Goal: Information Seeking & Learning: Learn about a topic

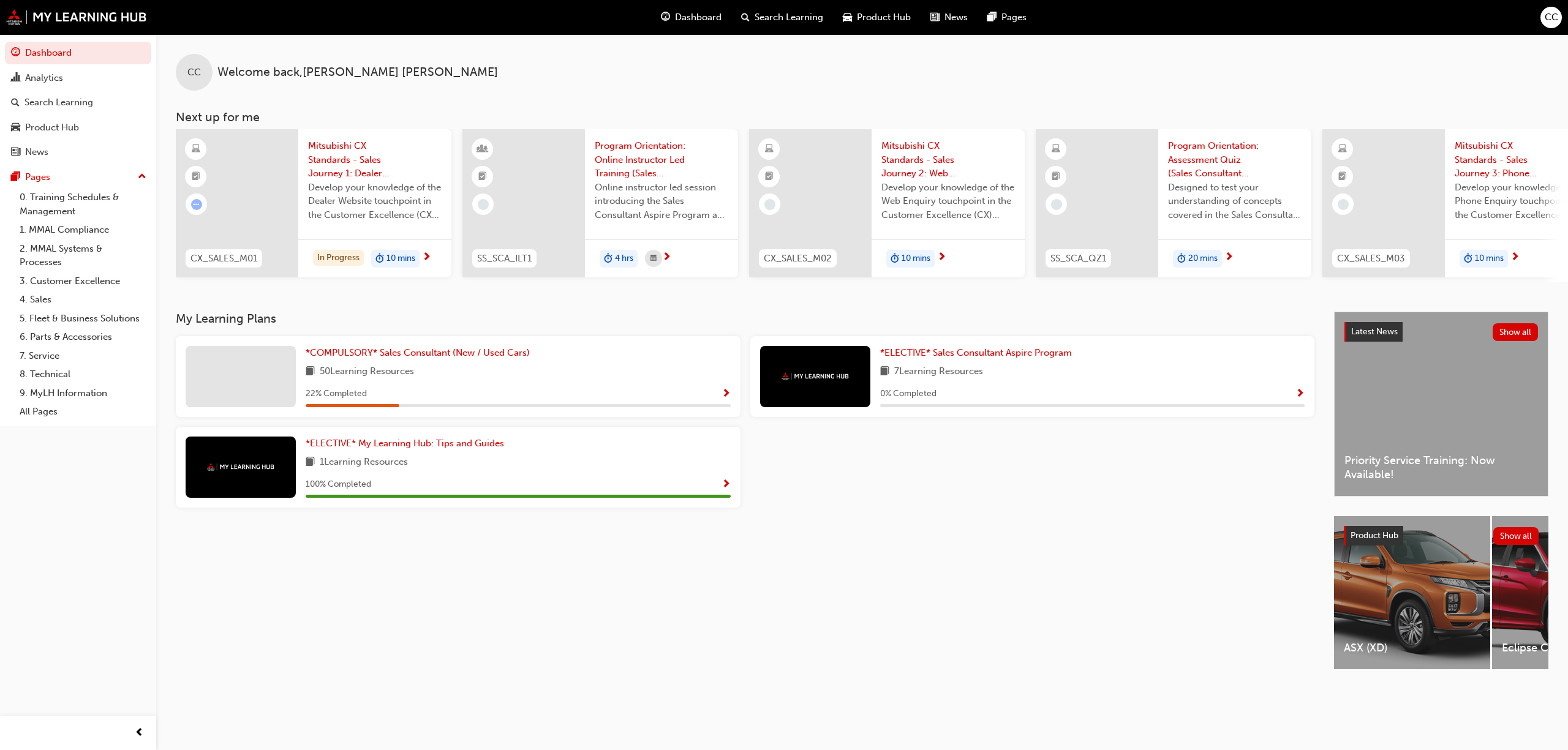
click at [726, 400] on span "Show Progress" at bounding box center [726, 394] width 10 height 11
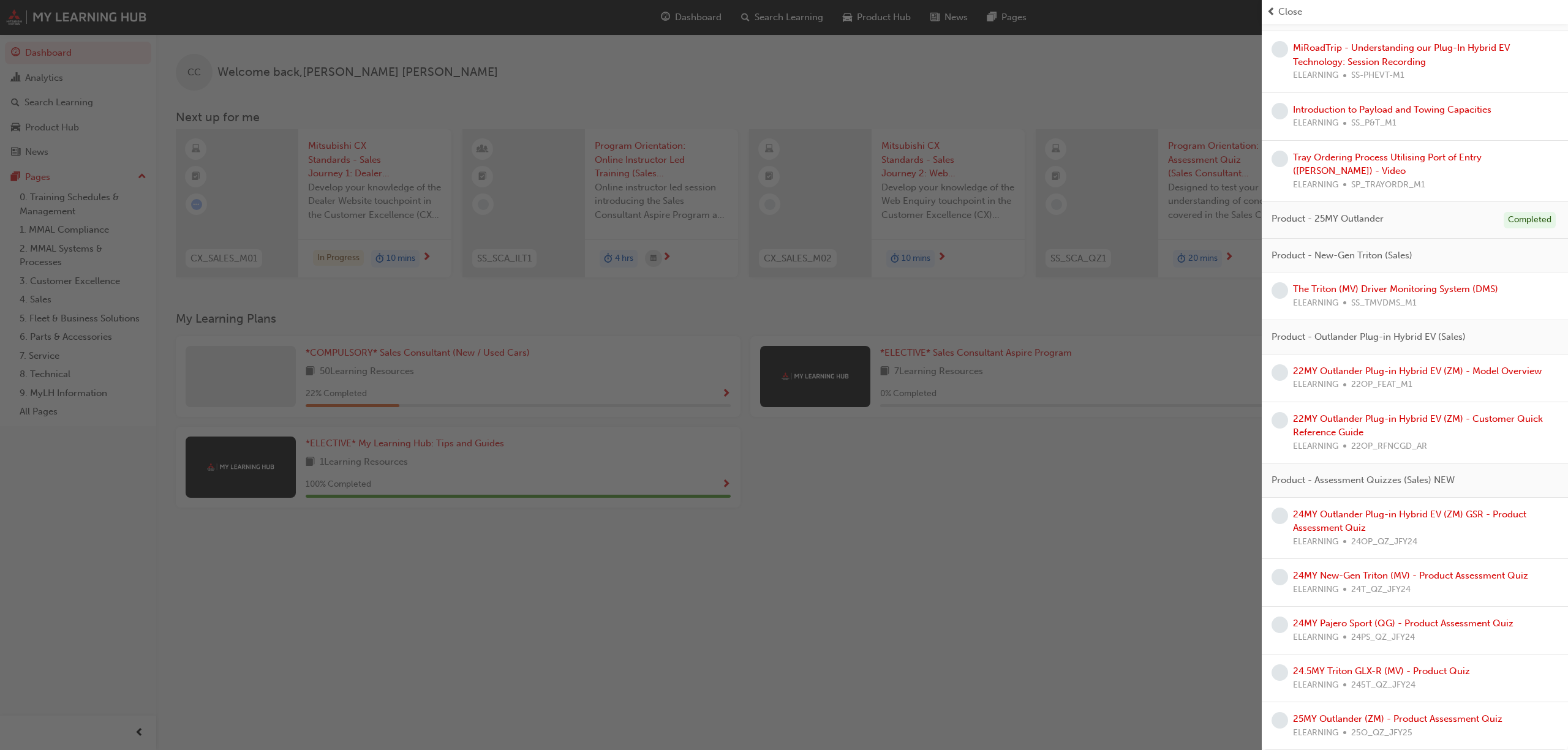
scroll to position [1960, 0]
click at [1415, 434] on link "22MY Outlander Plug-in Hybrid EV (ZM) - Customer Quick Reference Guide" at bounding box center [1418, 426] width 250 height 25
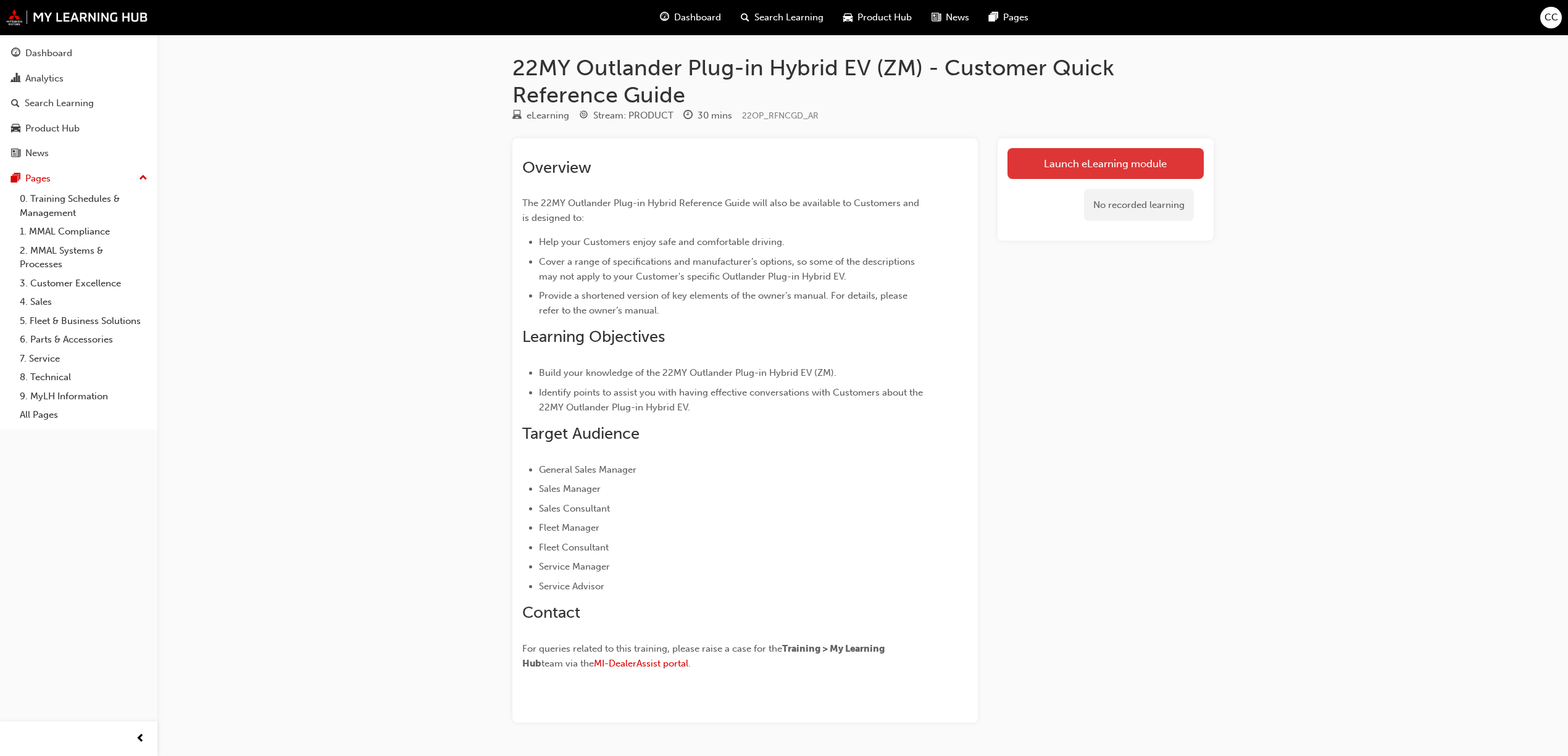
click at [1139, 165] on link "Launch eLearning module" at bounding box center [1105, 163] width 196 height 31
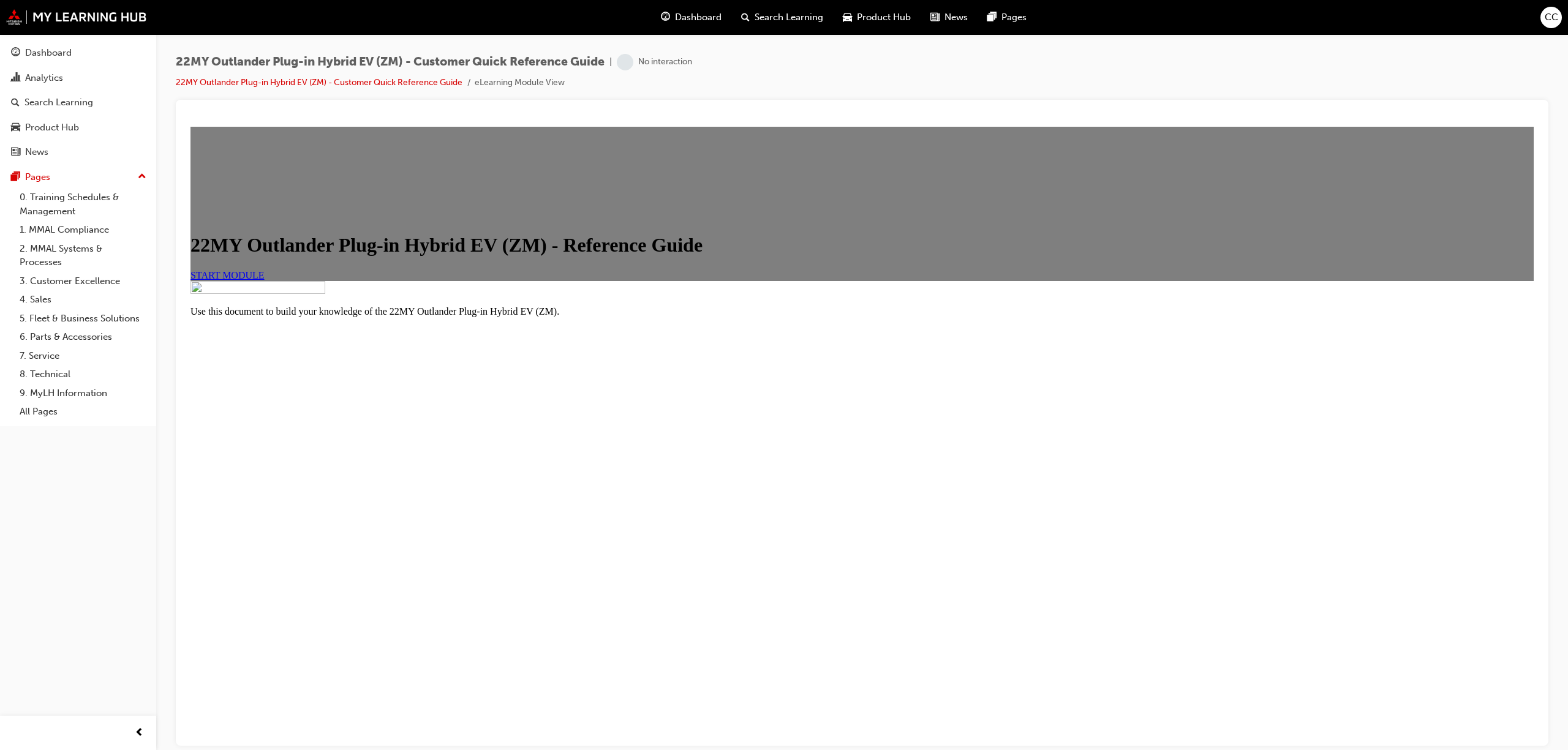
click at [265, 280] on link "START MODULE" at bounding box center [227, 275] width 74 height 10
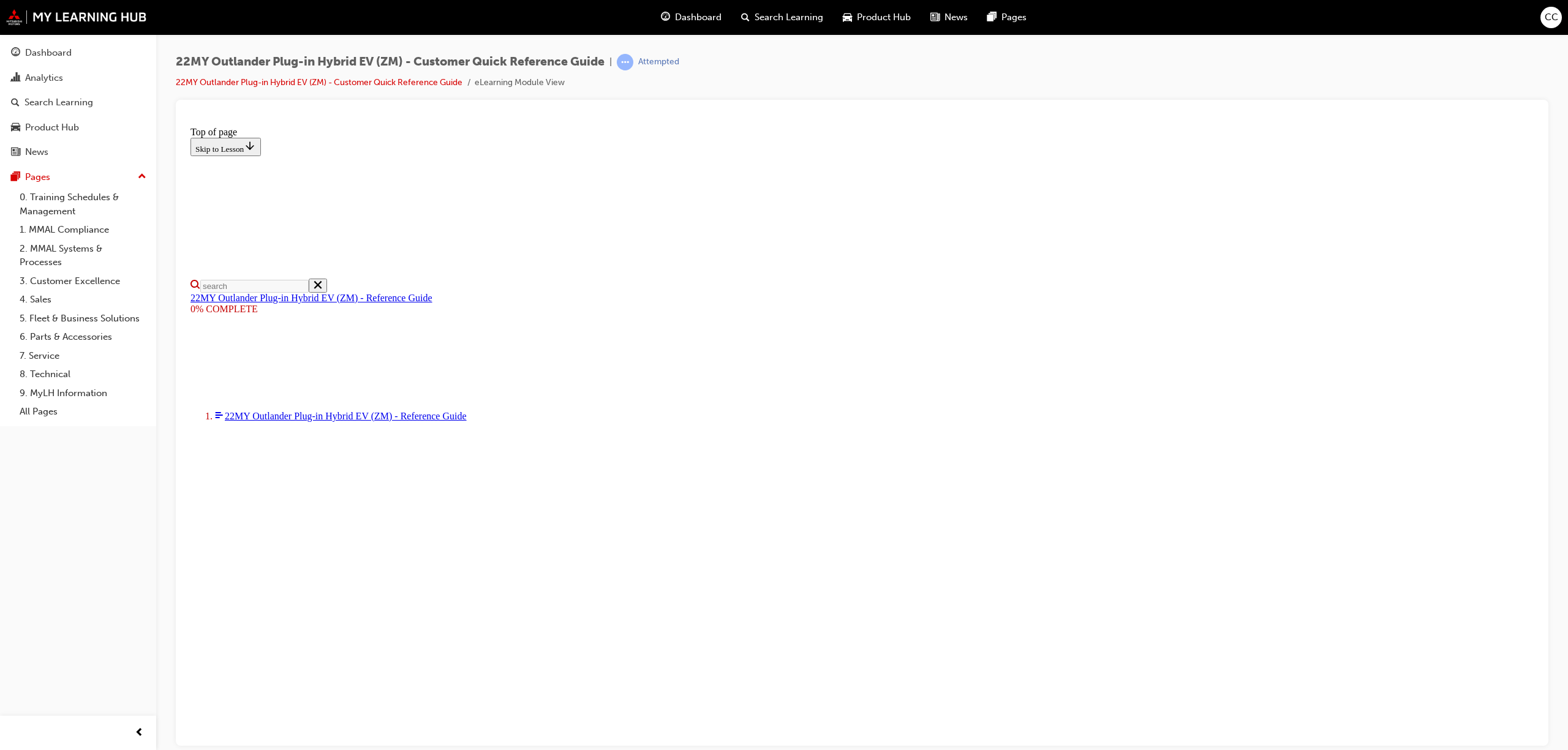
select select "auto"
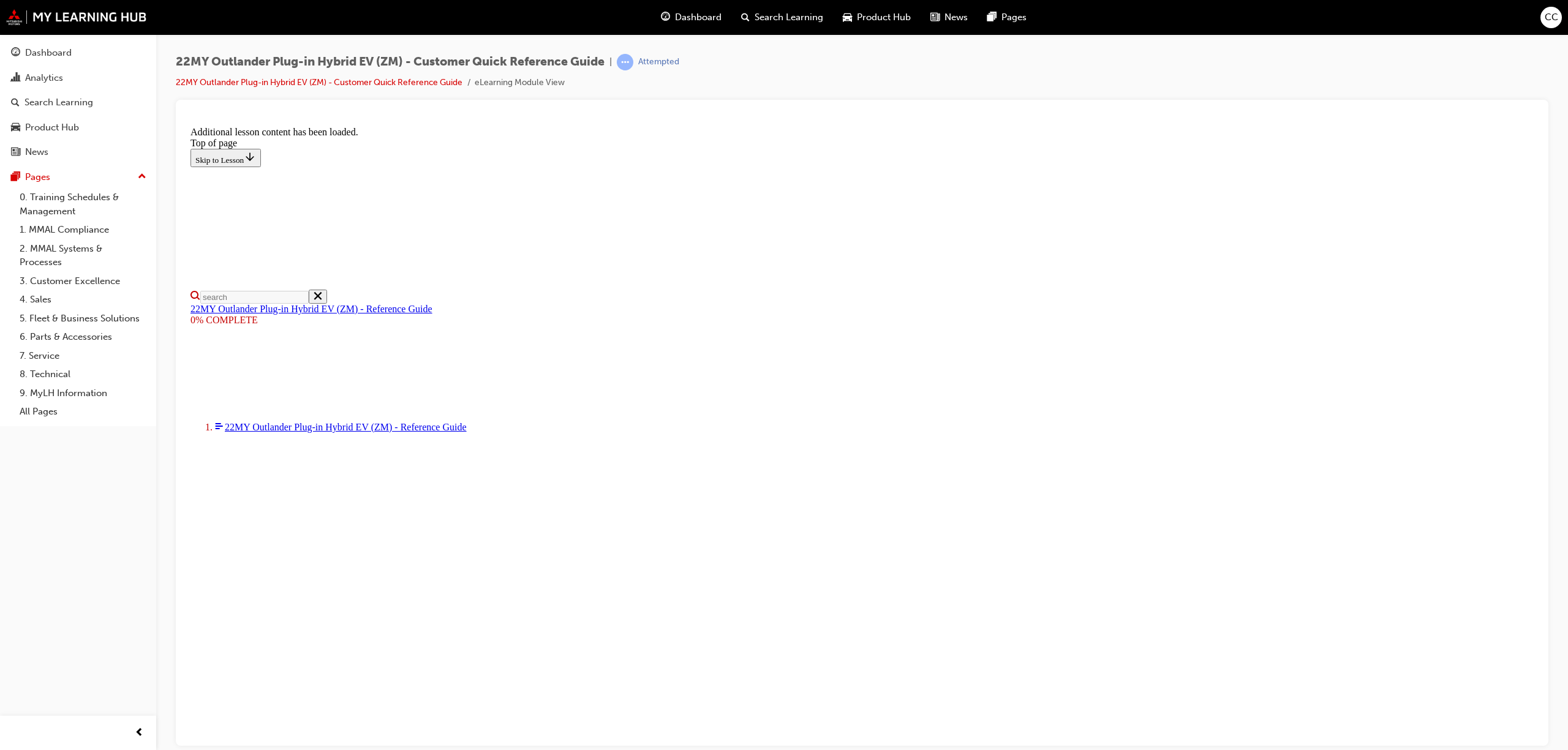
scroll to position [442, 0]
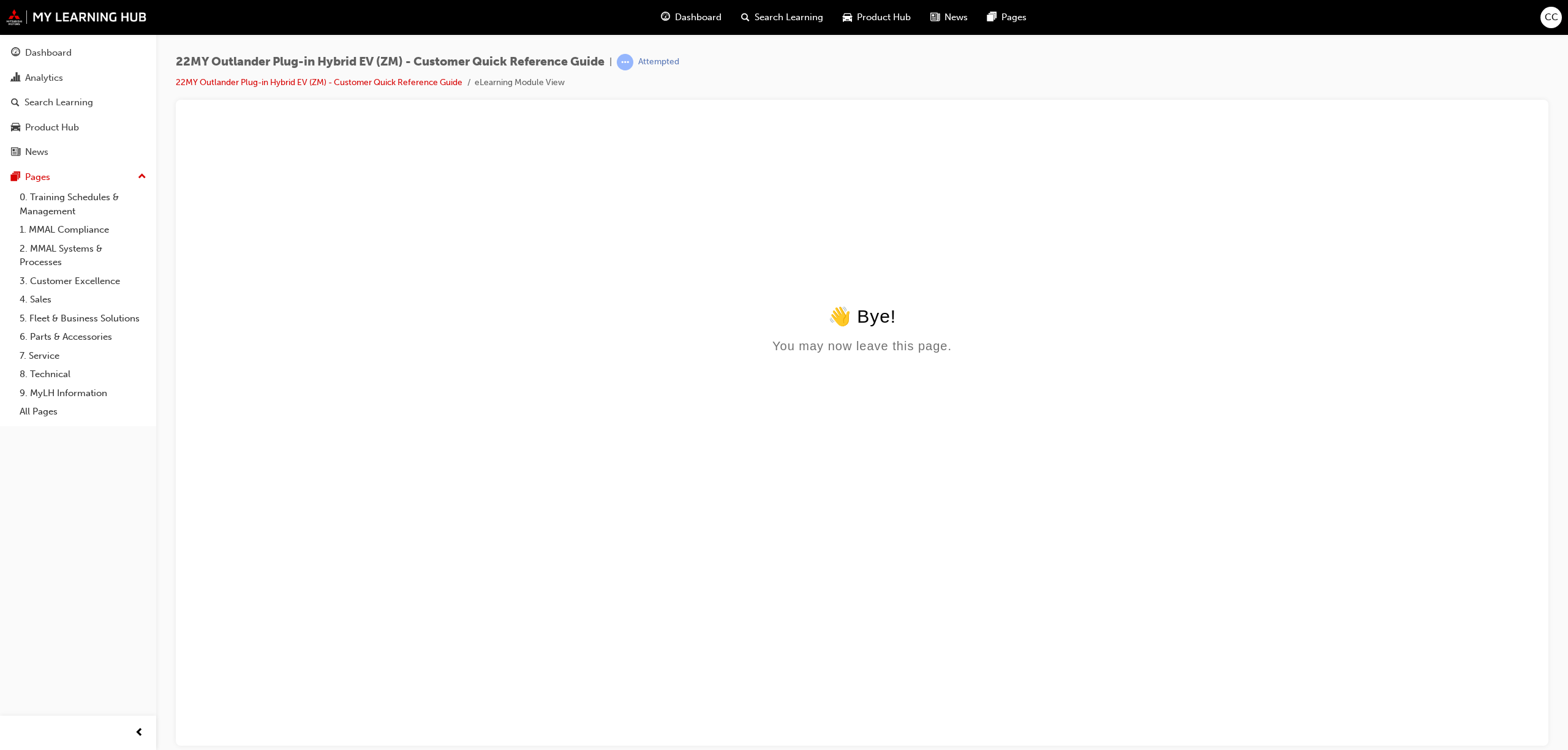
scroll to position [0, 0]
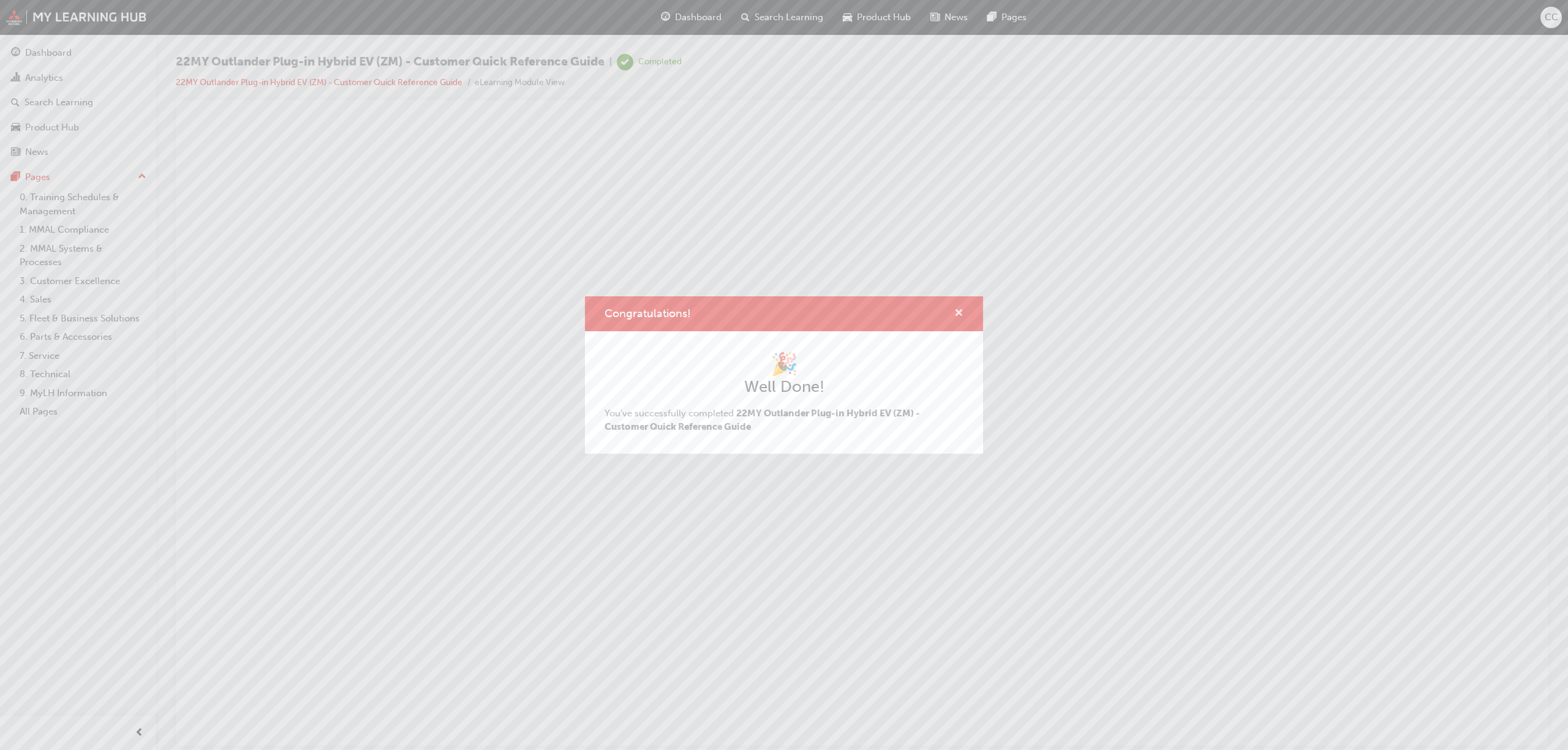
click at [959, 309] on span "cross-icon" at bounding box center [959, 314] width 10 height 11
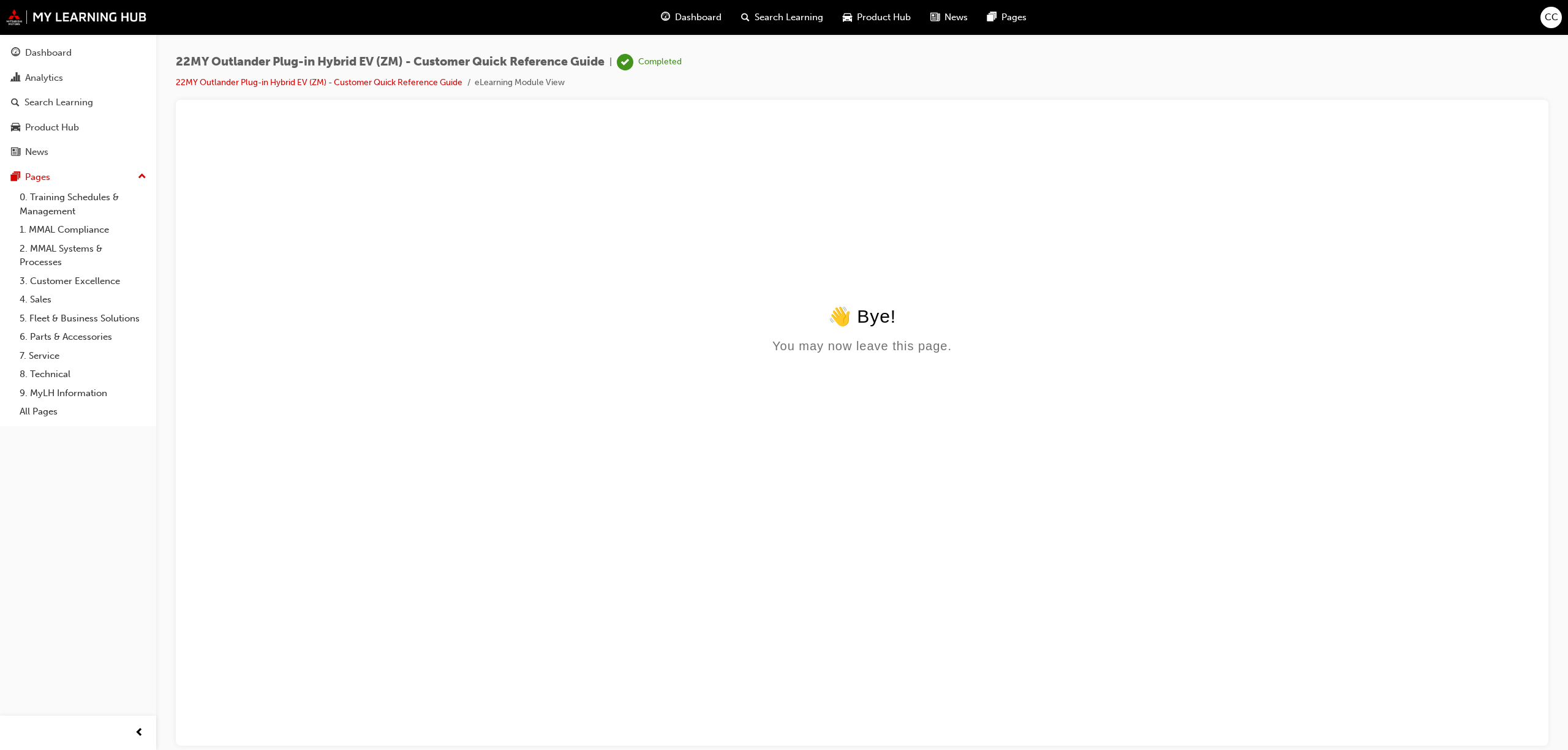
click at [681, 21] on span "Dashboard" at bounding box center [698, 17] width 46 height 14
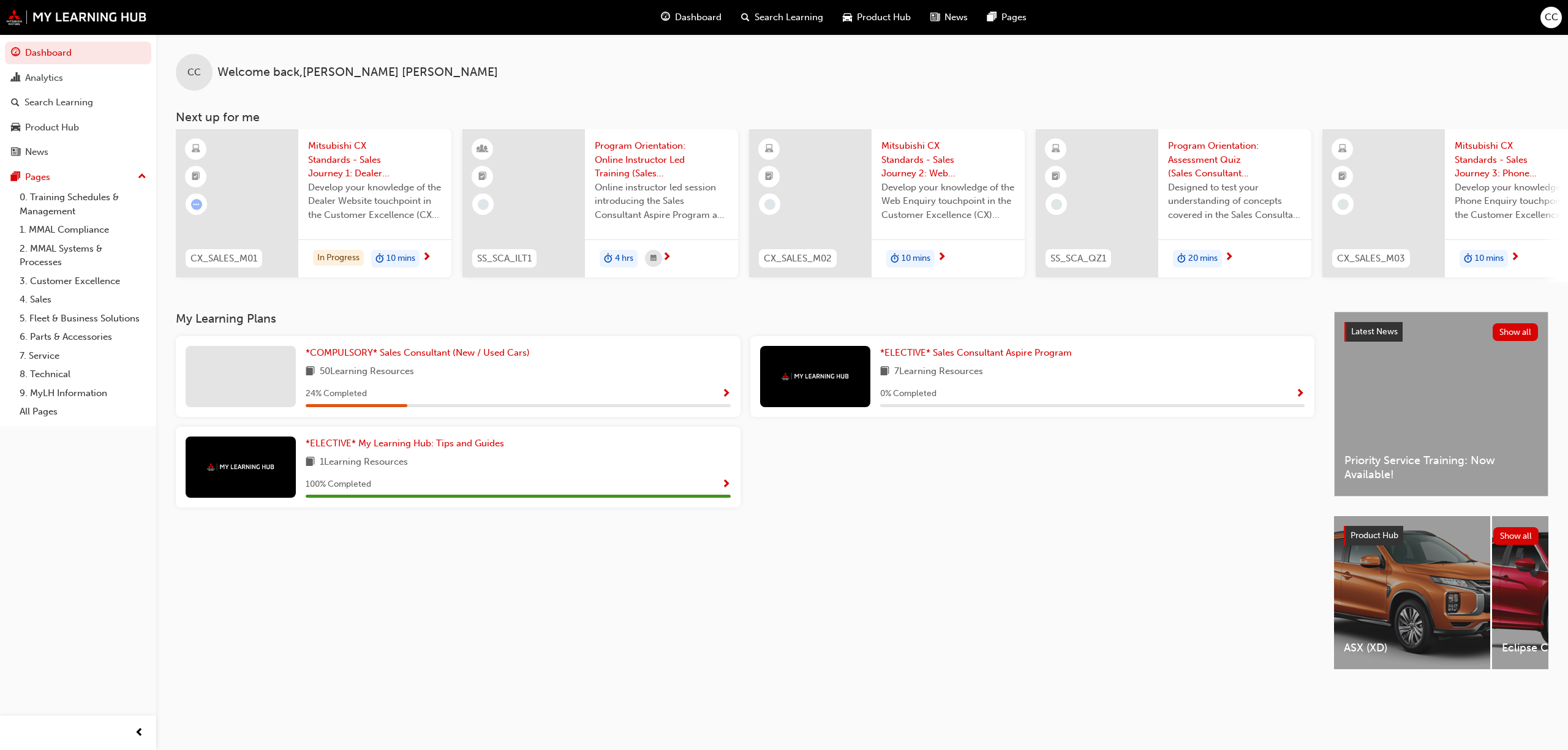
click at [726, 393] on span "Show Progress" at bounding box center [726, 394] width 10 height 11
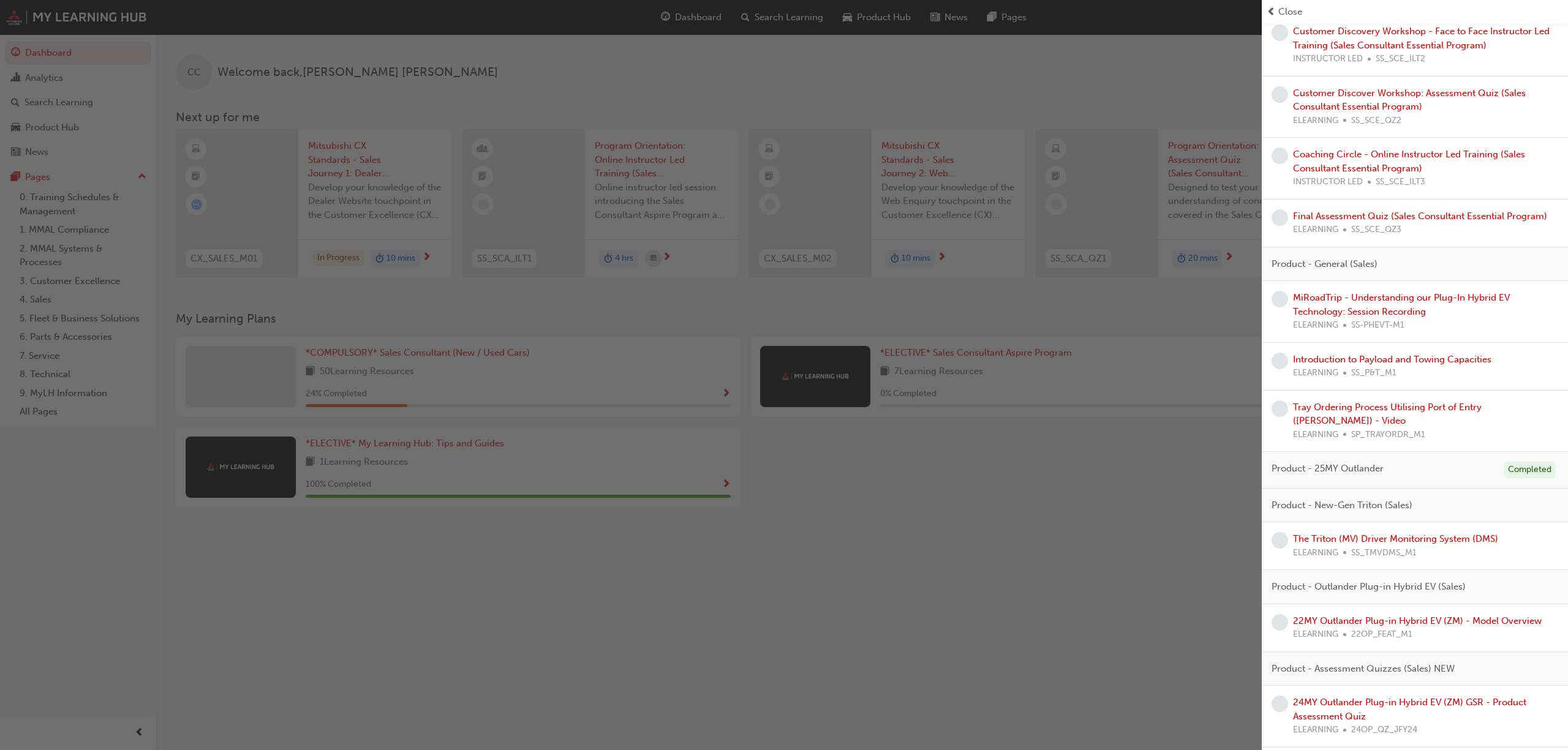
scroll to position [1878, 0]
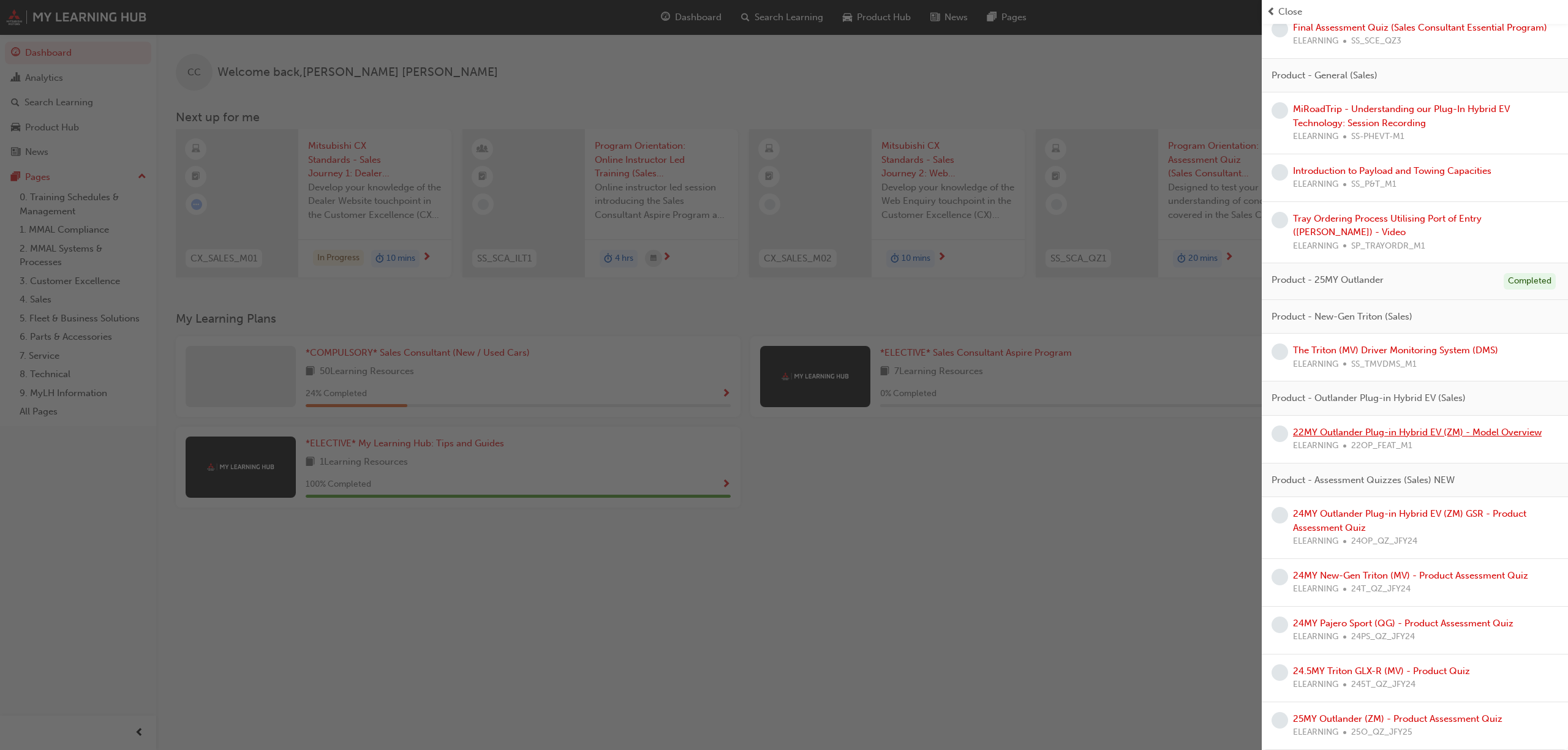
click at [1419, 438] on link "22MY Outlander Plug-in Hybrid EV (ZM) - Model Overview" at bounding box center [1417, 432] width 249 height 11
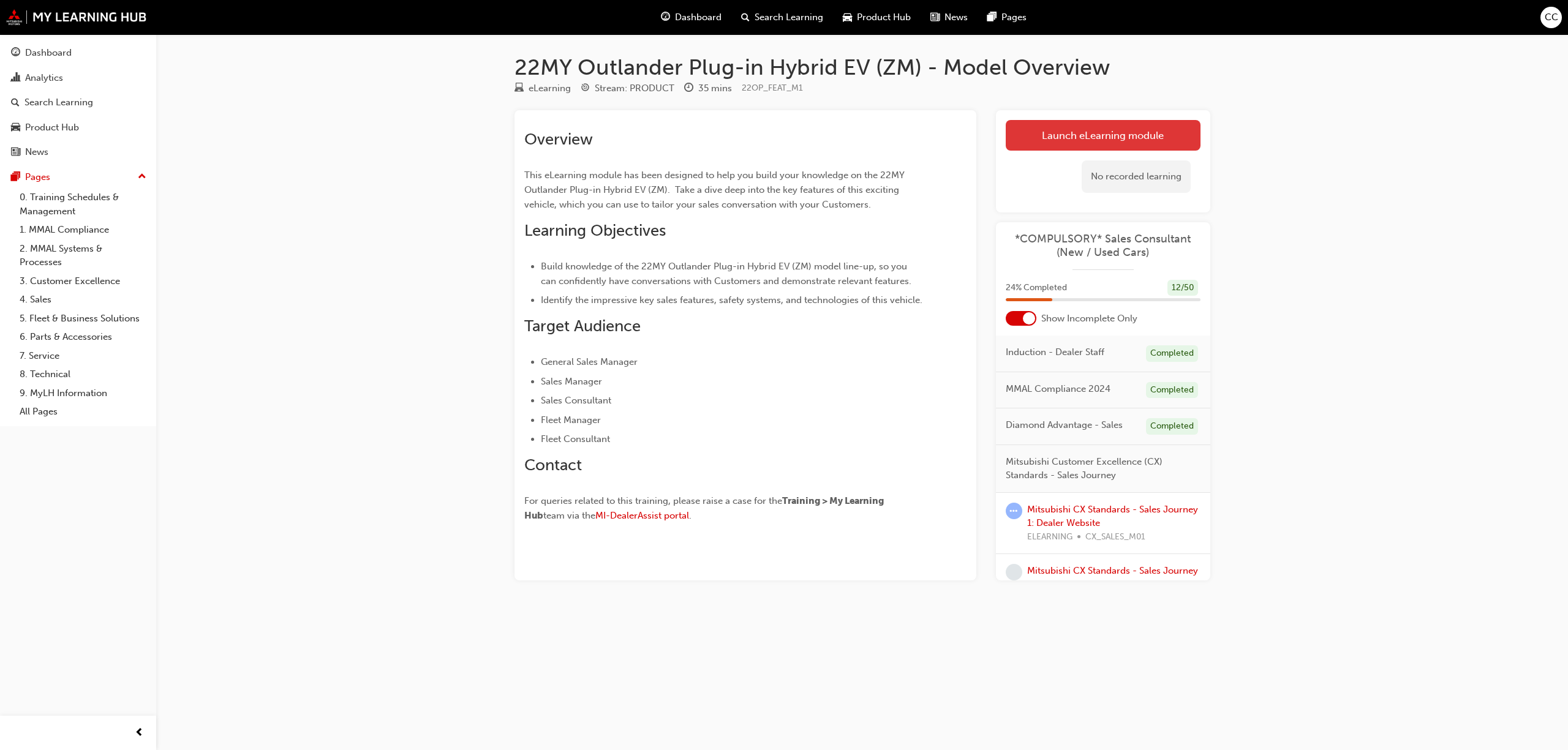
click at [1143, 133] on link "Launch eLearning module" at bounding box center [1103, 134] width 195 height 31
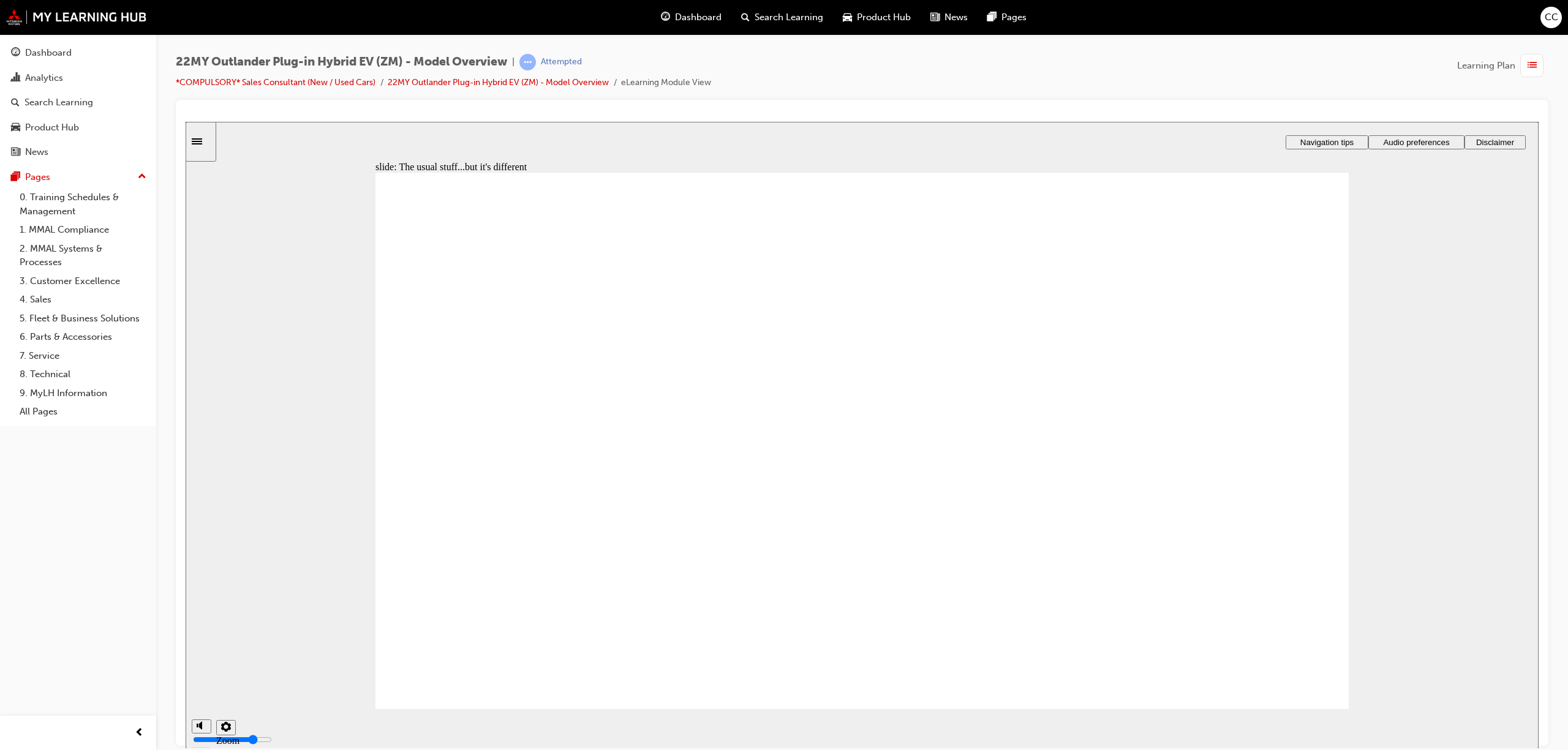
radio input "true"
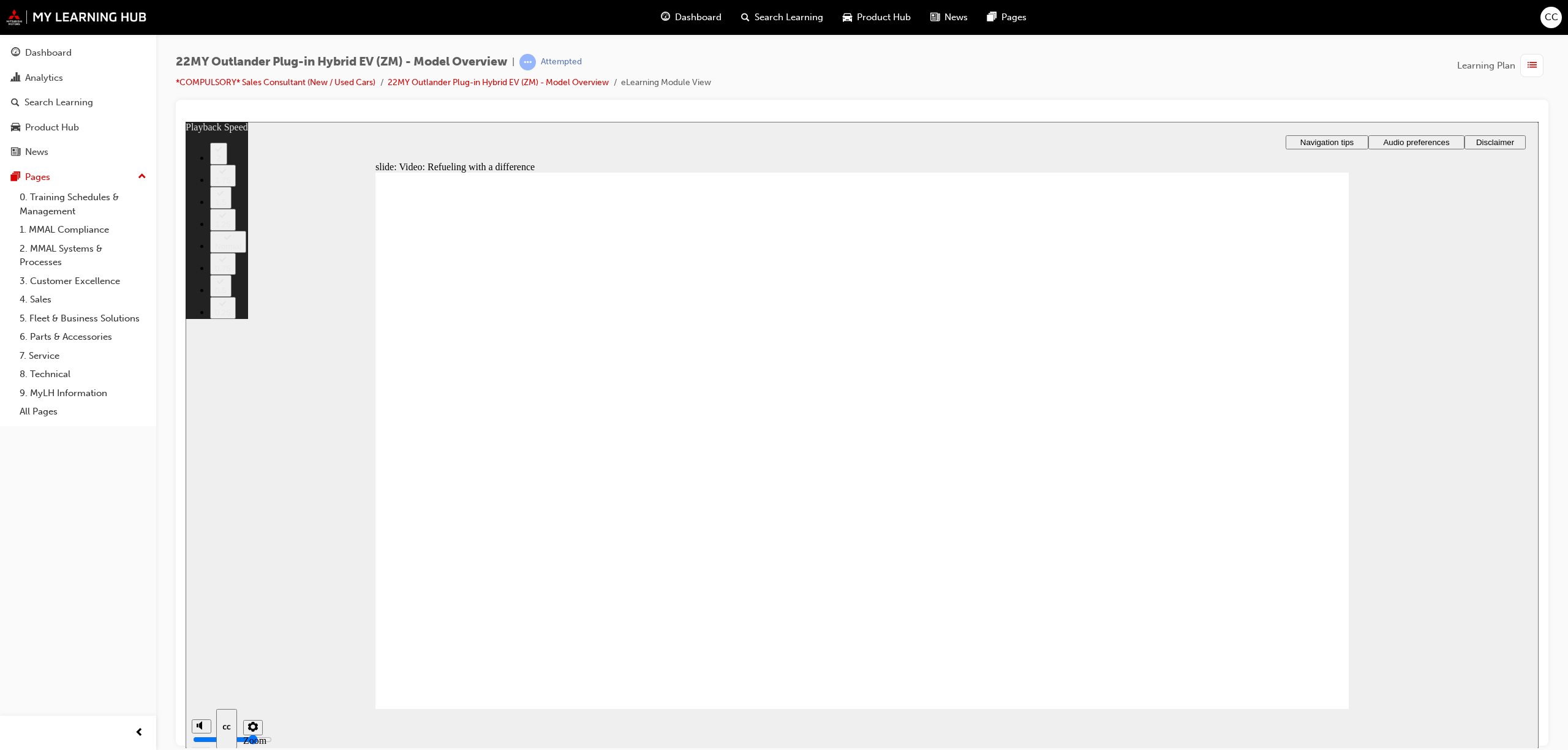
type input "115"
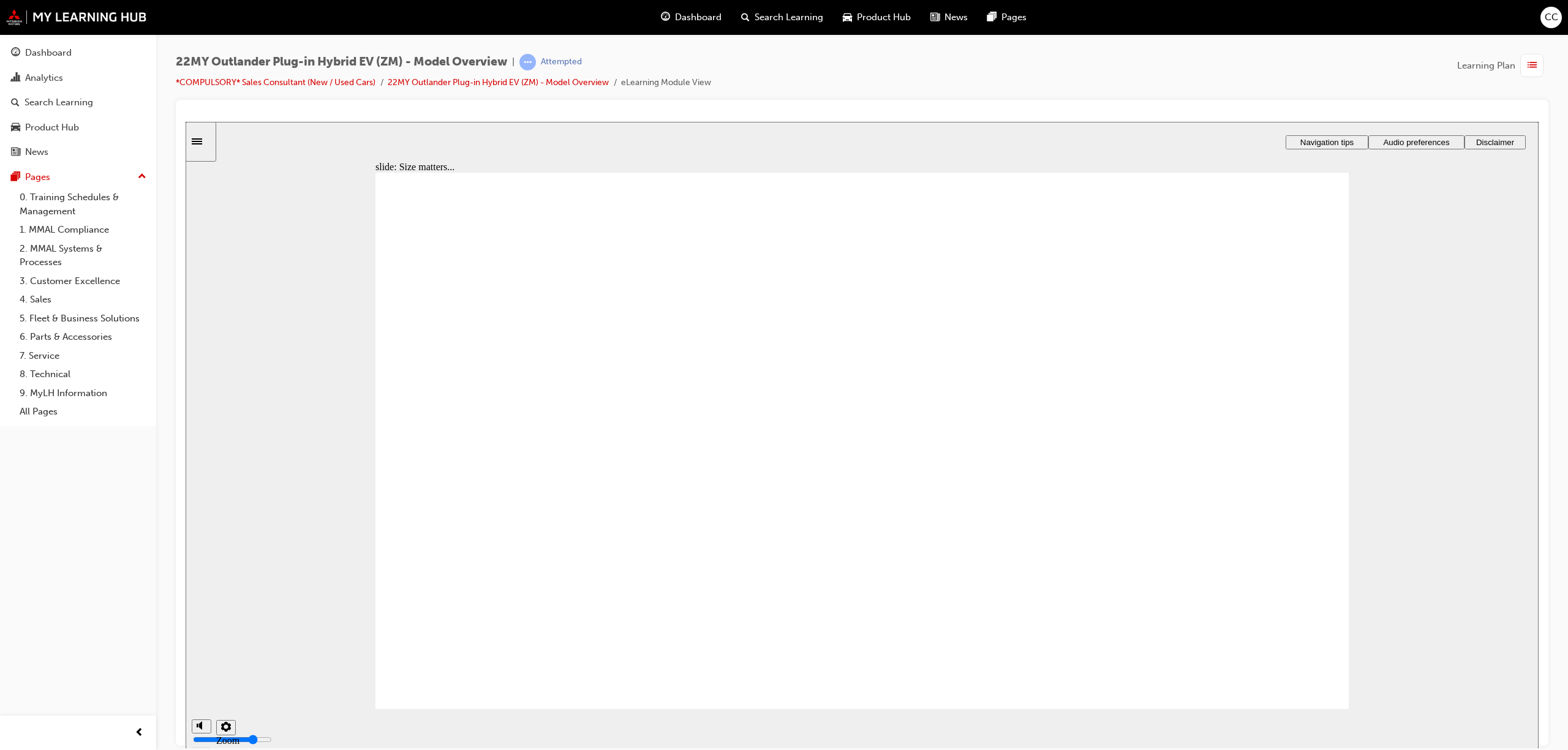
checkbox input "true"
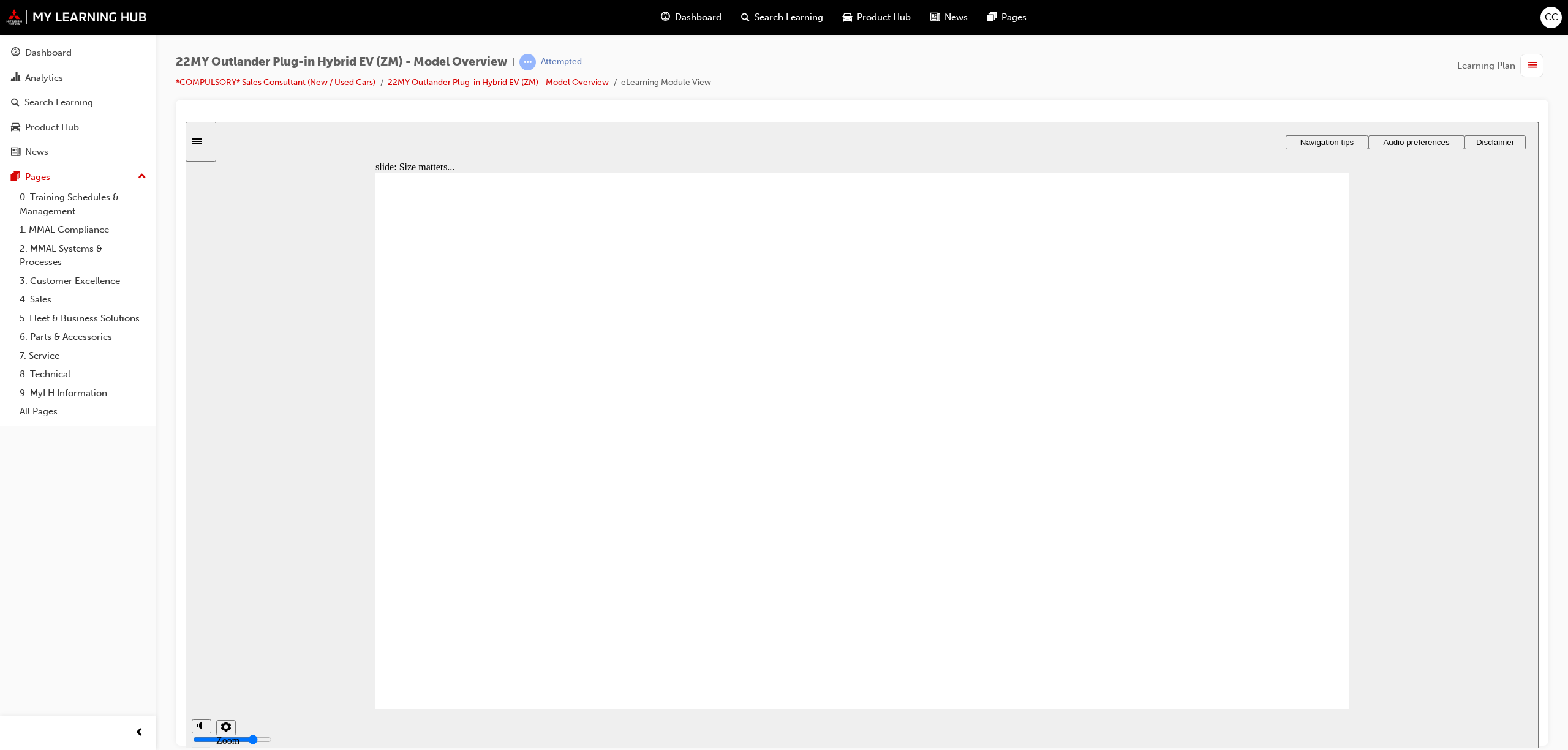
checkbox input "true"
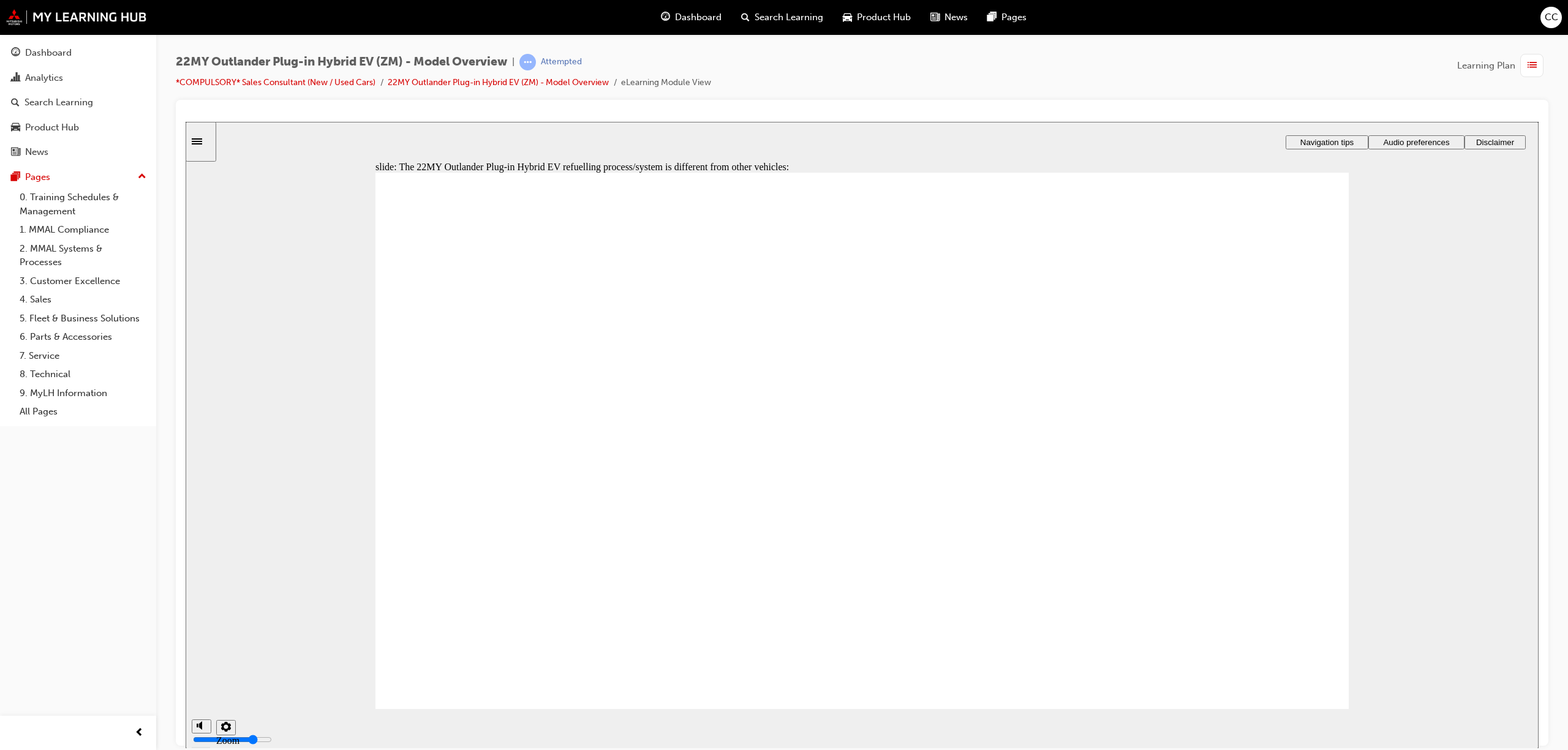
checkbox input "true"
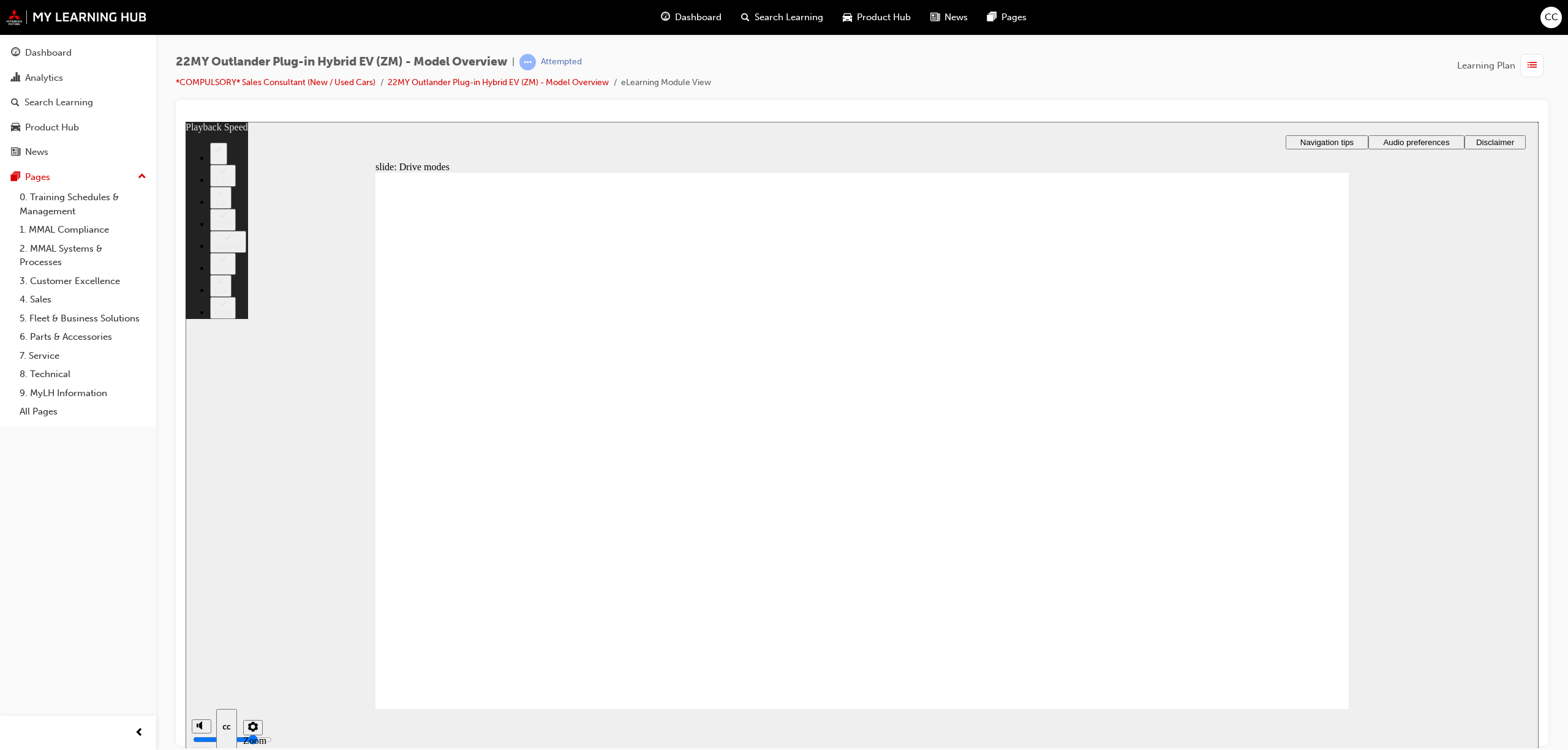
type input "37"
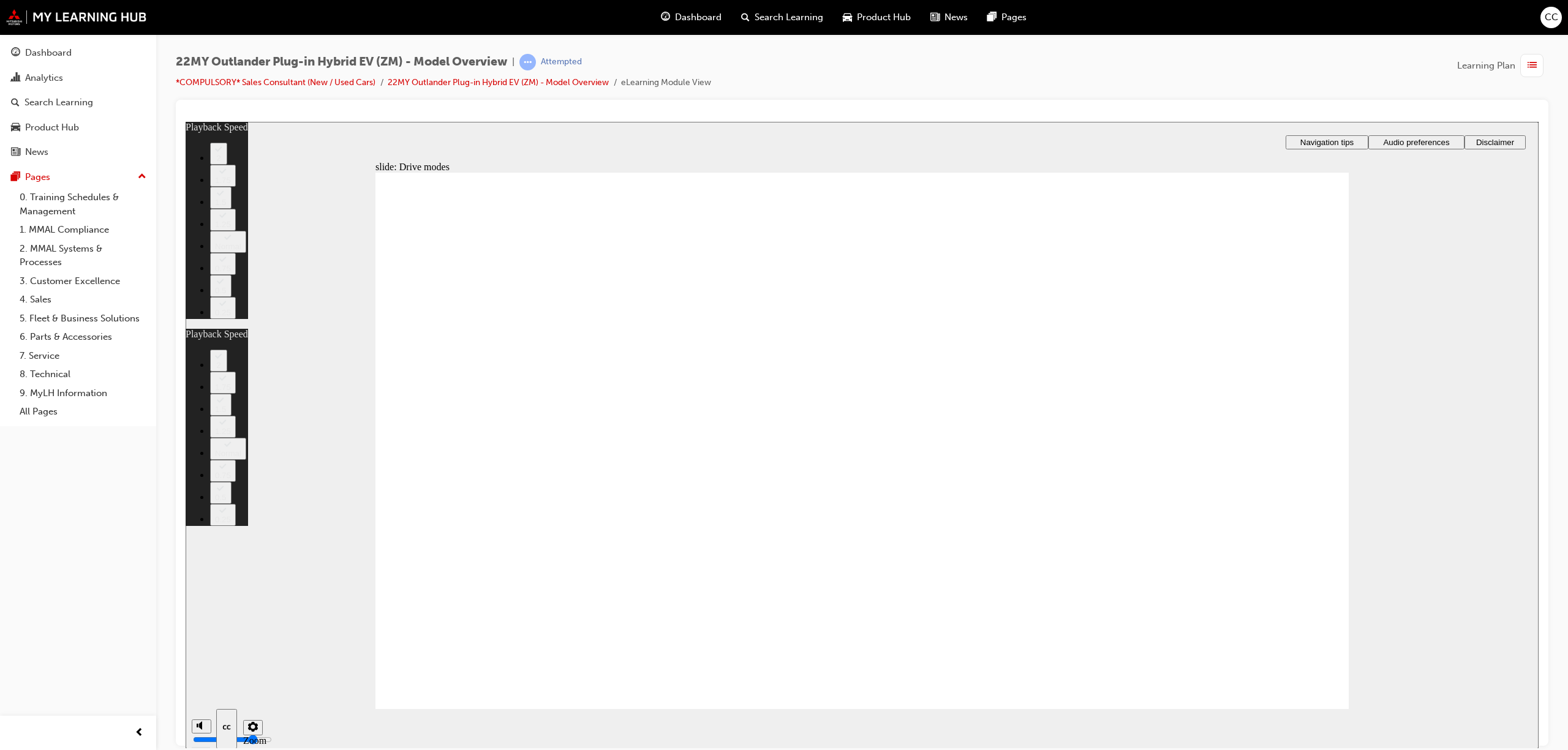
type input "37"
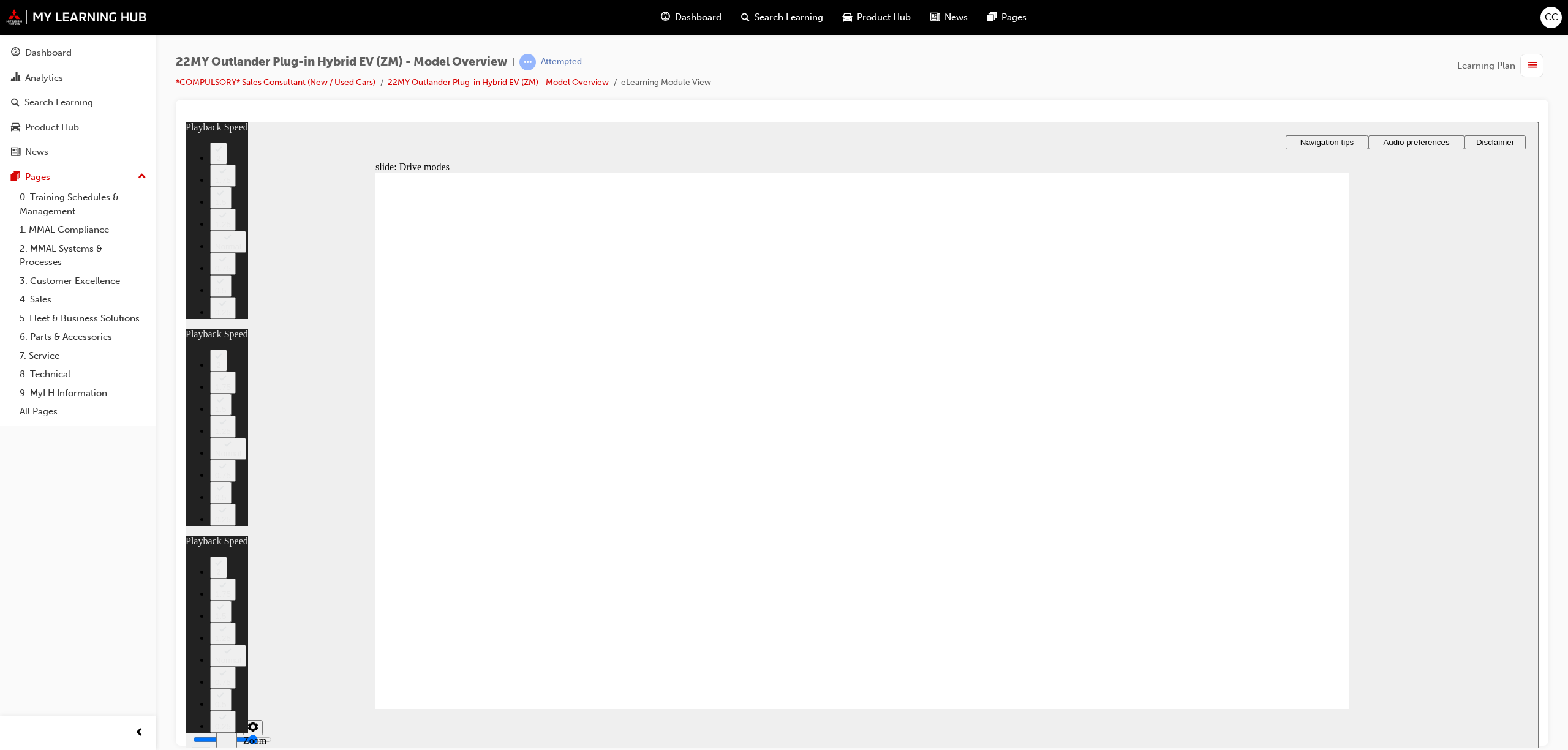
type input "34"
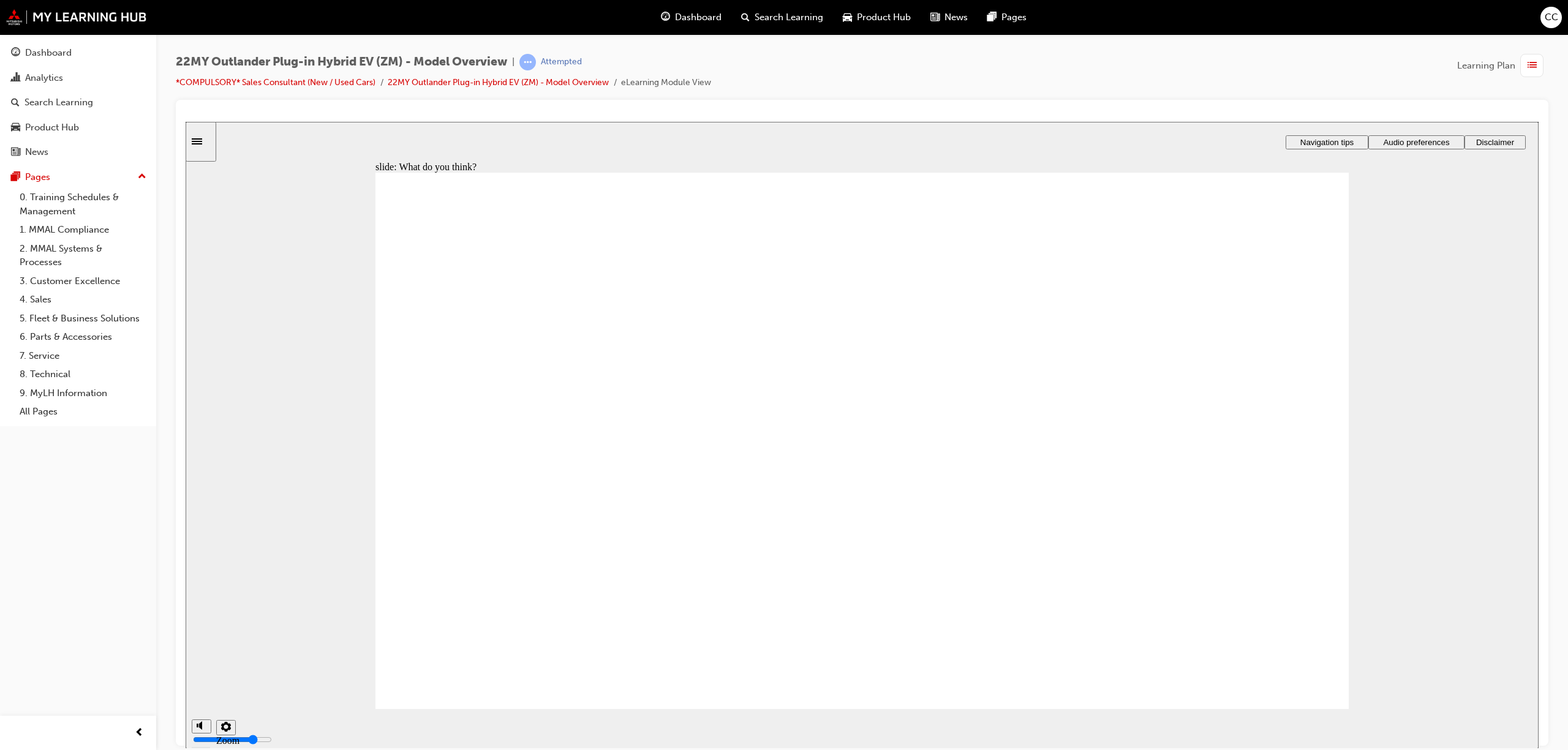
radio input "true"
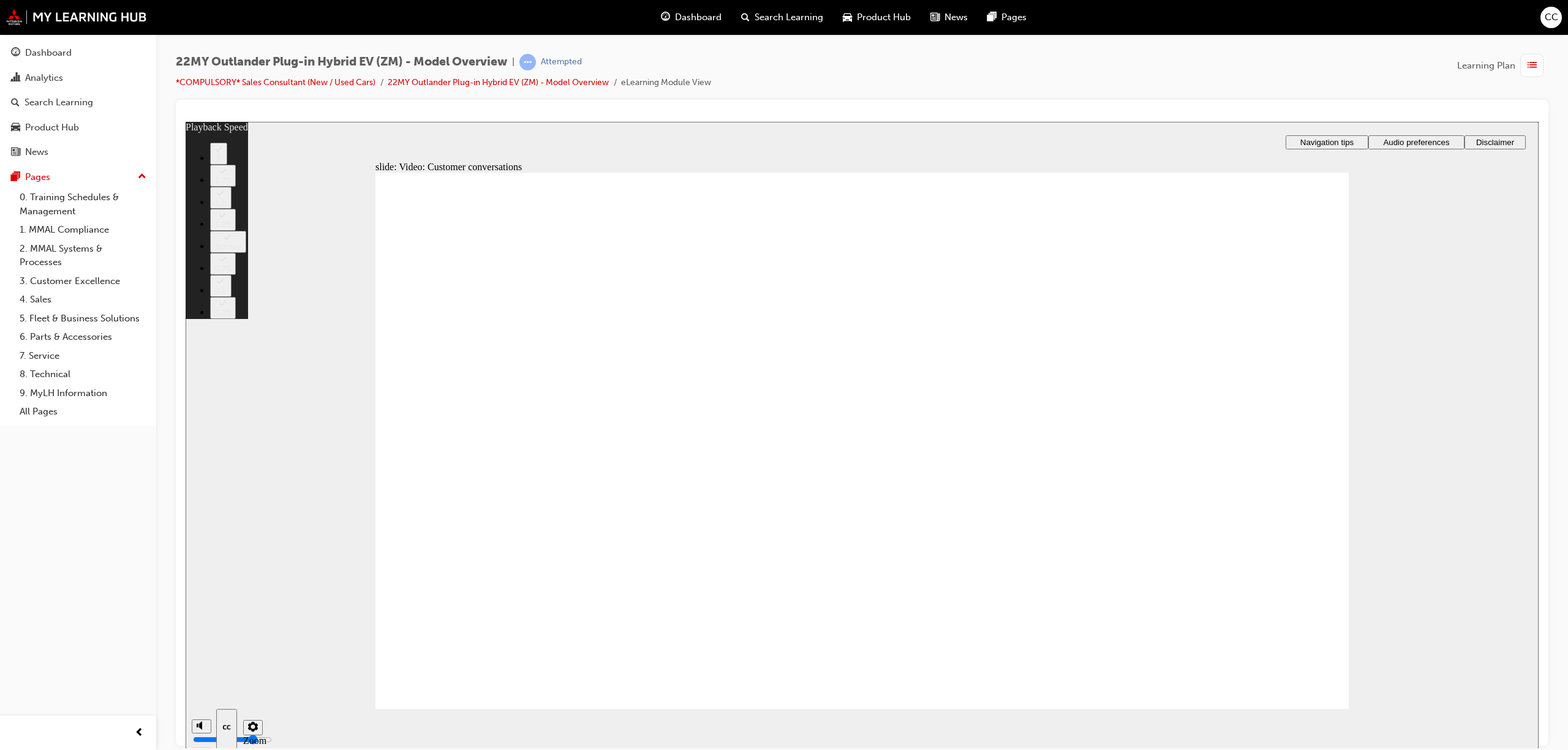
type input "143"
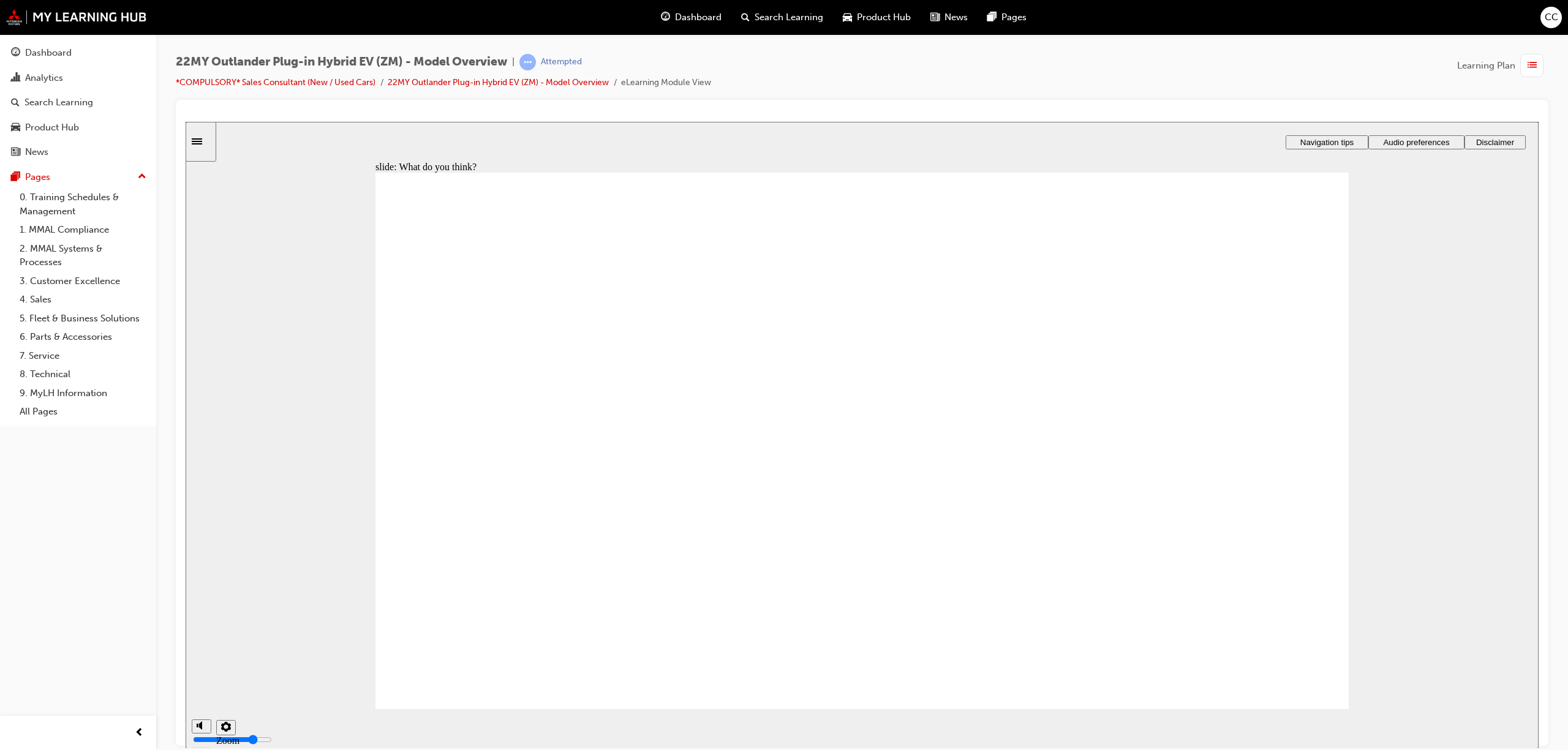
checkbox input "true"
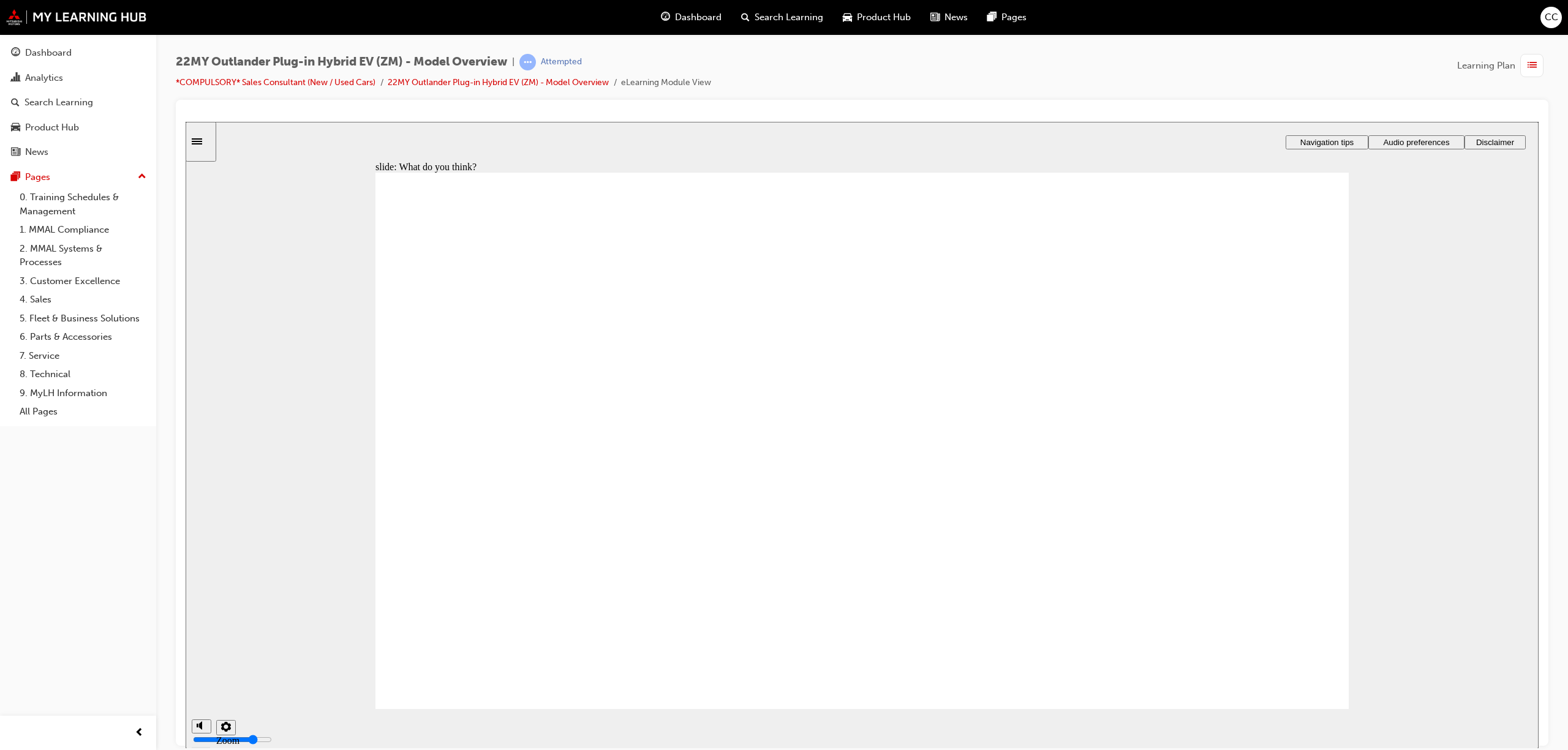
checkbox input "true"
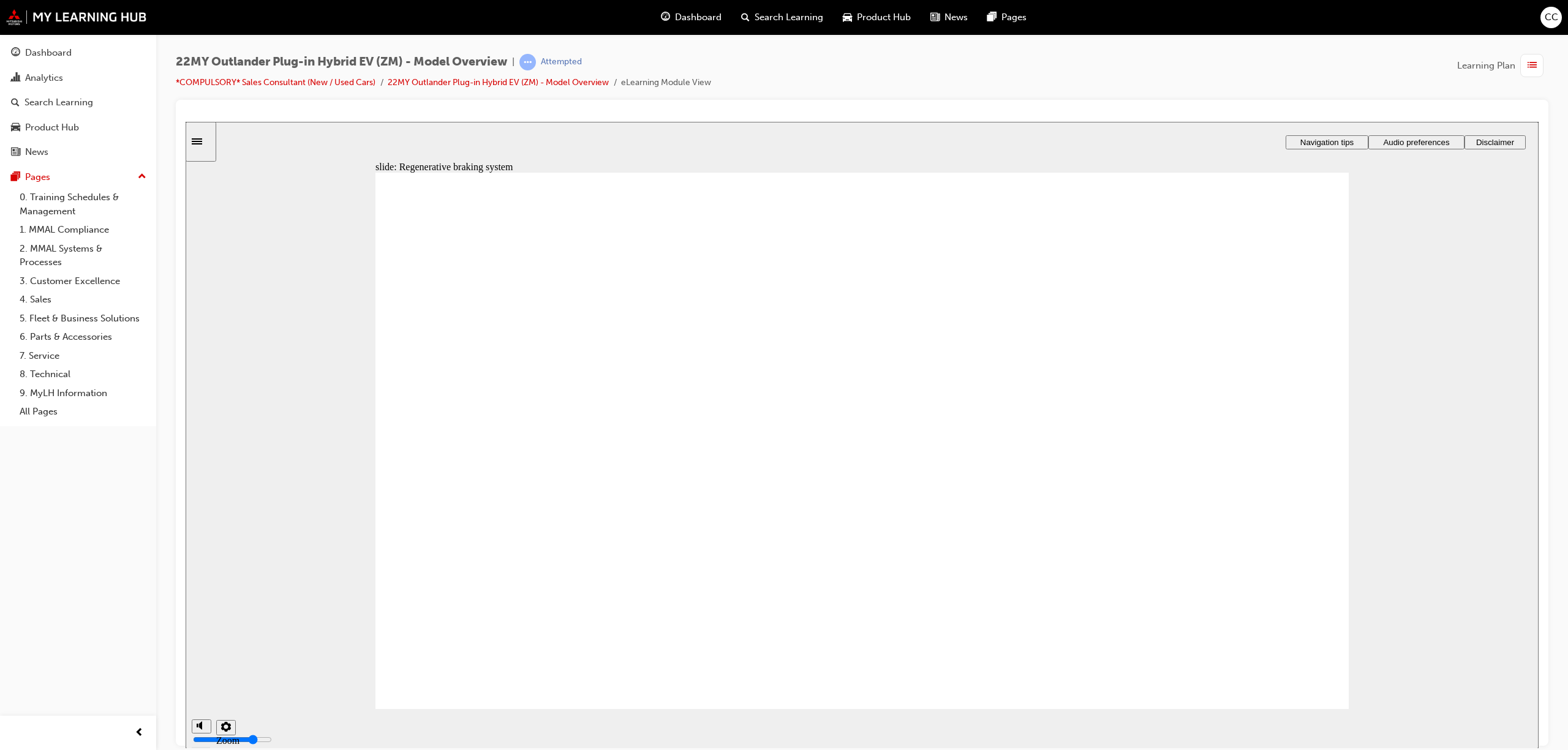
drag, startPoint x: 838, startPoint y: 428, endPoint x: 861, endPoint y: 449, distance: 31.1
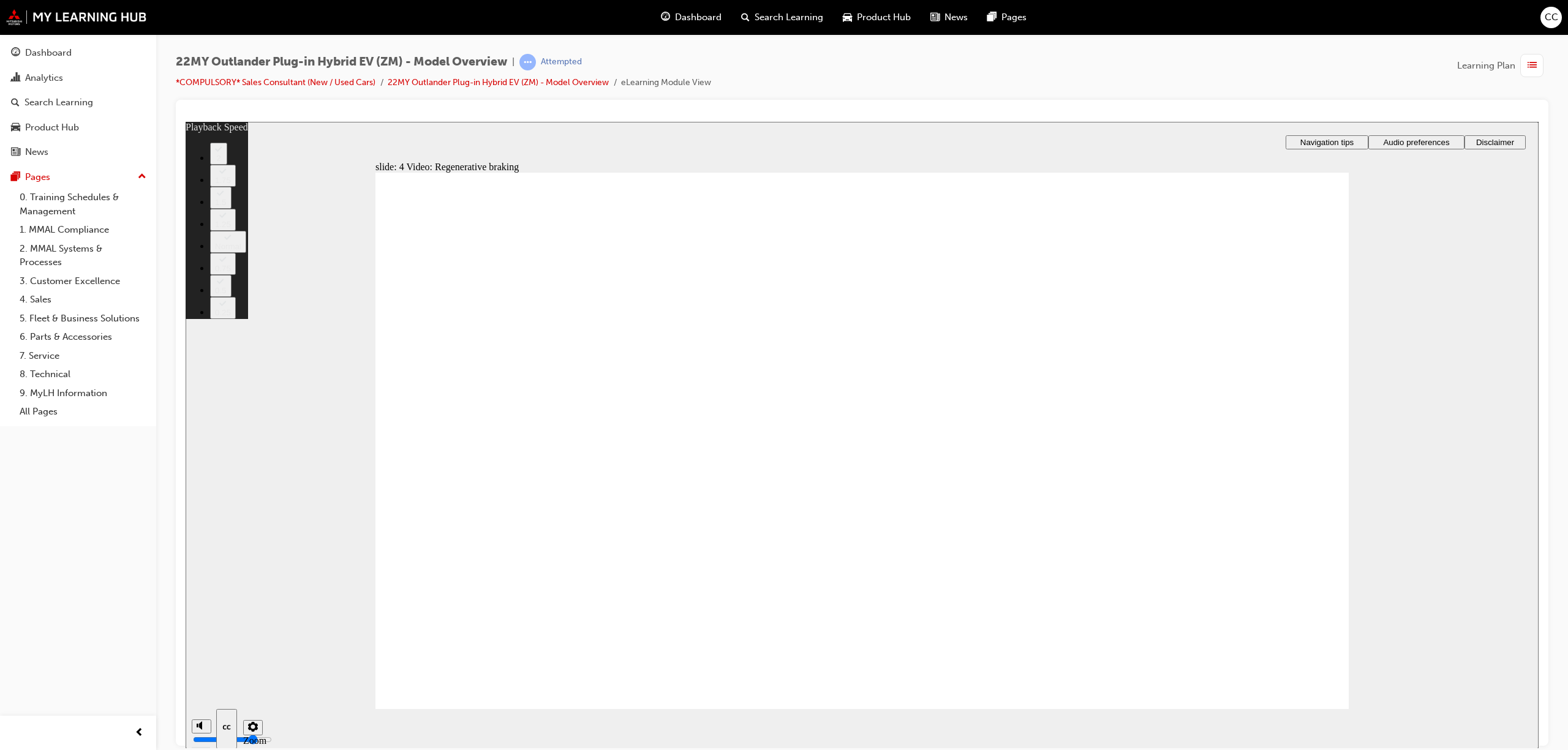
type input "91"
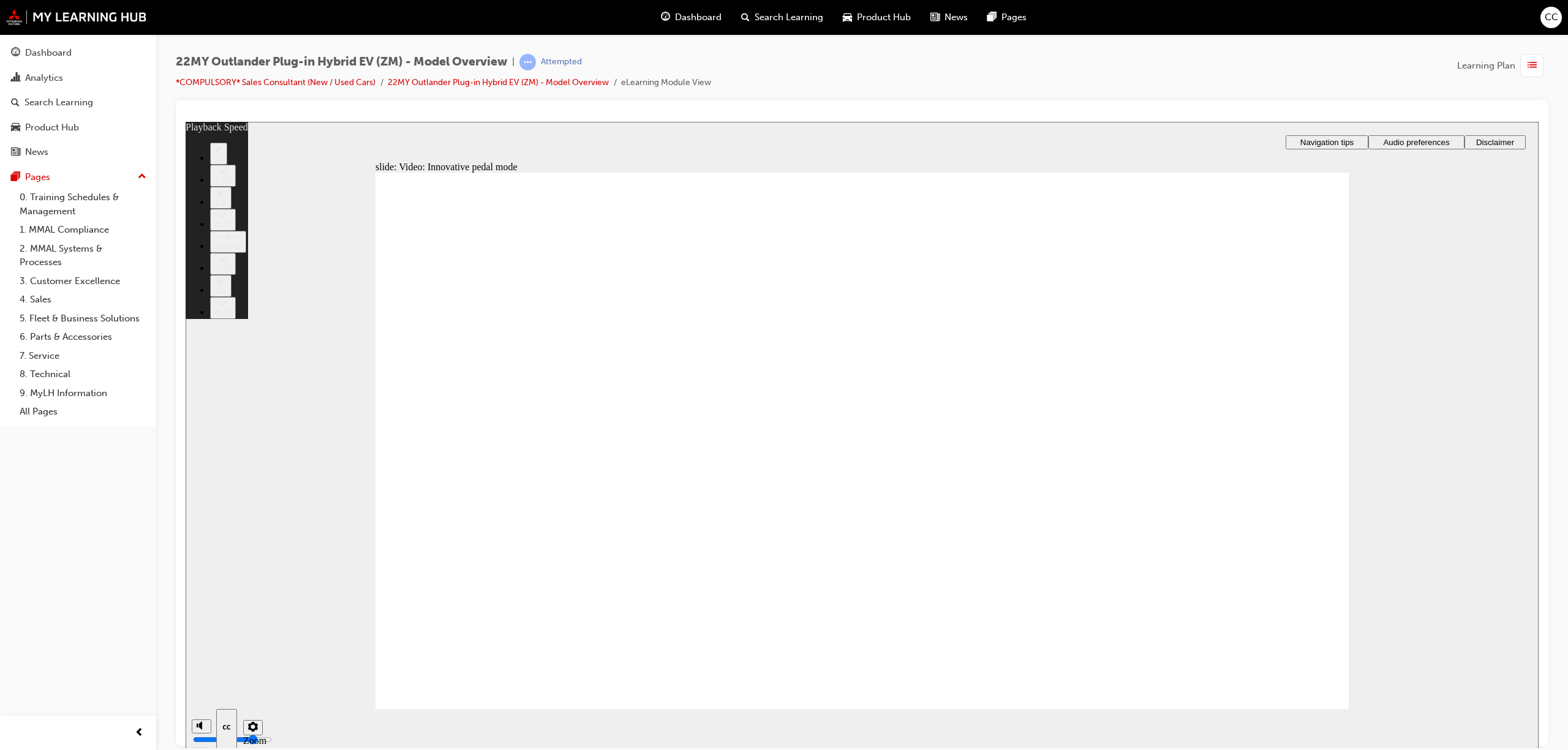
type input "129"
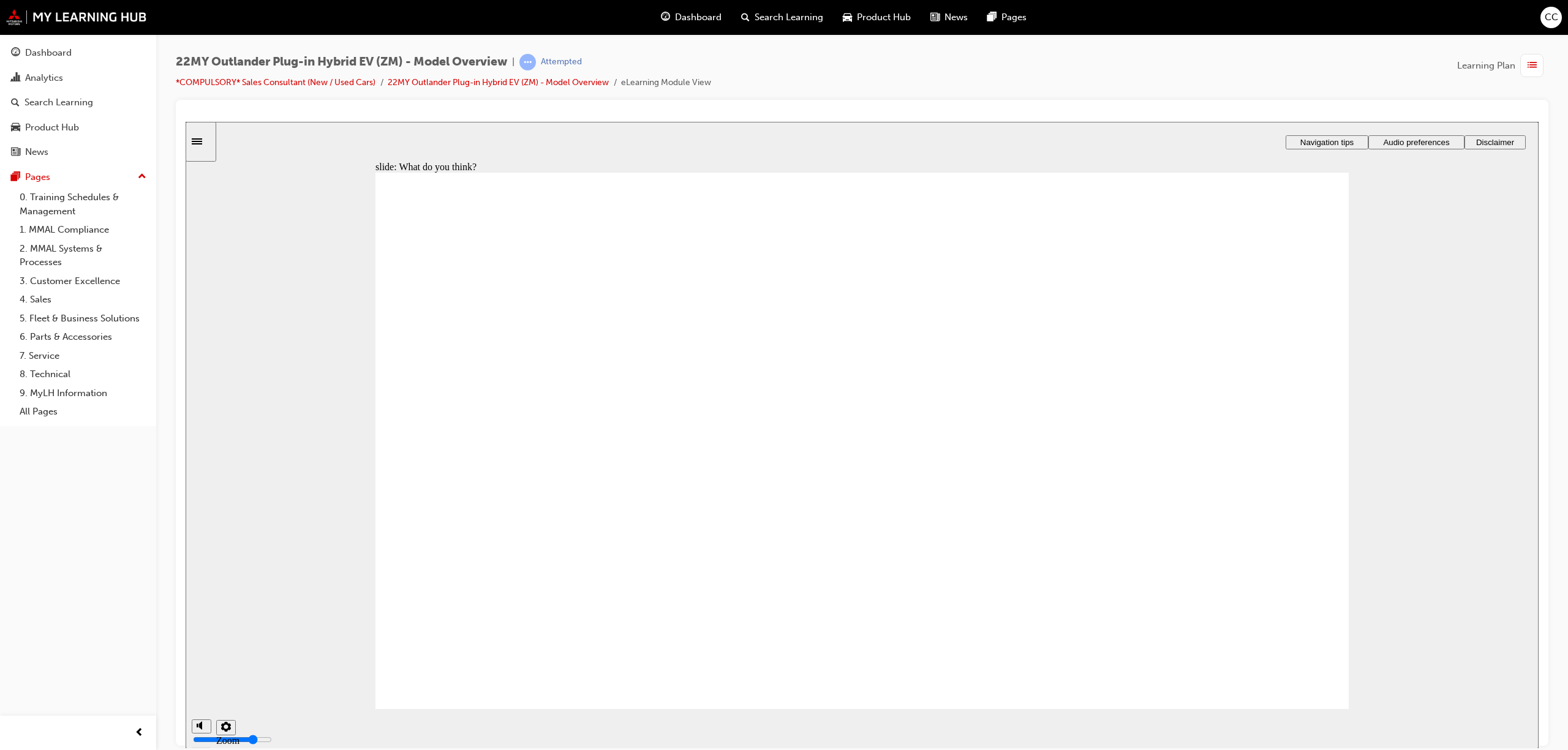
radio input "true"
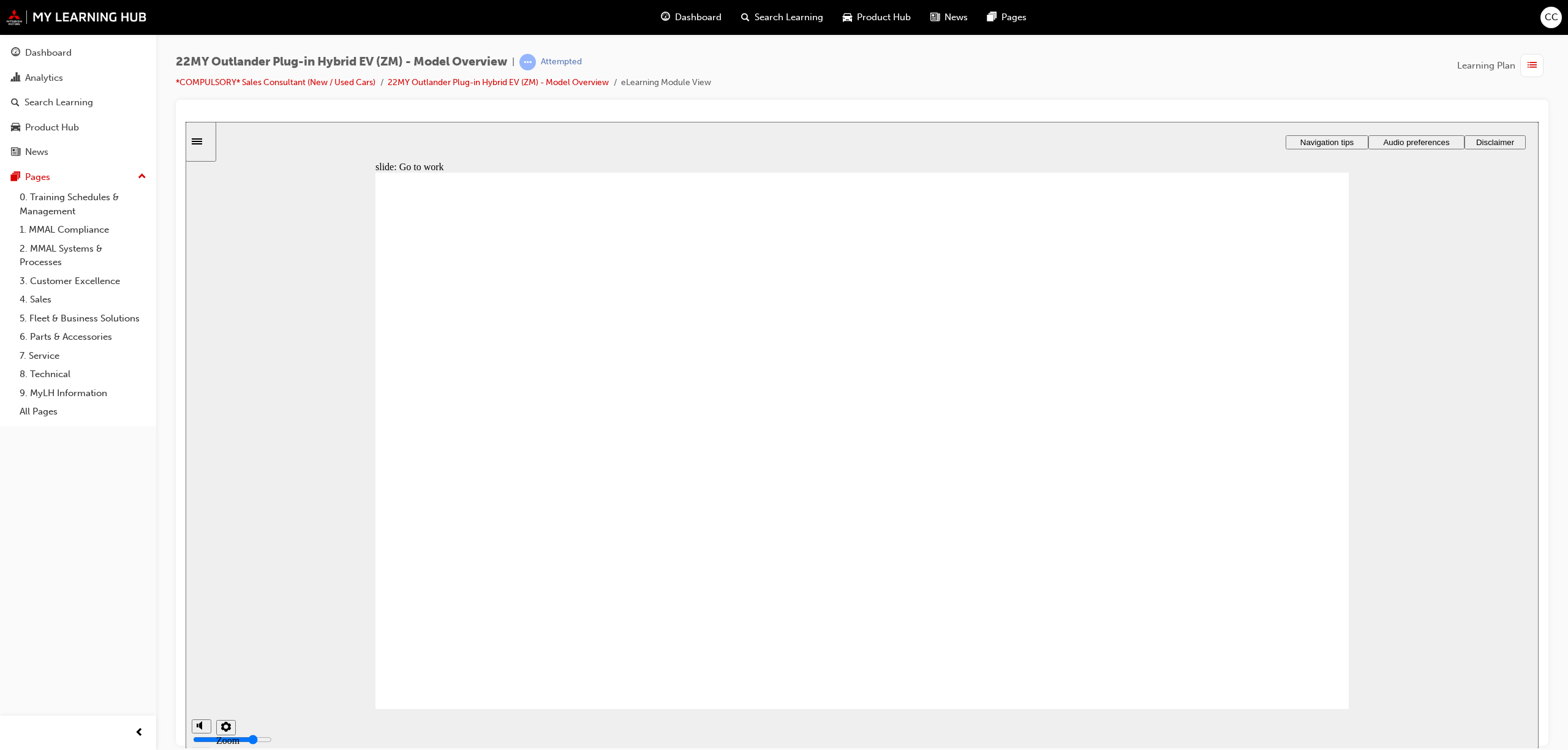
radio input "true"
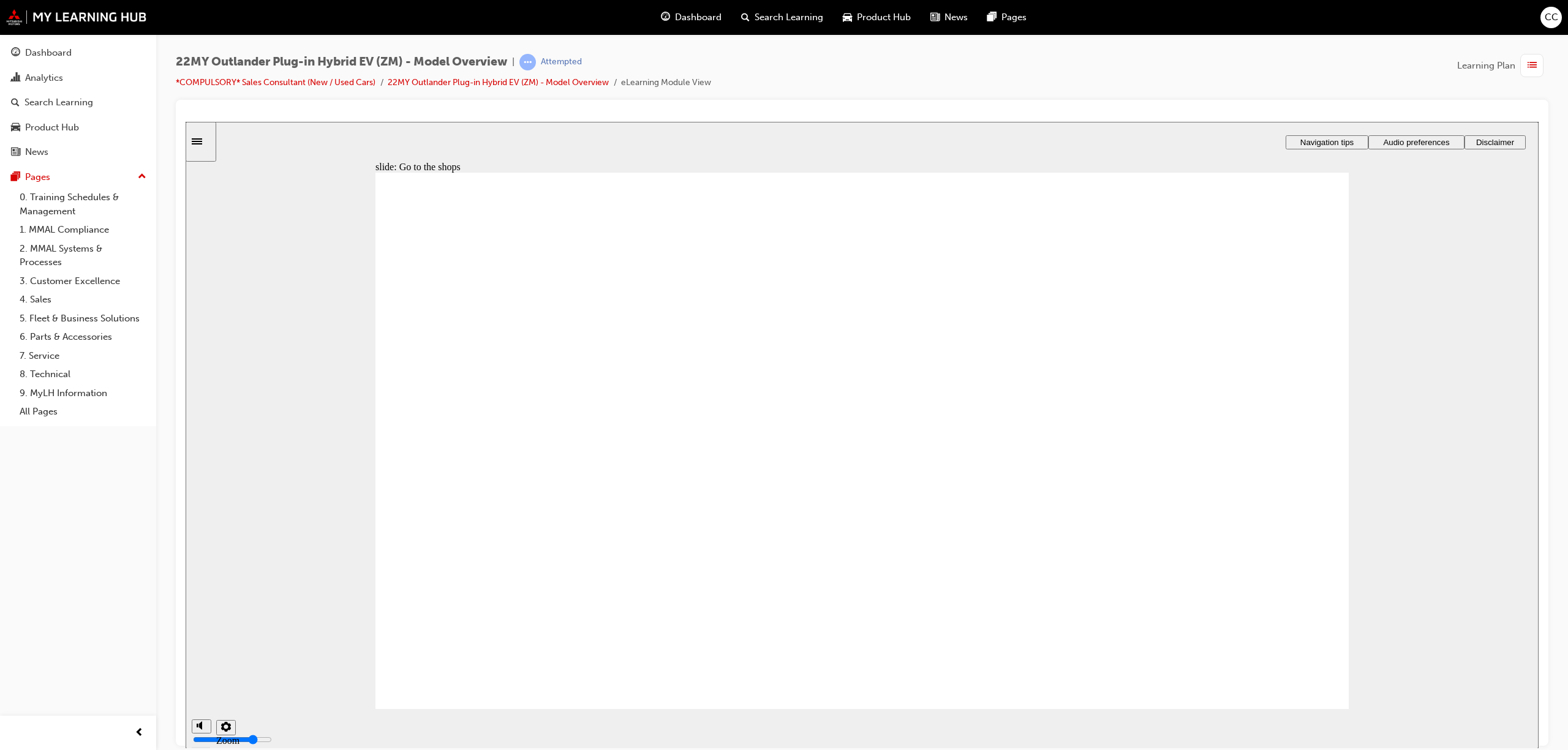
checkbox input "true"
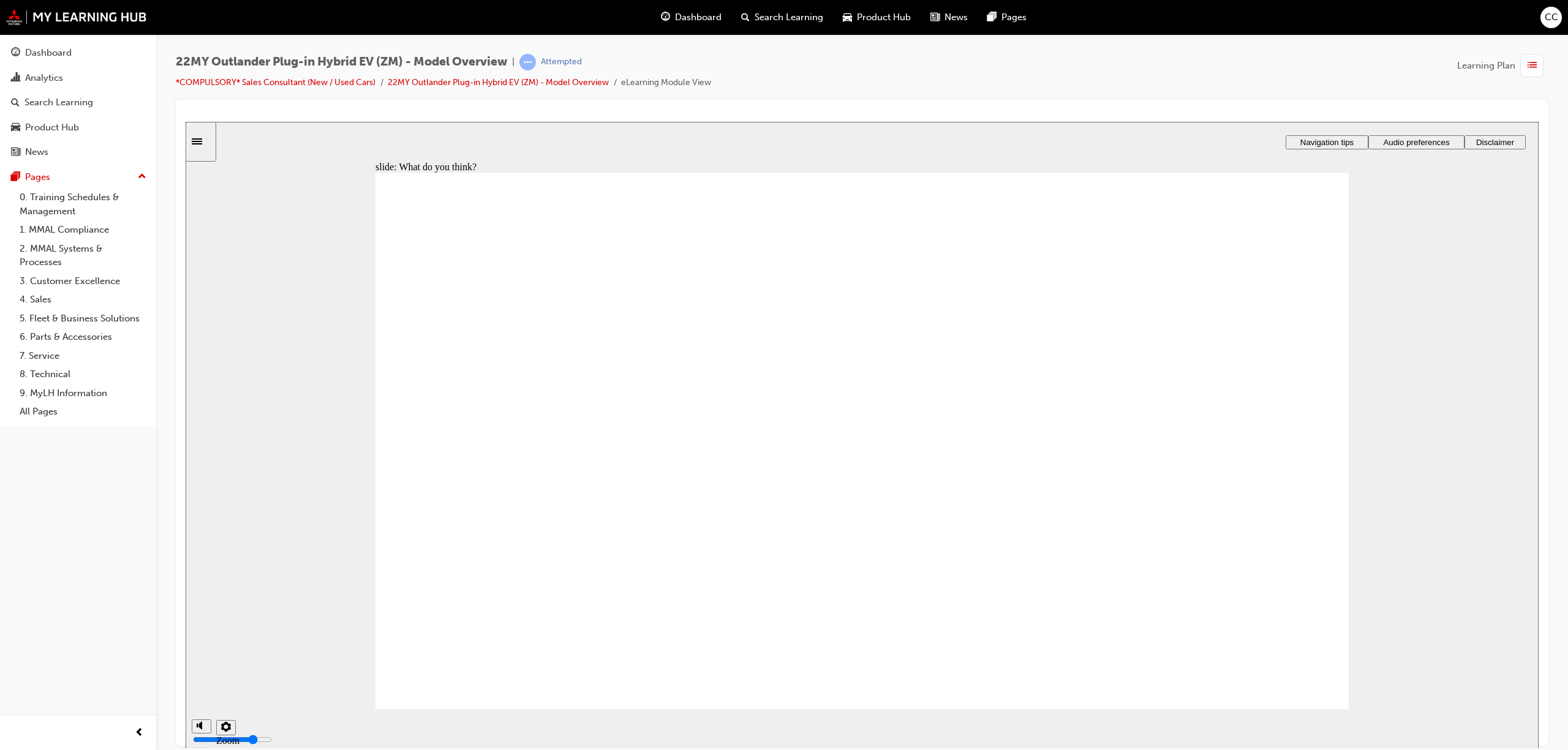
checkbox input "true"
checkbox input "false"
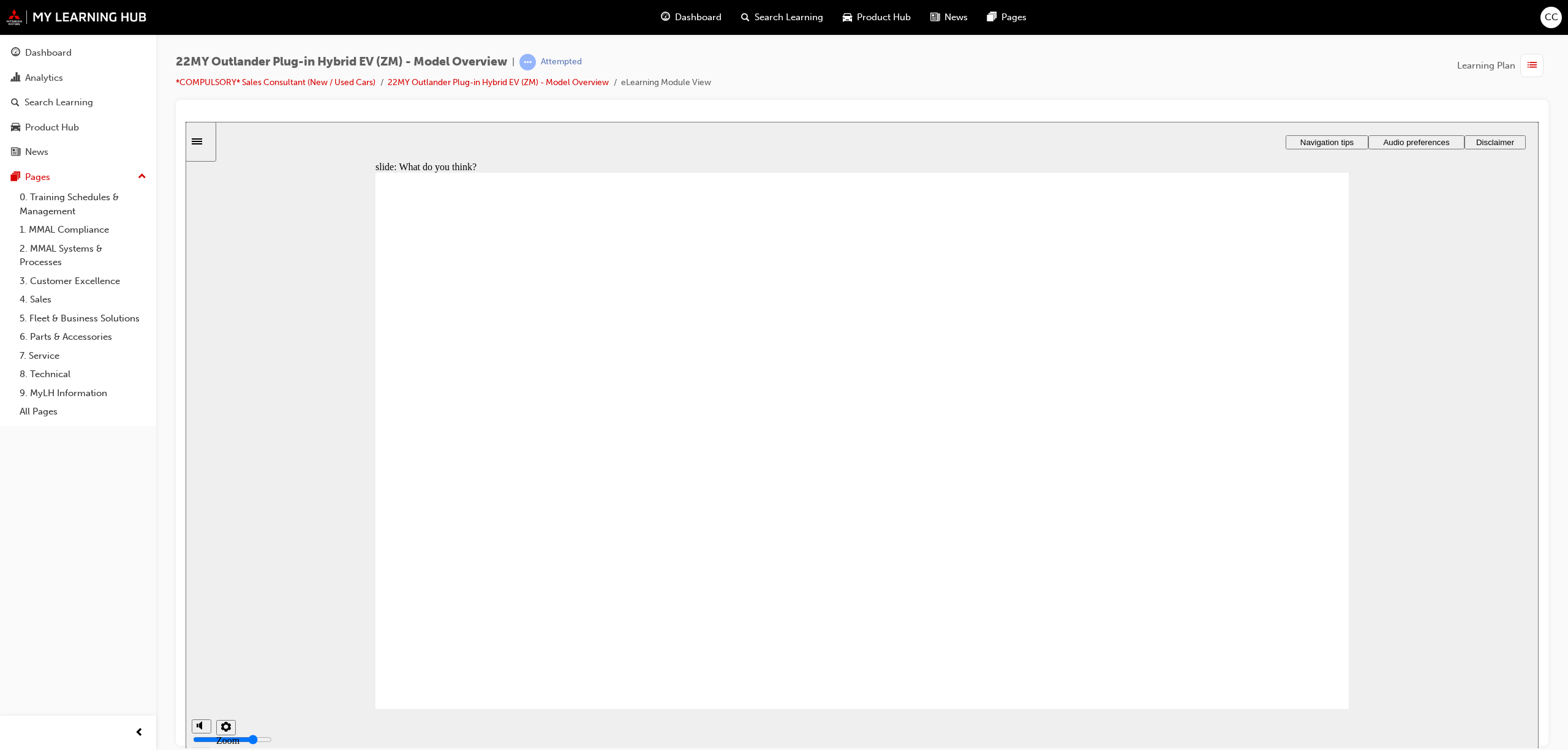
checkbox input "true"
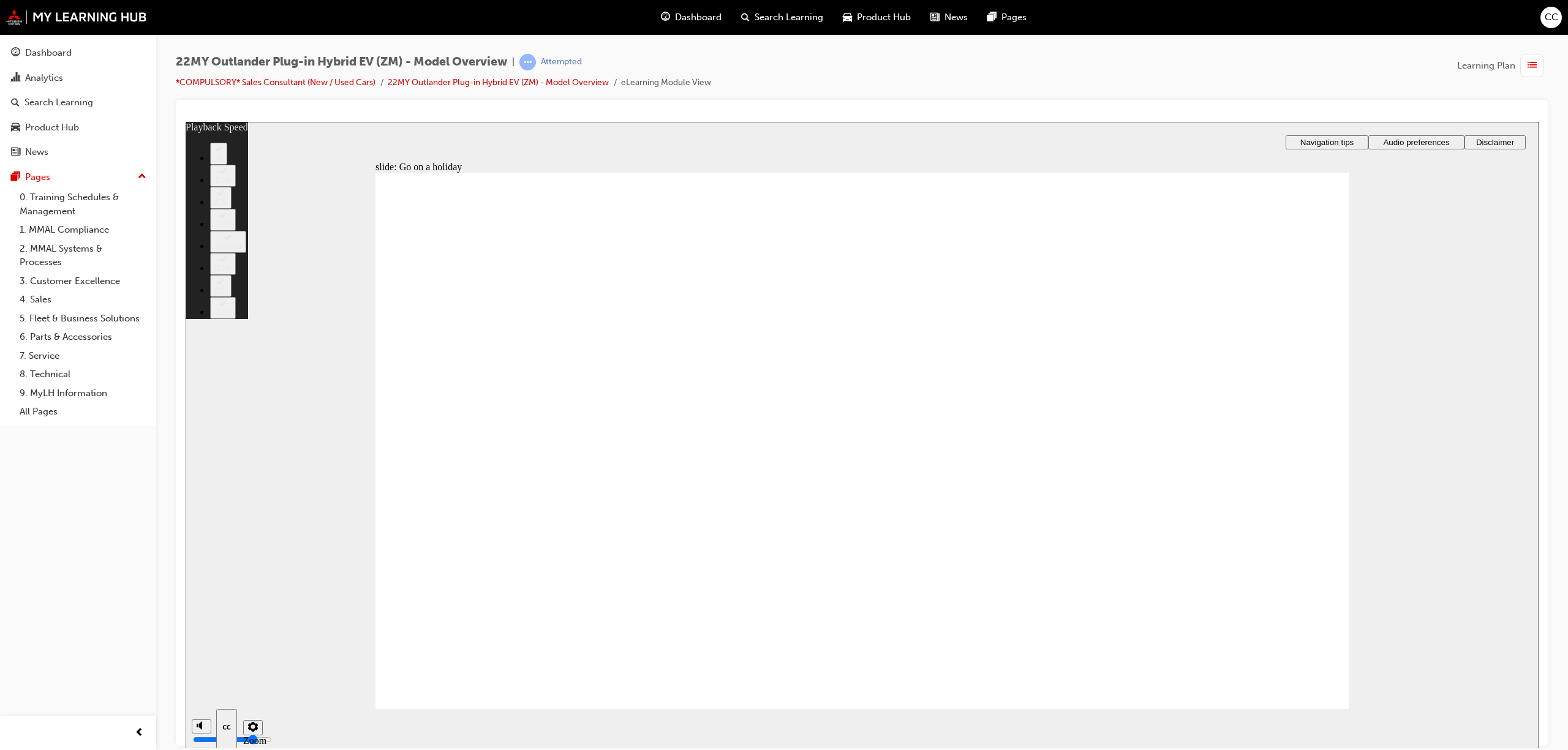
type input "123"
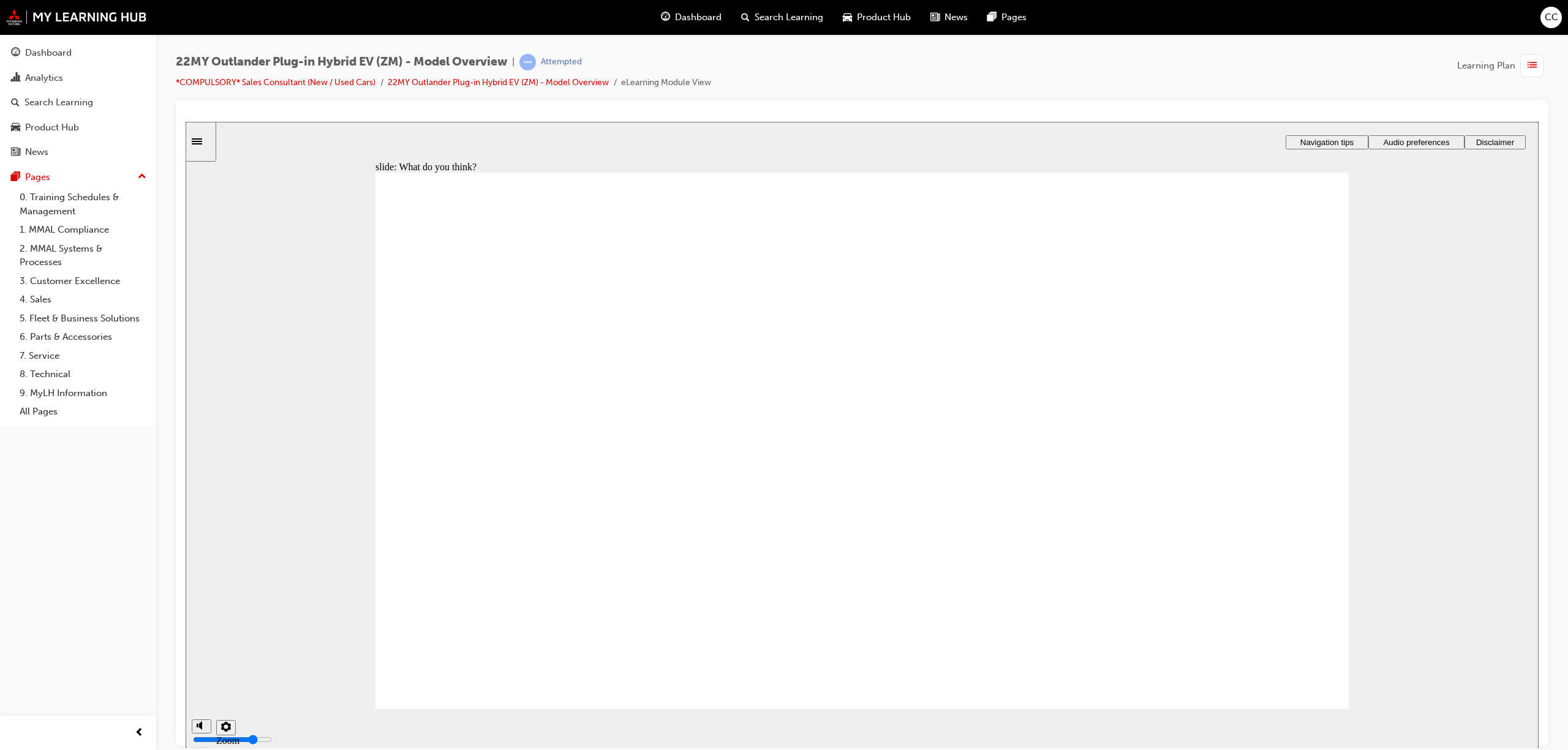
radio input "true"
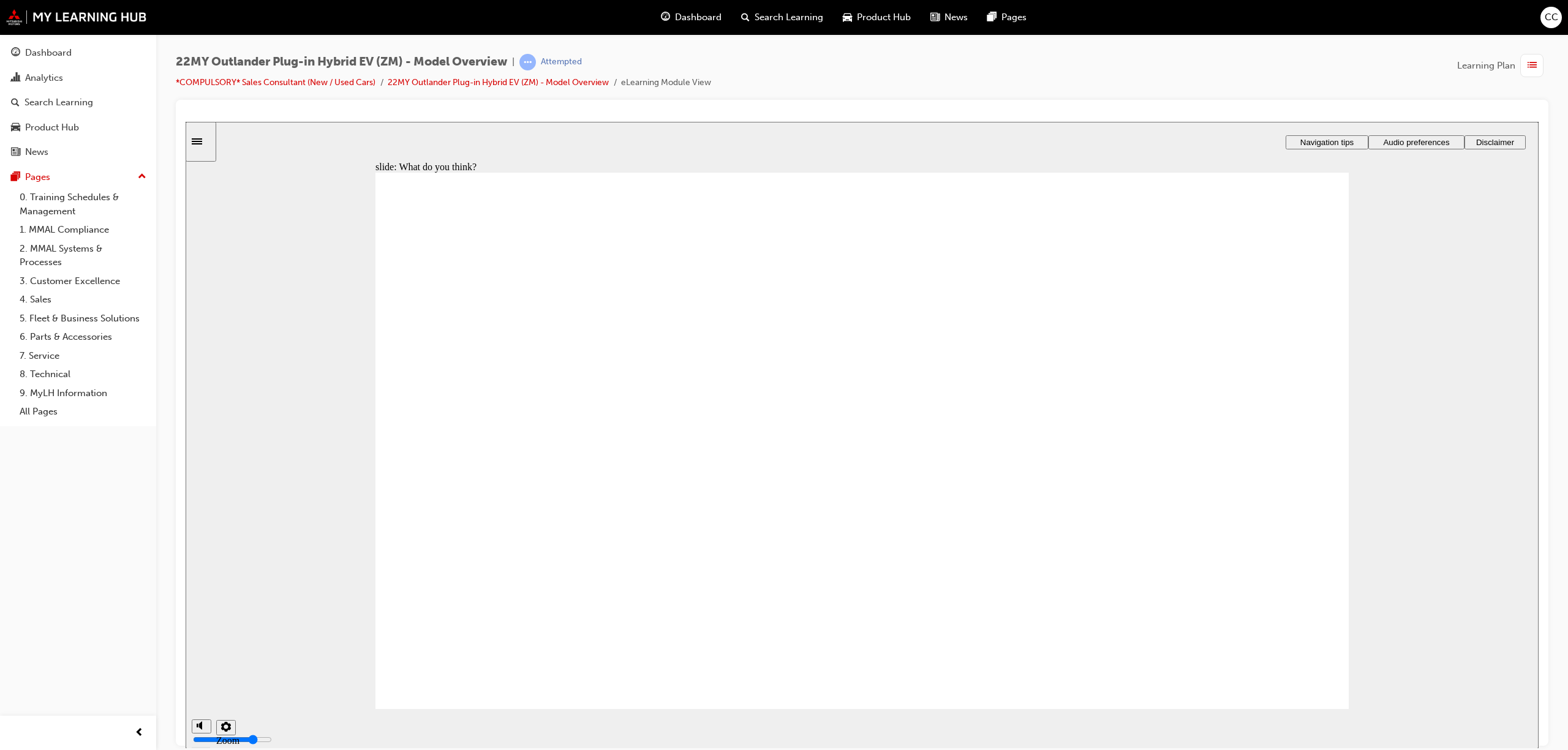
radio input "true"
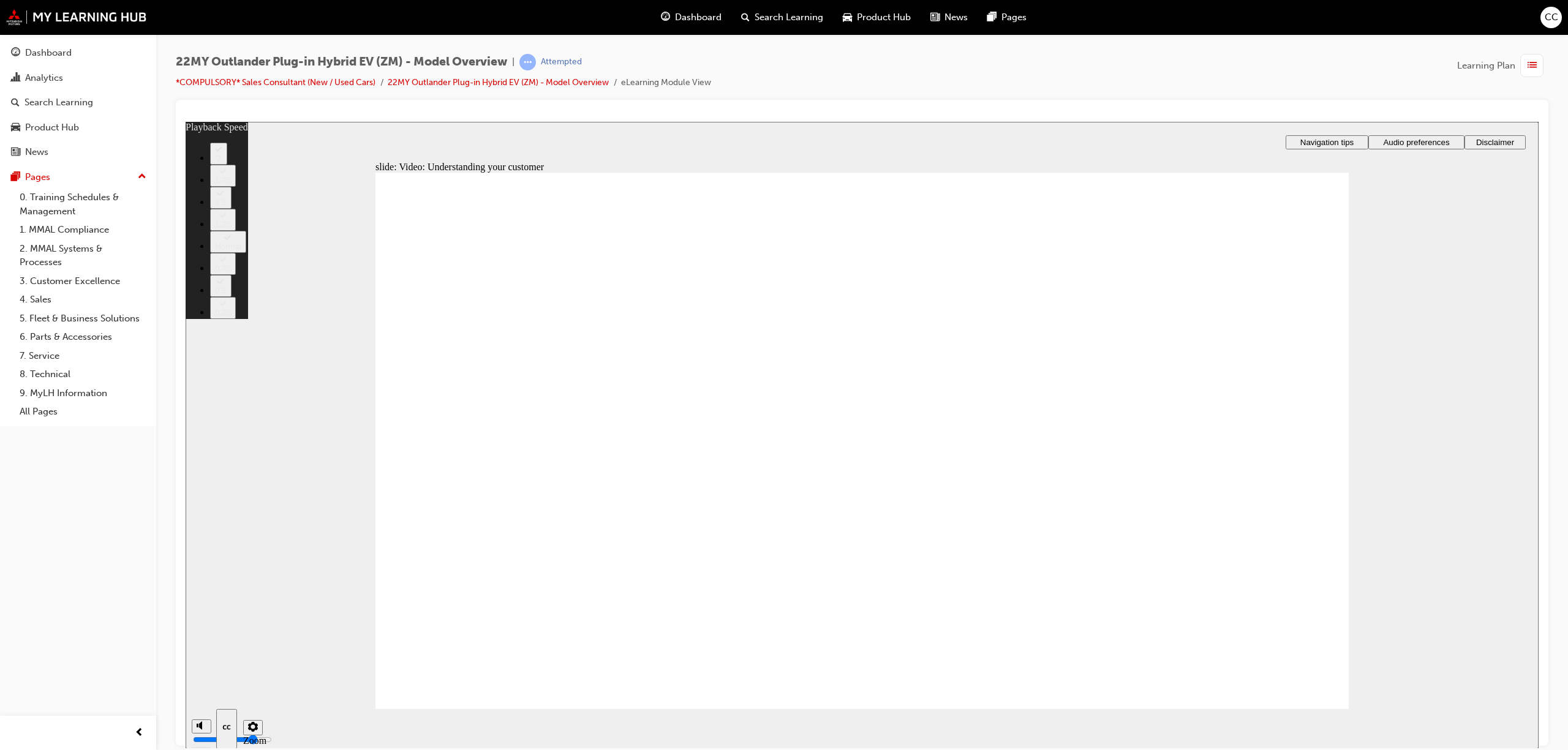
type input "91"
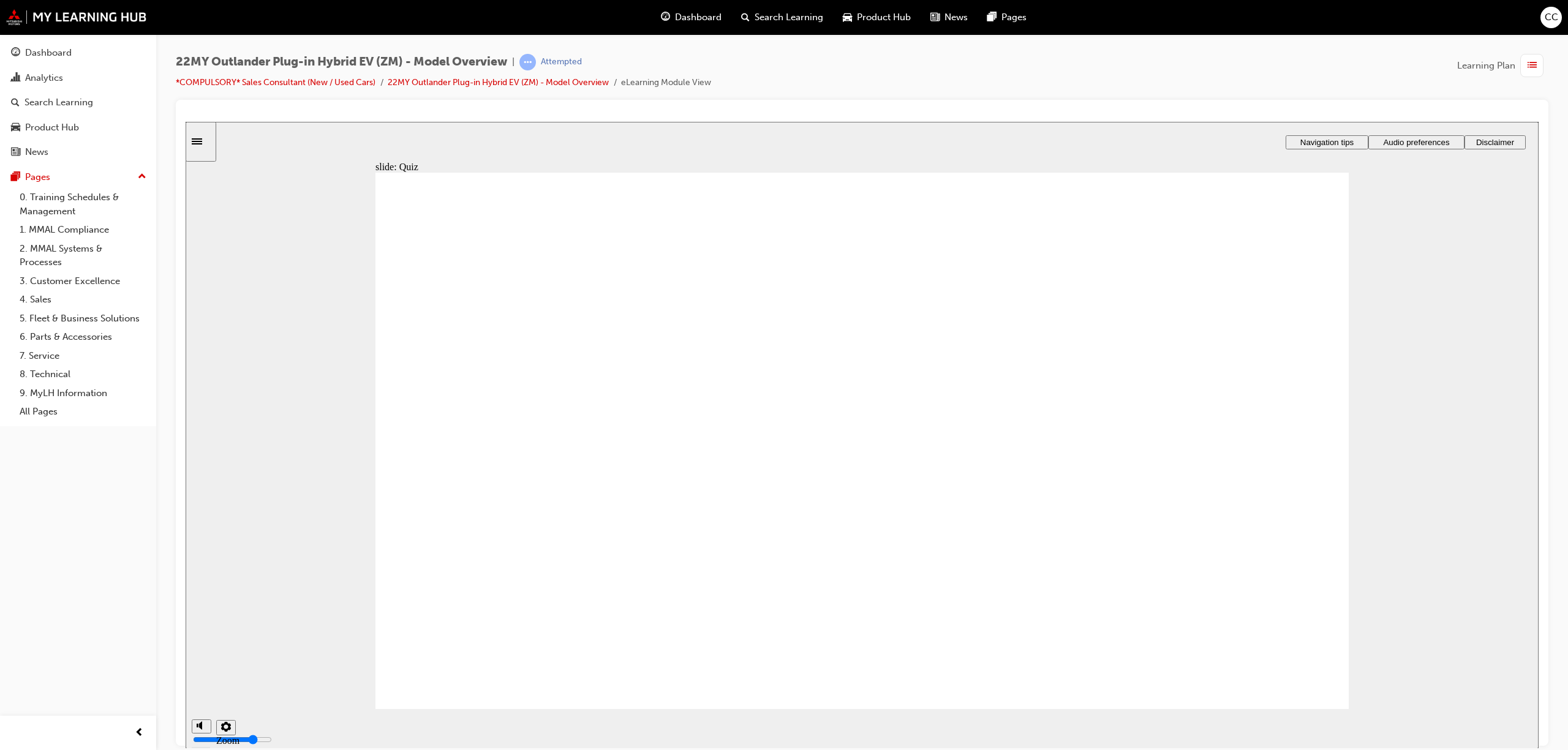
radio input "true"
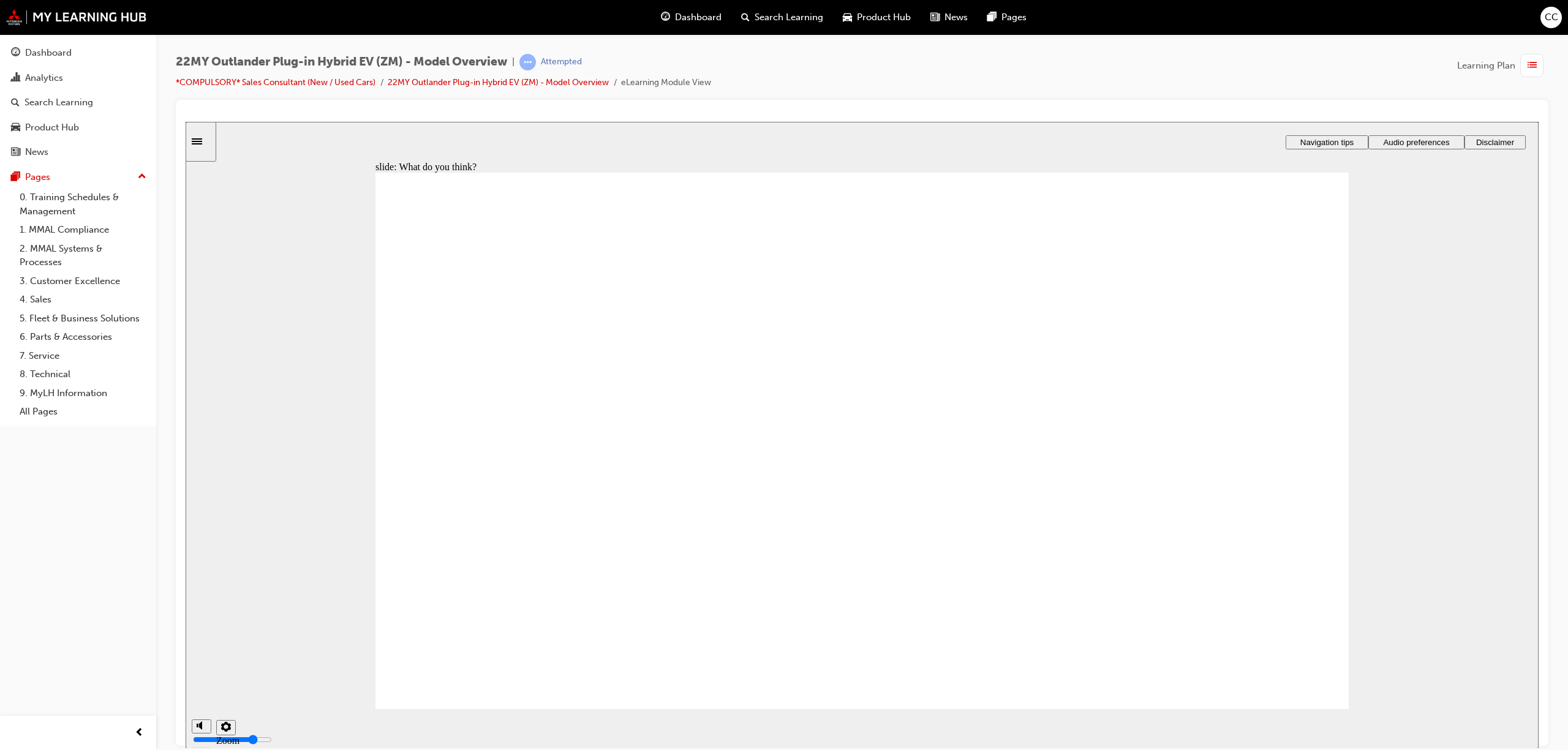
radio input "true"
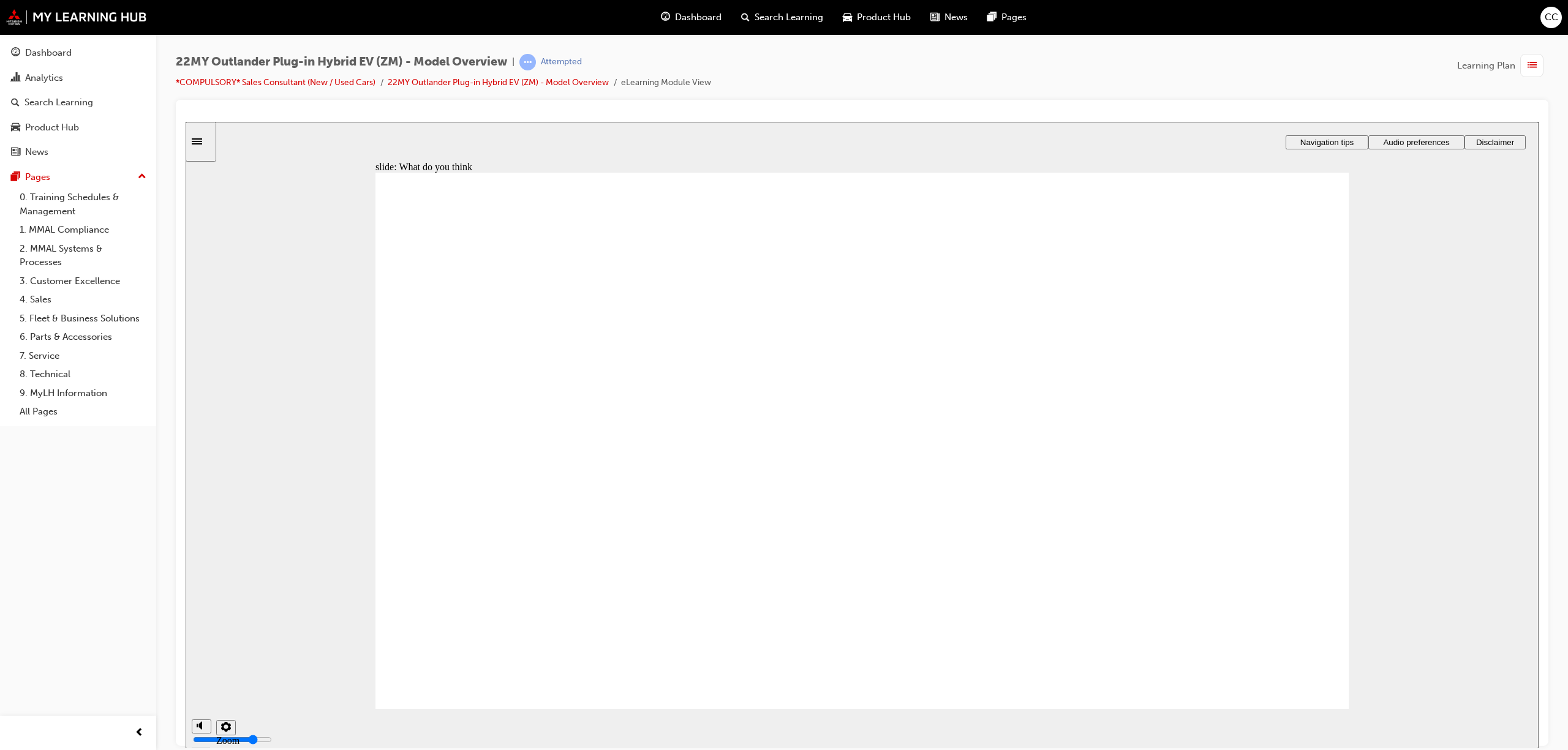
radio input "true"
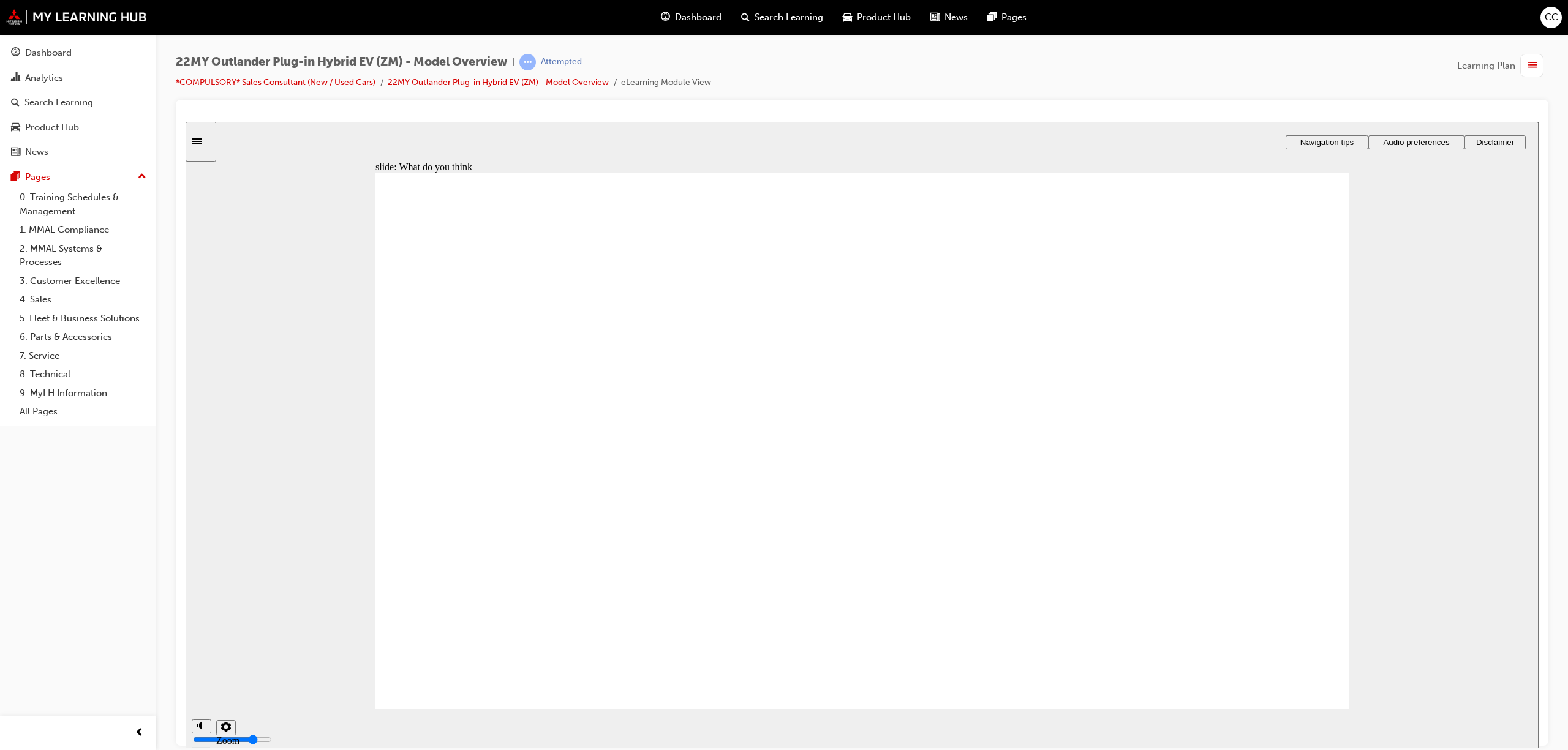
radio input "true"
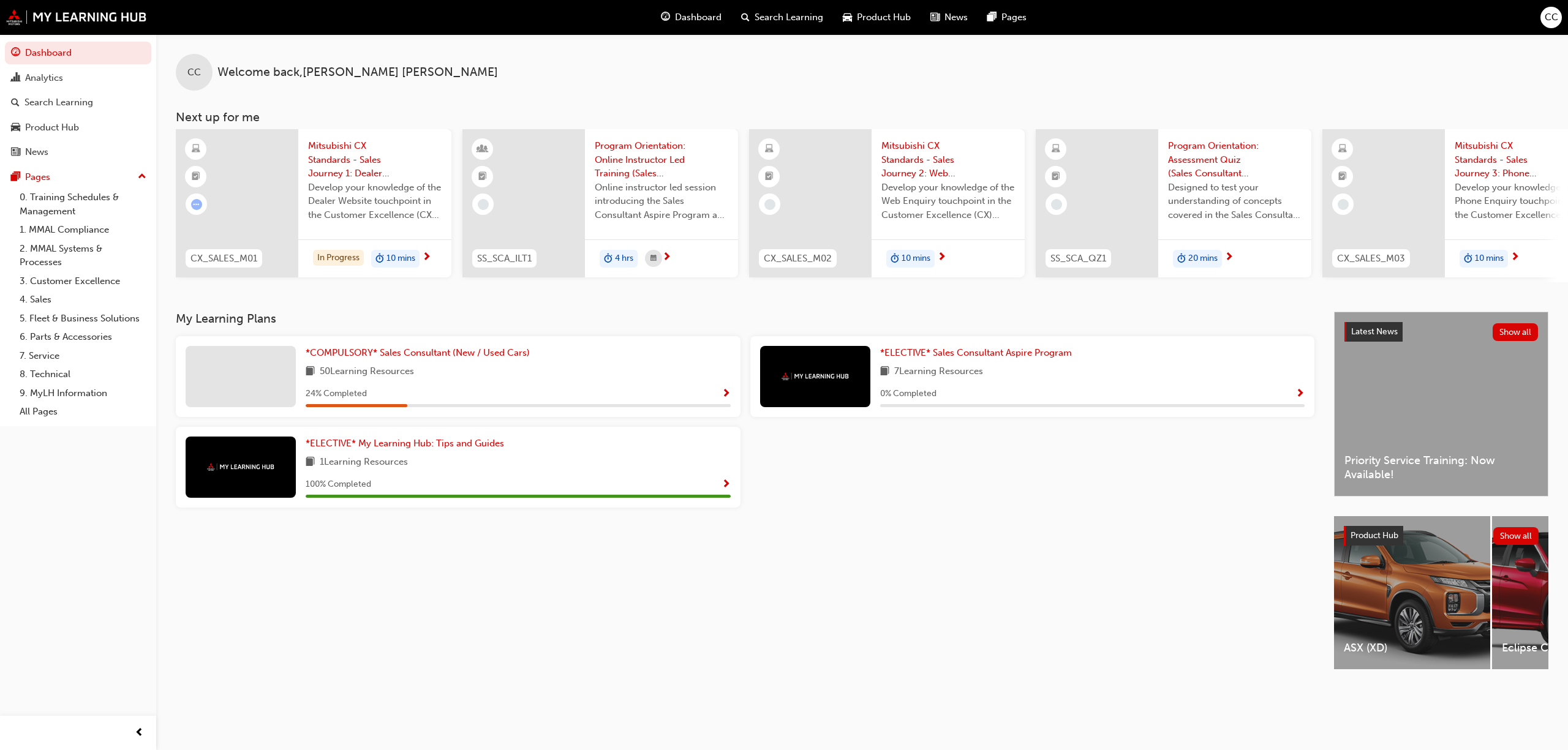
click at [723, 395] on span "Show Progress" at bounding box center [726, 394] width 10 height 11
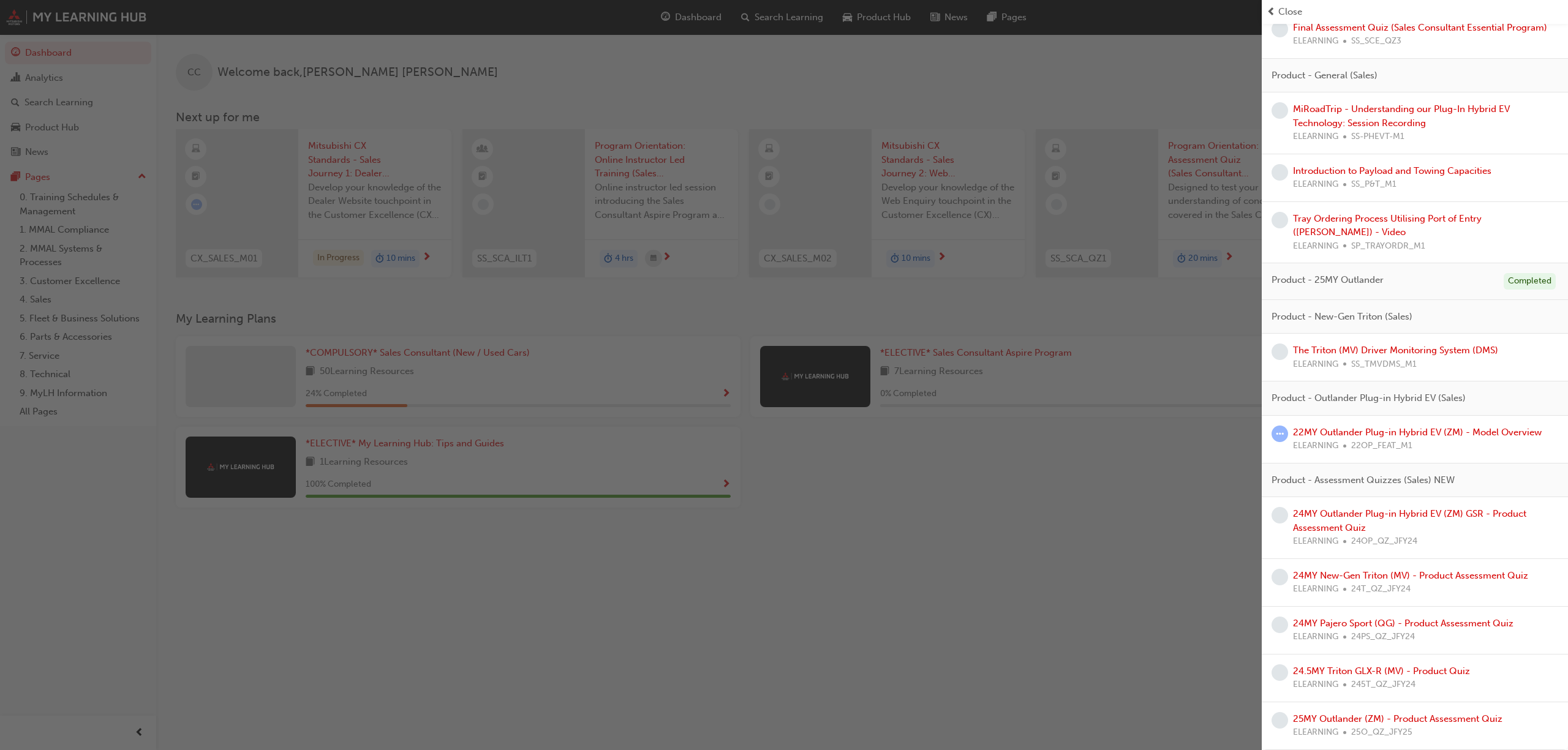
scroll to position [1919, 0]
click at [1434, 350] on link "The Triton (MV) Driver Monitoring System (DMS)" at bounding box center [1395, 350] width 205 height 11
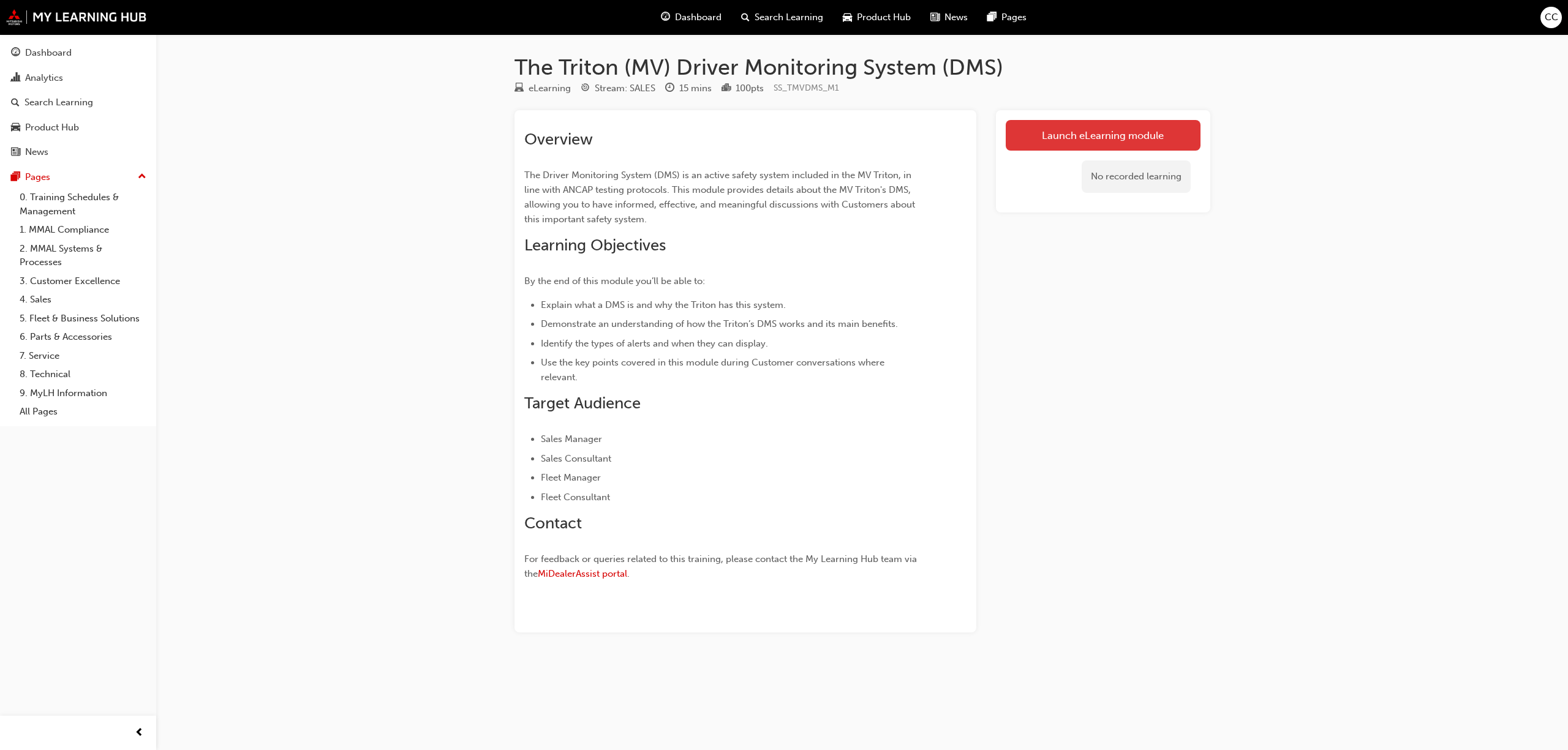
click at [1096, 139] on link "Launch eLearning module" at bounding box center [1103, 134] width 195 height 31
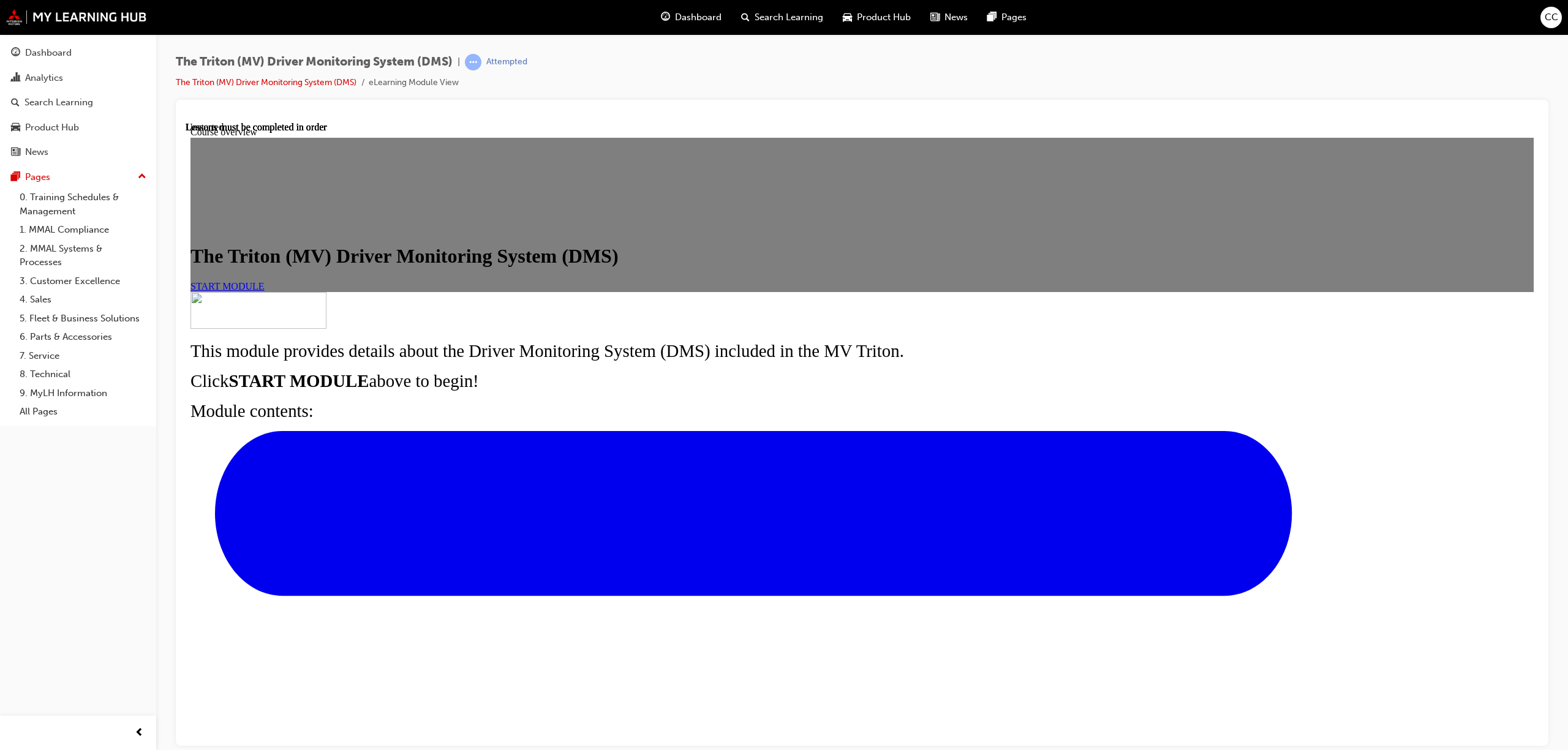
click at [265, 291] on span "START MODULE" at bounding box center [227, 286] width 74 height 10
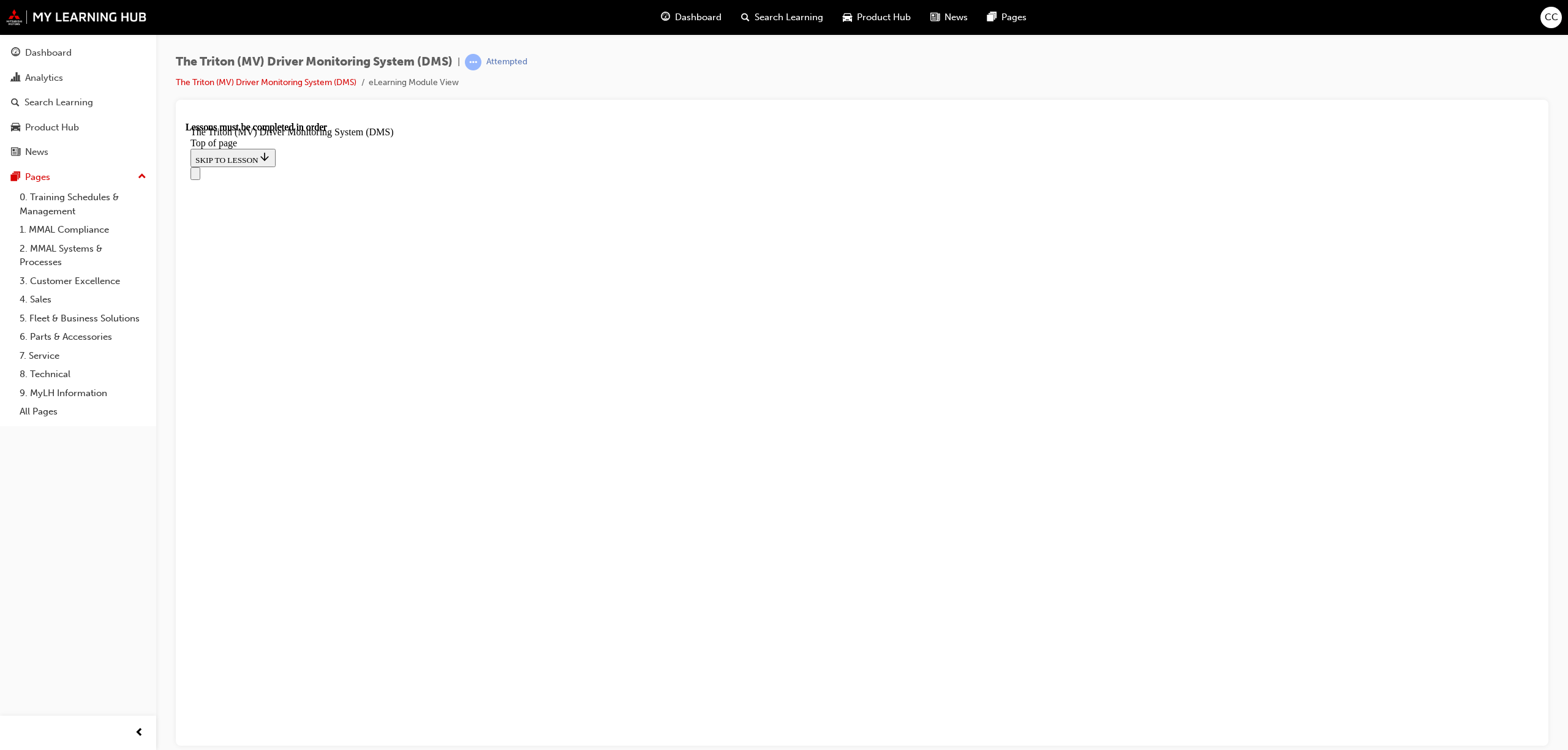
scroll to position [309, 0]
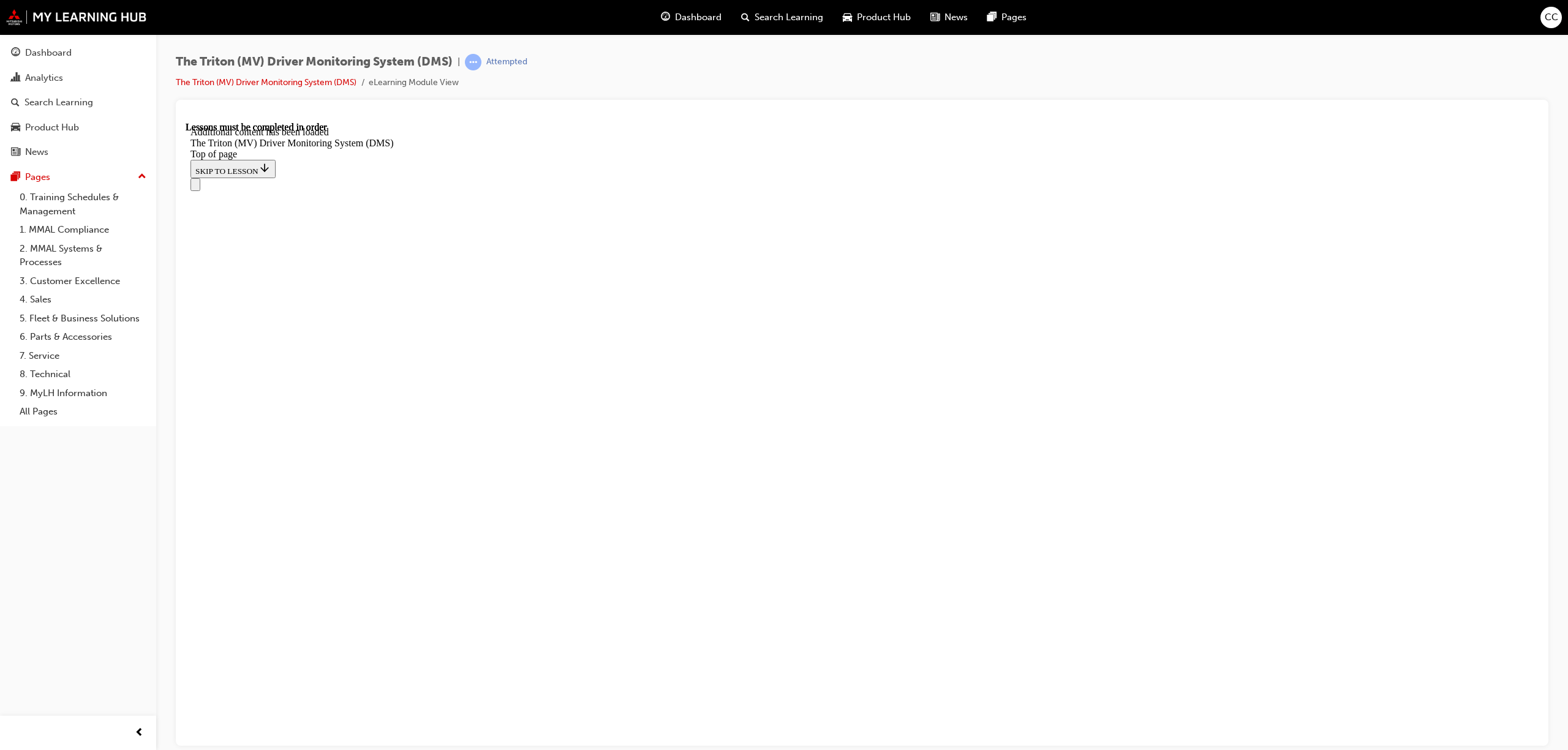
drag, startPoint x: 686, startPoint y: 563, endPoint x: 867, endPoint y: 579, distance: 181.7
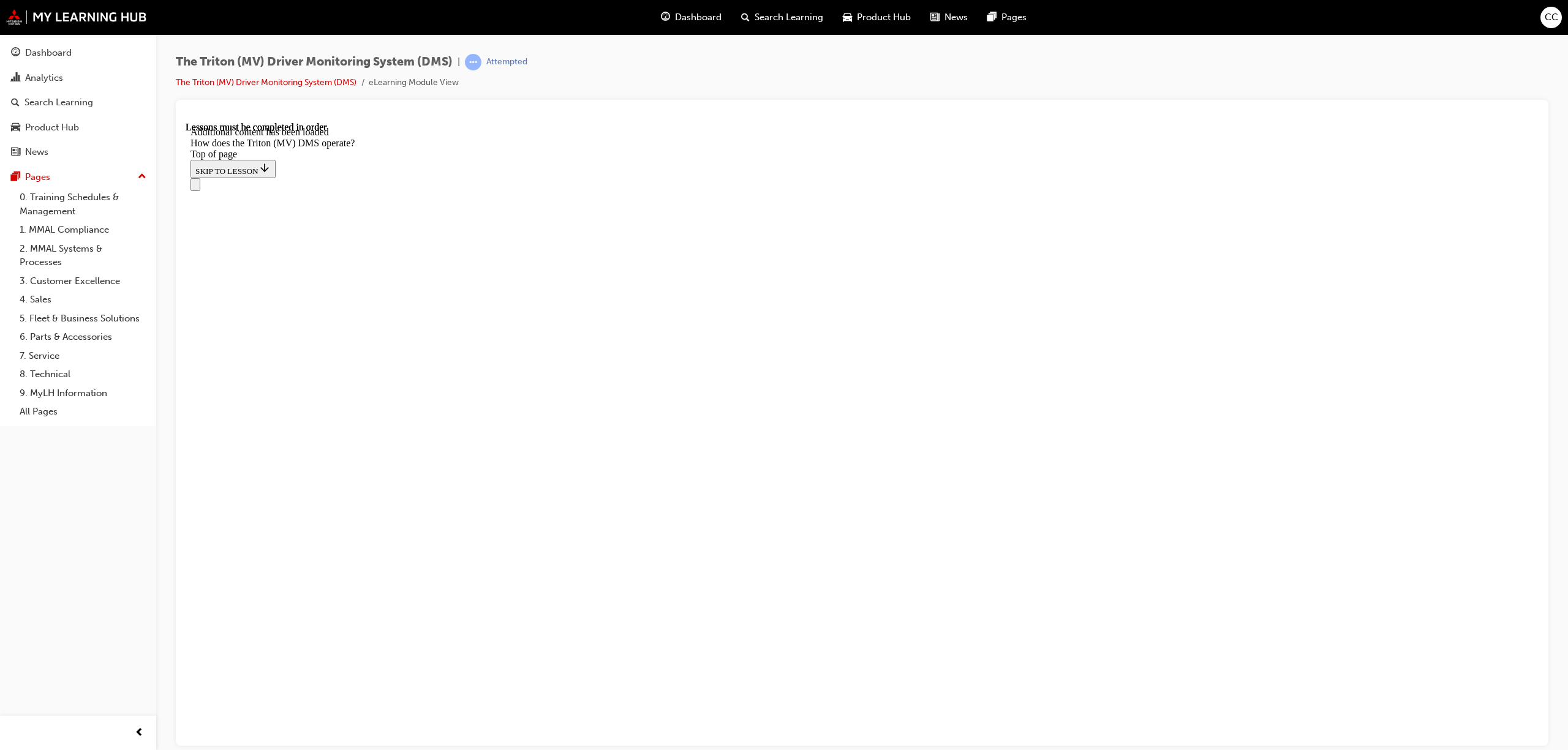
scroll to position [2524, 0]
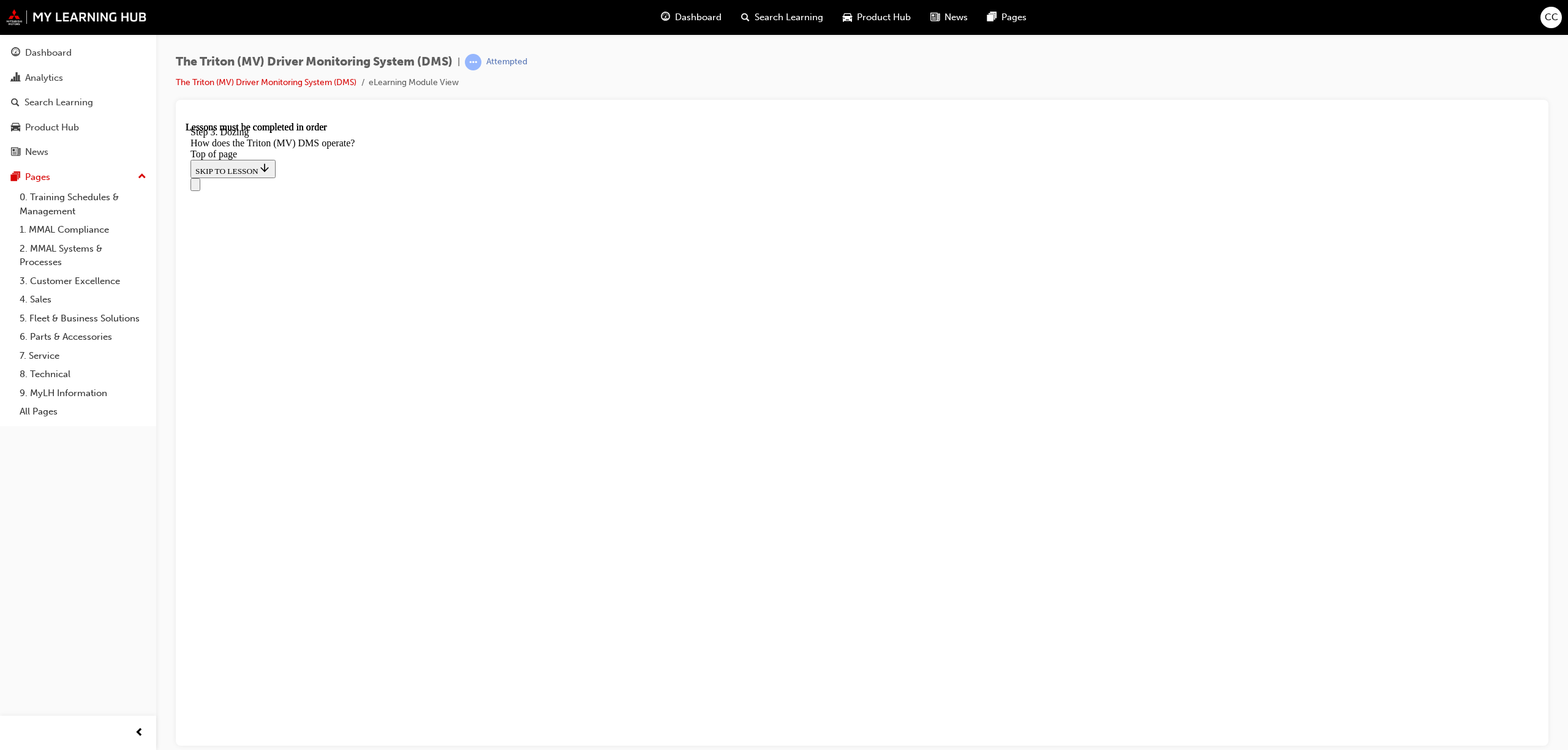
scroll to position [3526, 0]
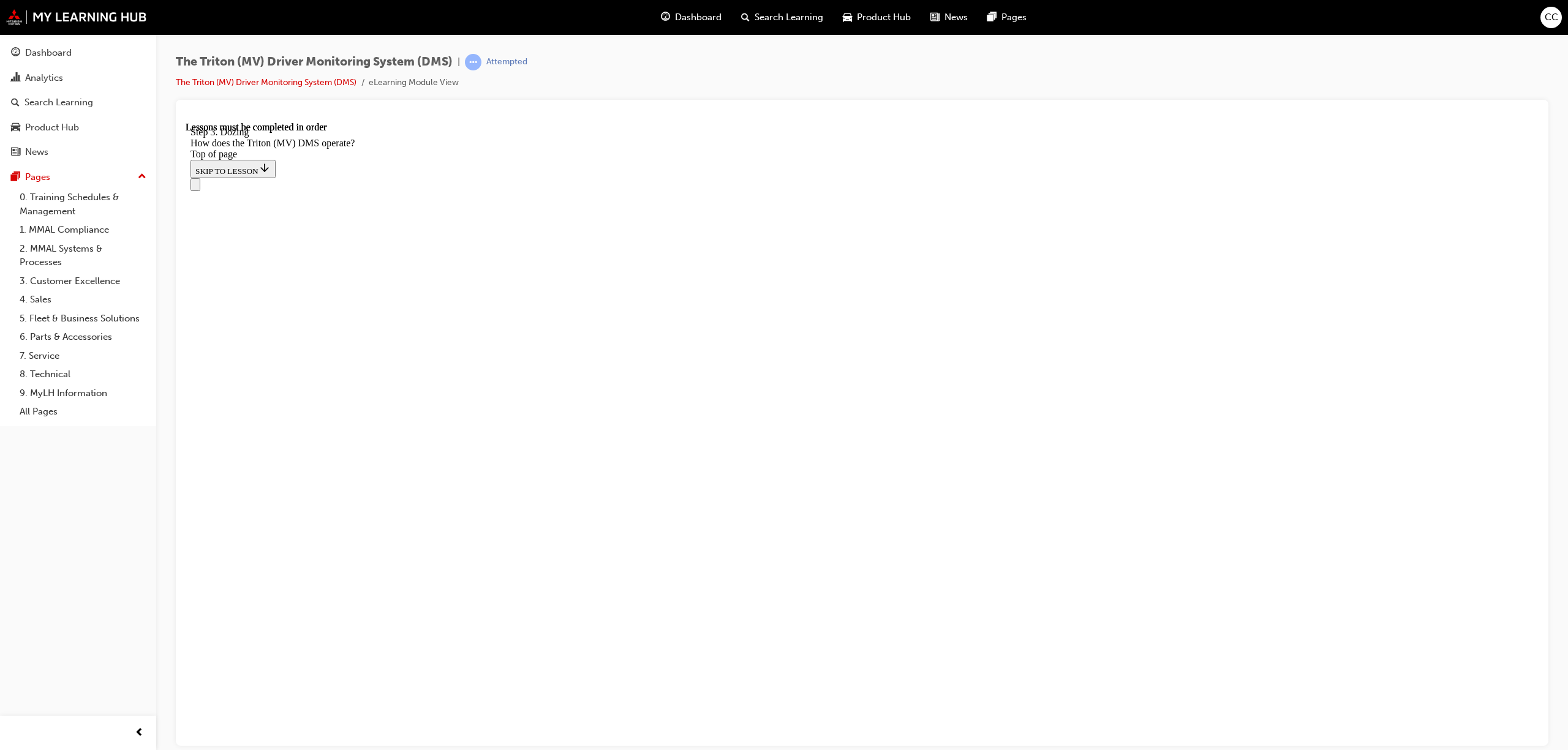
scroll to position [3250, 0]
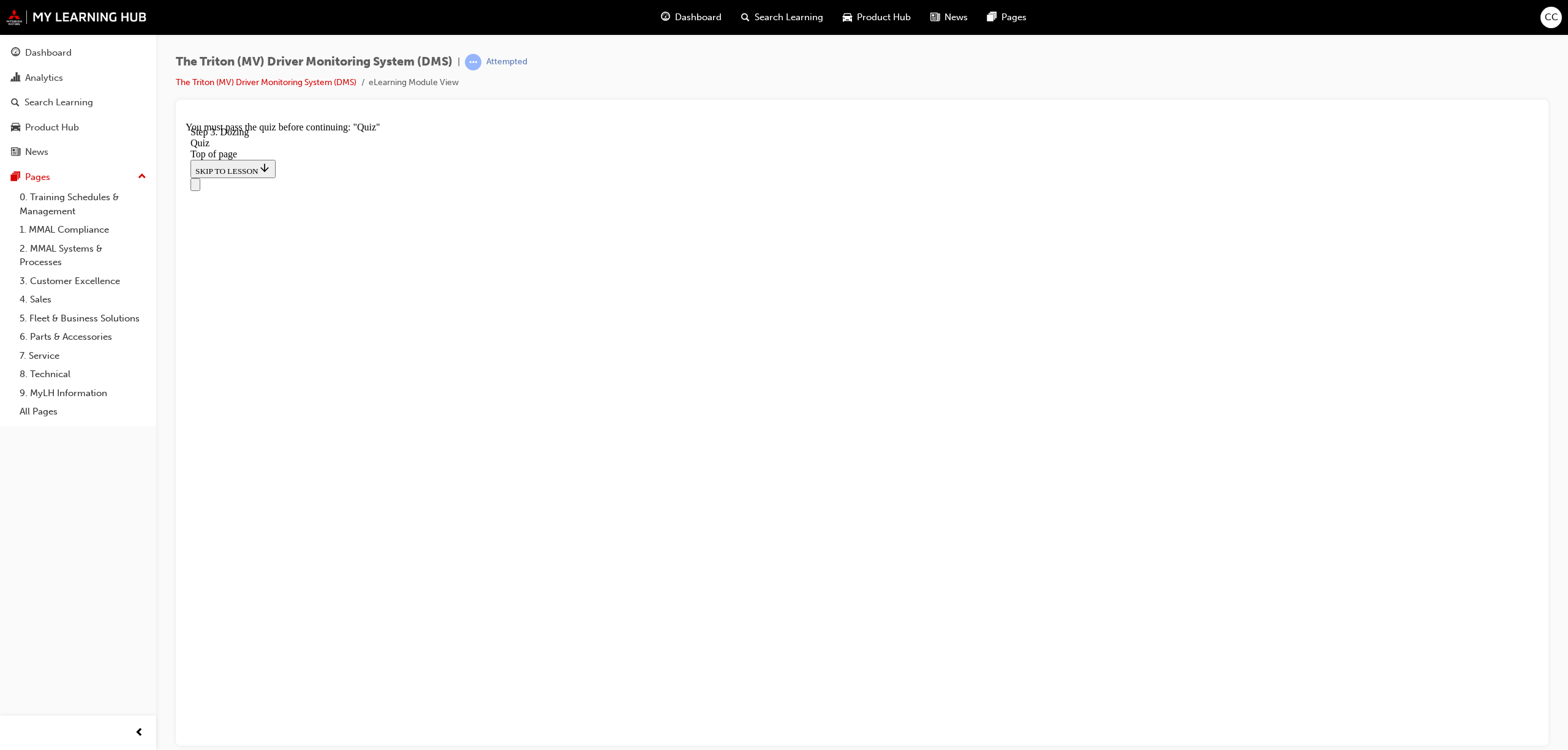
drag, startPoint x: 721, startPoint y: 528, endPoint x: 751, endPoint y: 379, distance: 152.0
drag, startPoint x: 743, startPoint y: 449, endPoint x: 738, endPoint y: 598, distance: 149.1
drag, startPoint x: 742, startPoint y: 446, endPoint x: 767, endPoint y: 585, distance: 141.2
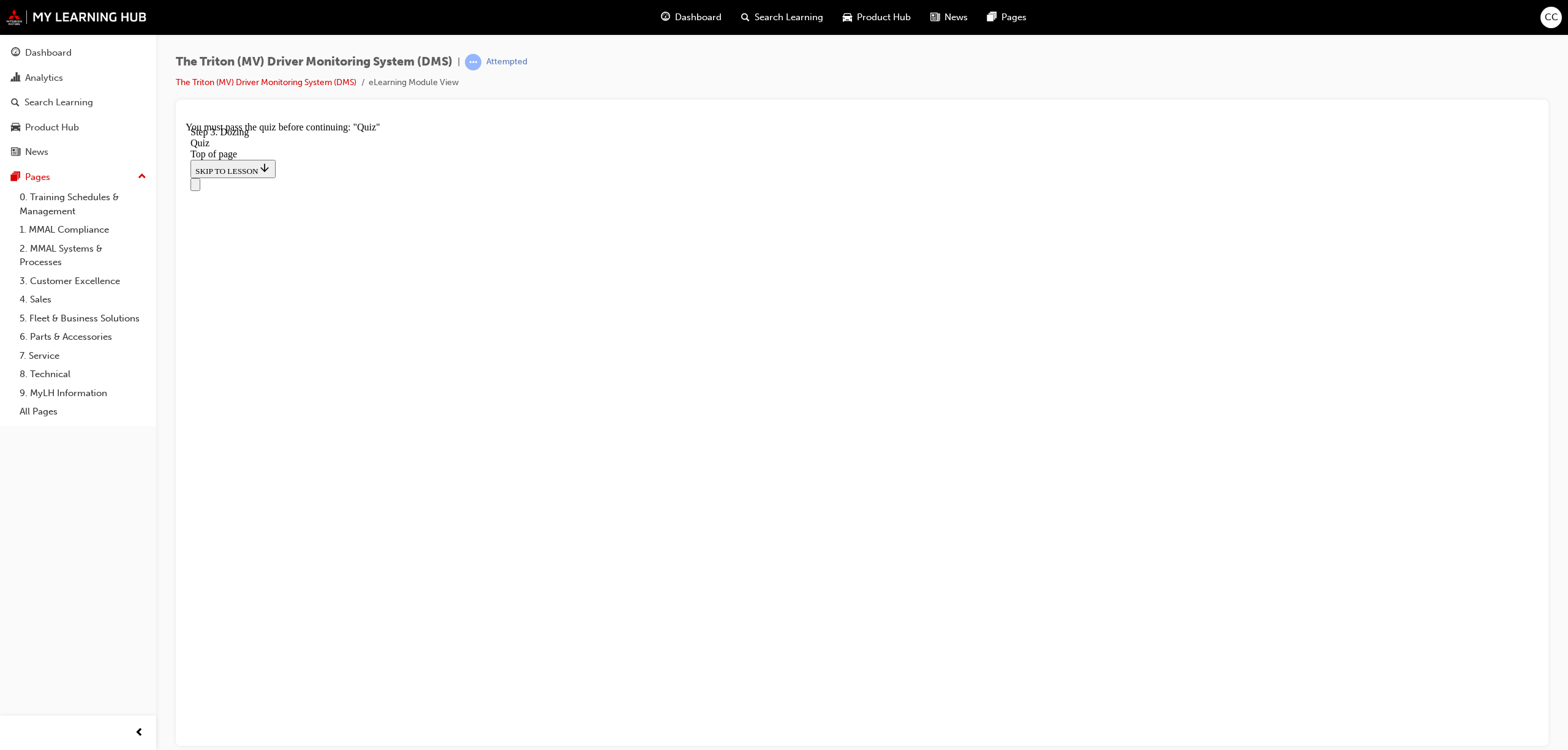
drag, startPoint x: 747, startPoint y: 592, endPoint x: 787, endPoint y: 521, distance: 81.5
drag, startPoint x: 730, startPoint y: 451, endPoint x: 772, endPoint y: 600, distance: 154.8
drag, startPoint x: 726, startPoint y: 448, endPoint x: 750, endPoint y: 449, distance: 24.0
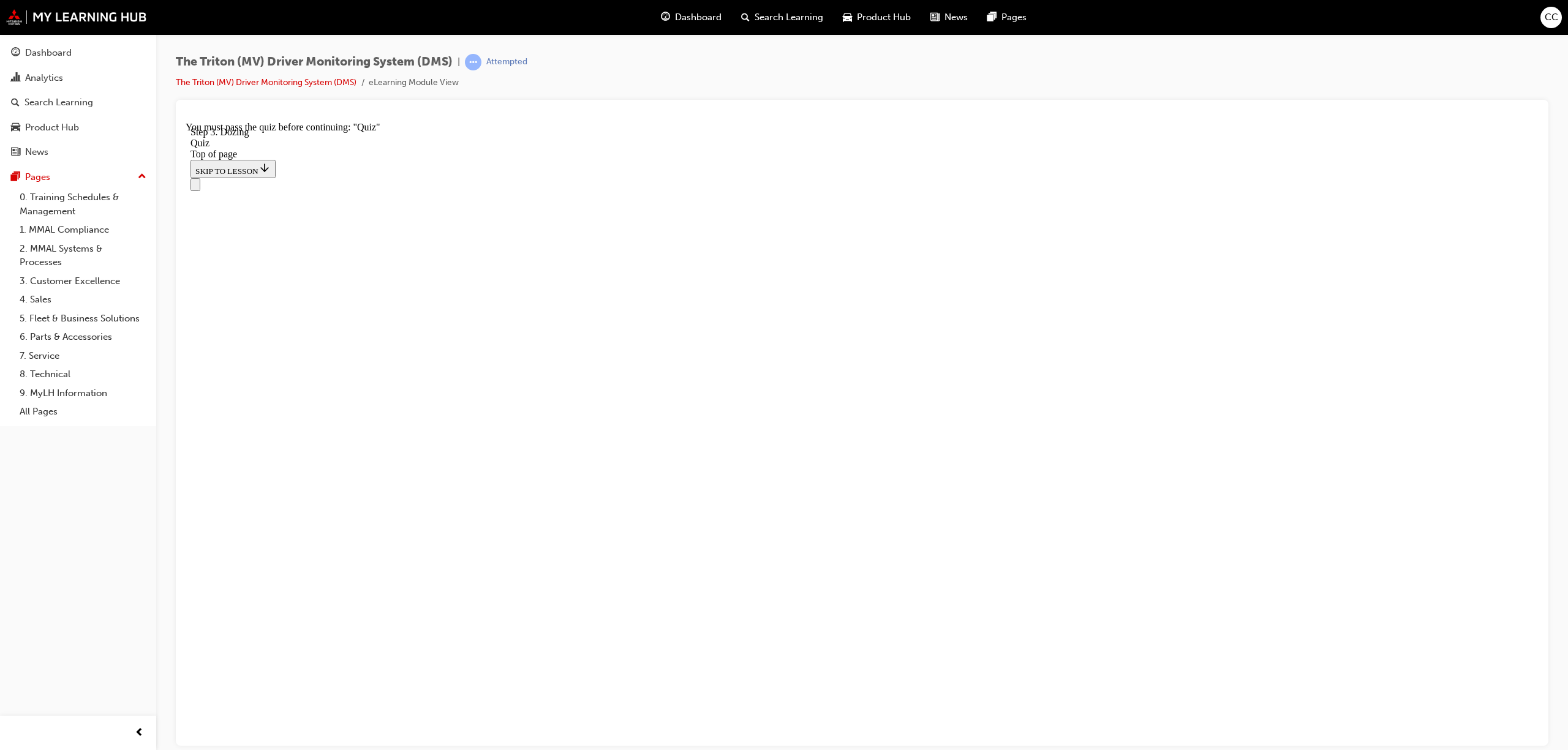
drag, startPoint x: 807, startPoint y: 592, endPoint x: 806, endPoint y: 451, distance: 141.0
drag, startPoint x: 753, startPoint y: 597, endPoint x: 793, endPoint y: 597, distance: 40.0
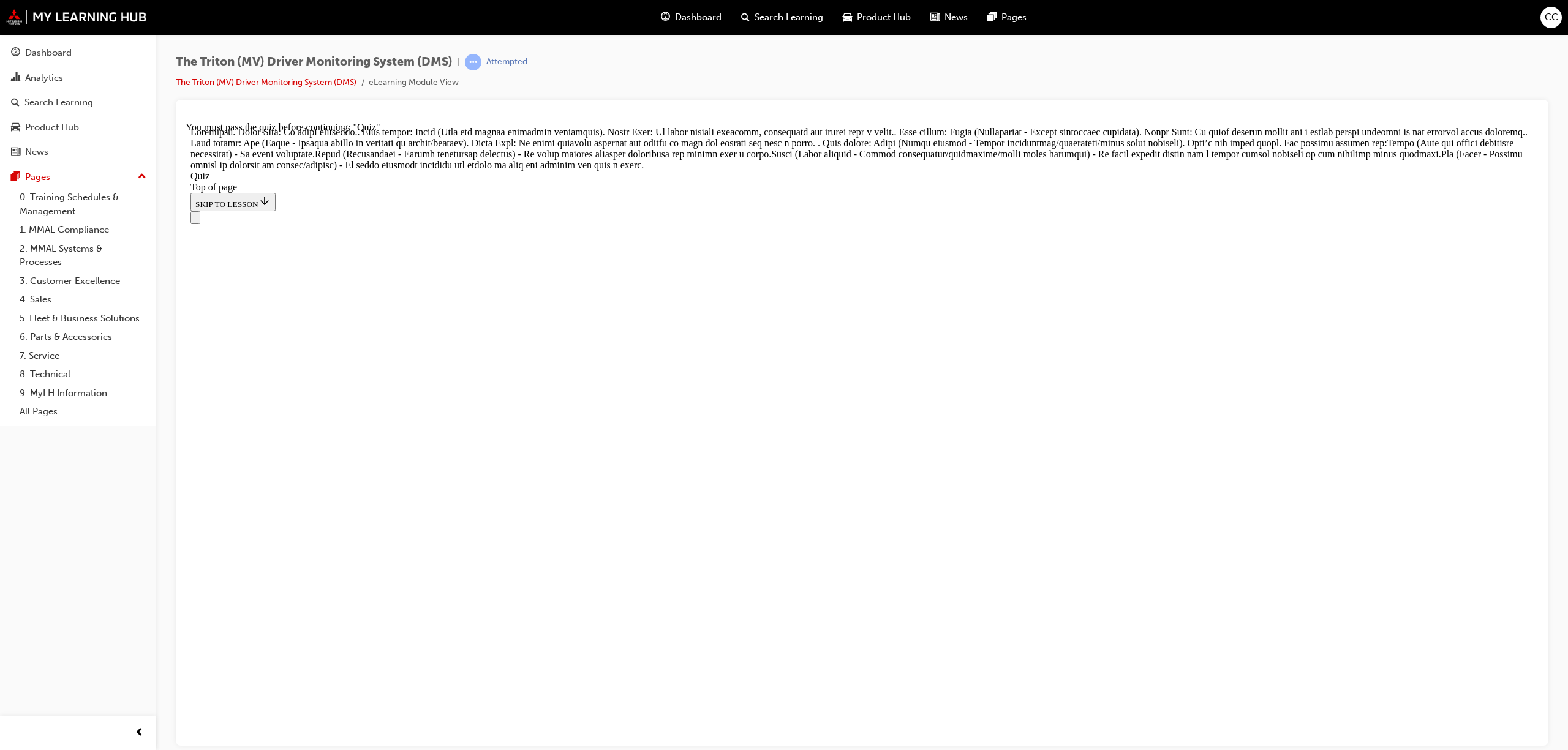
scroll to position [315, 0]
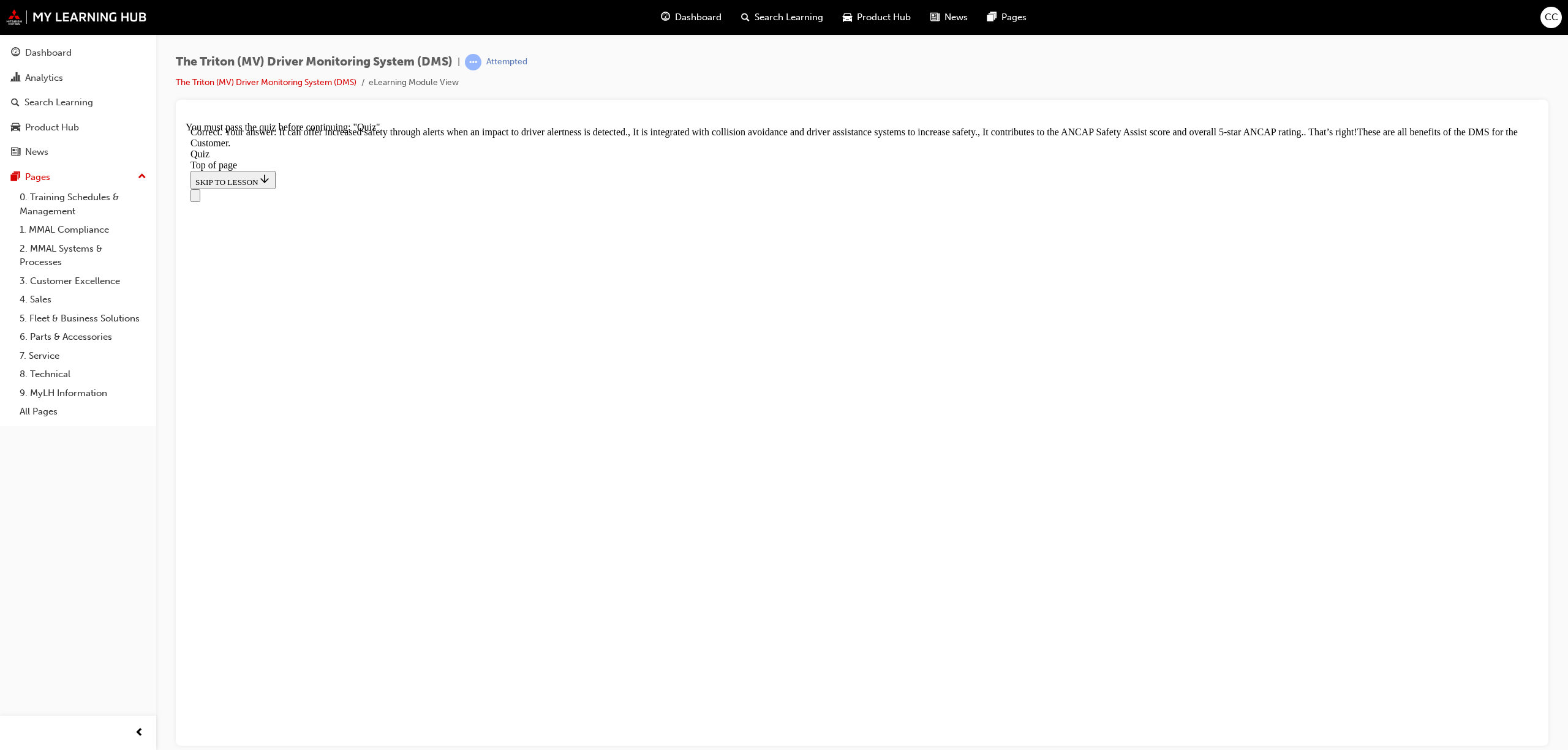
scroll to position [189, 0]
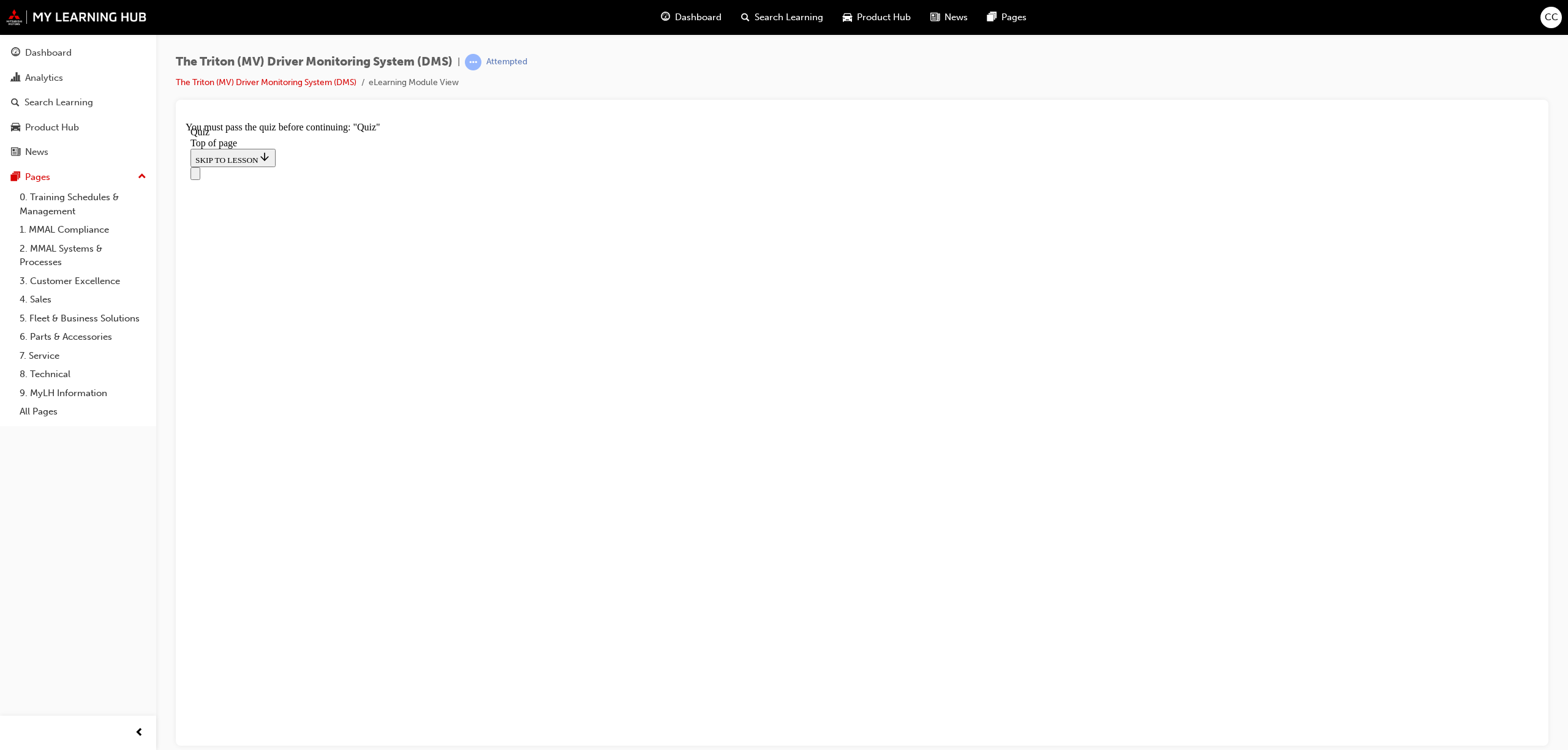
scroll to position [42, 0]
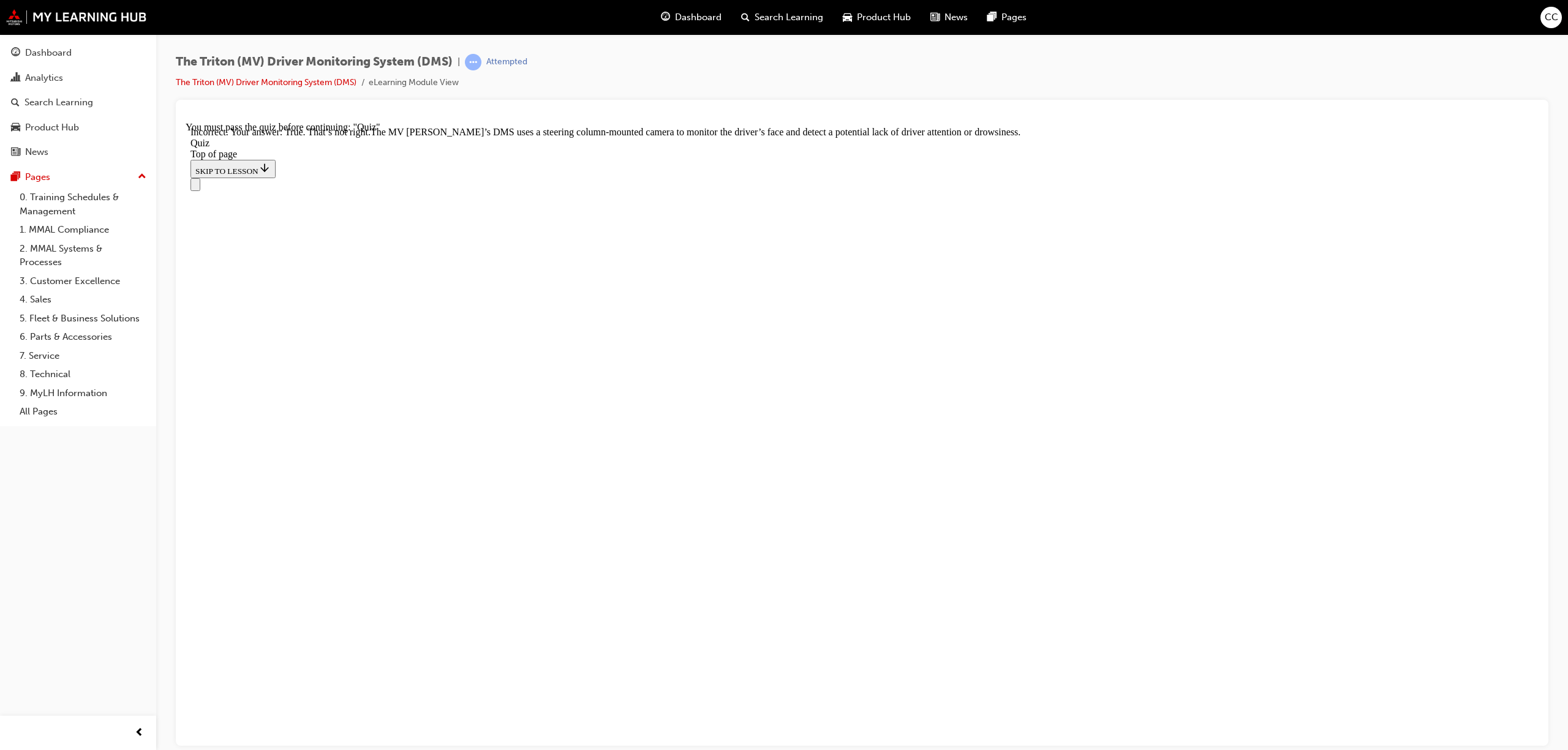
scroll to position [112, 0]
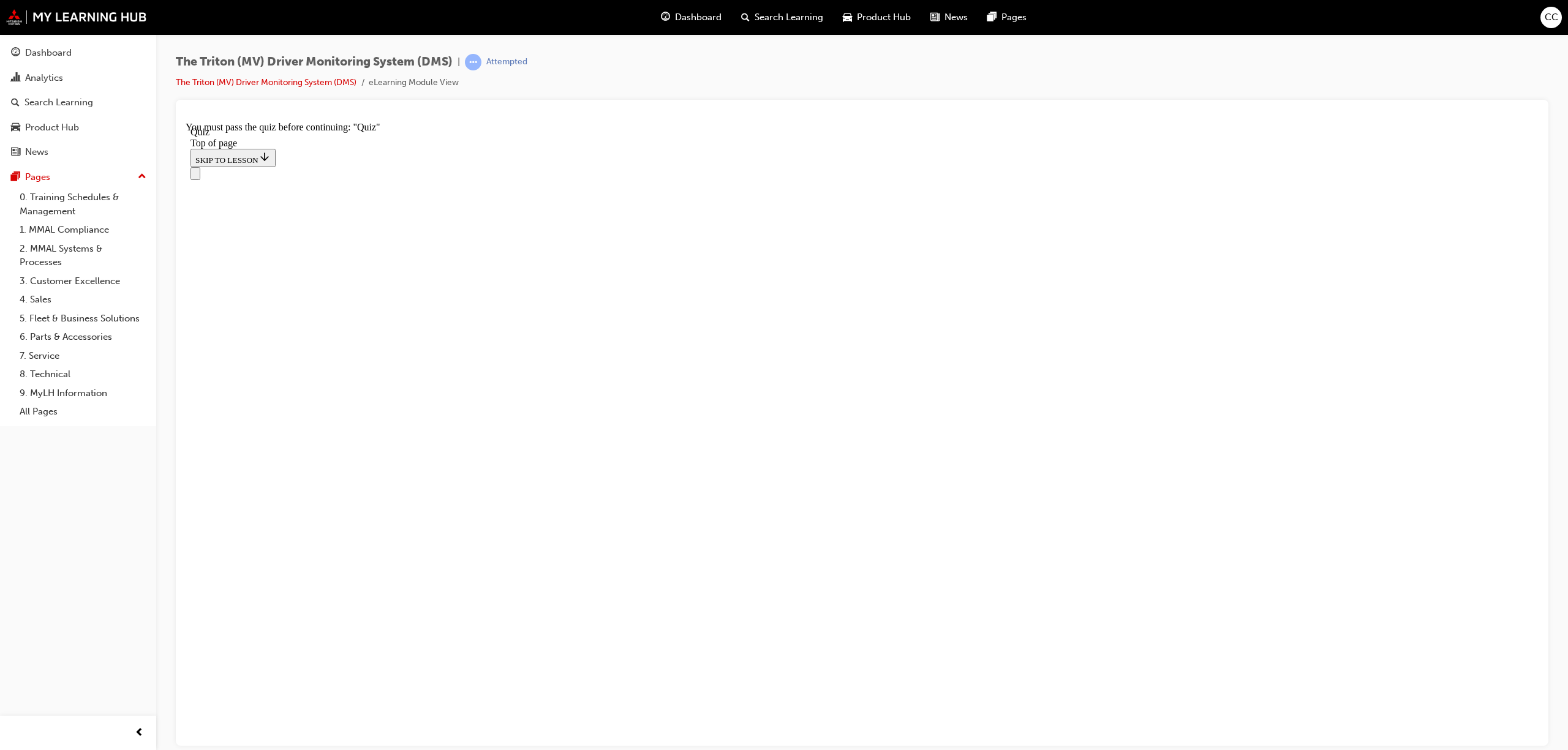
scroll to position [54, 0]
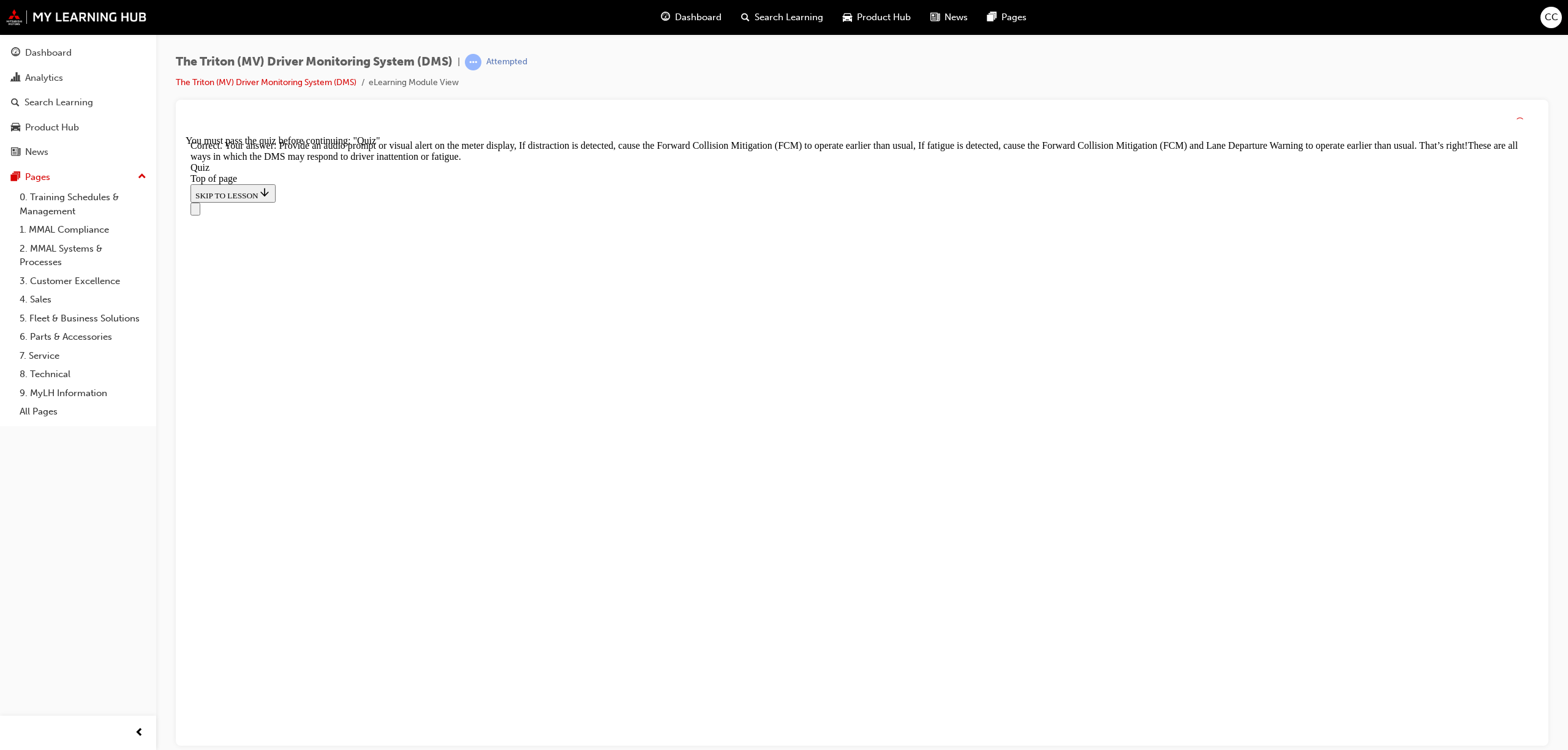
scroll to position [228, 0]
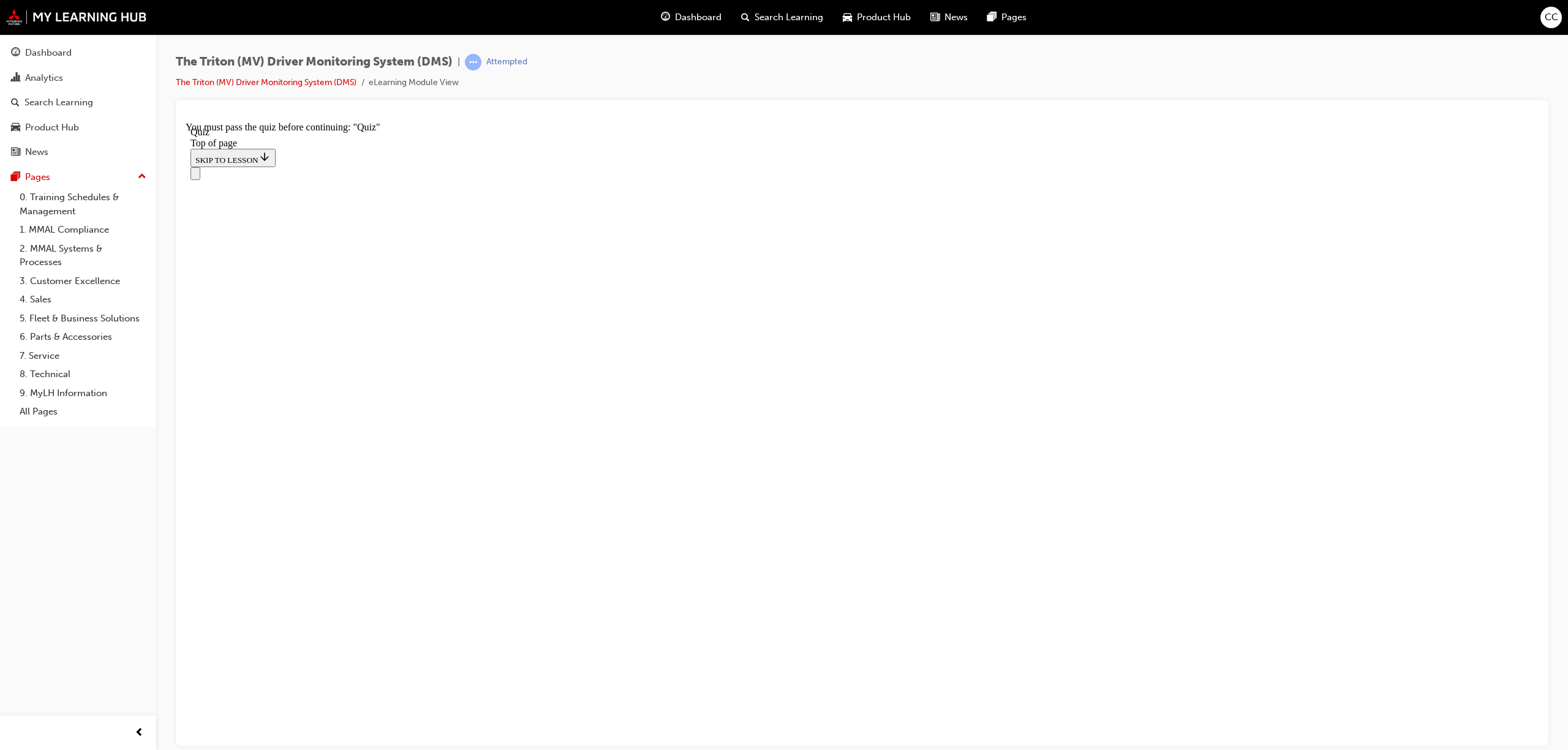
scroll to position [98, 0]
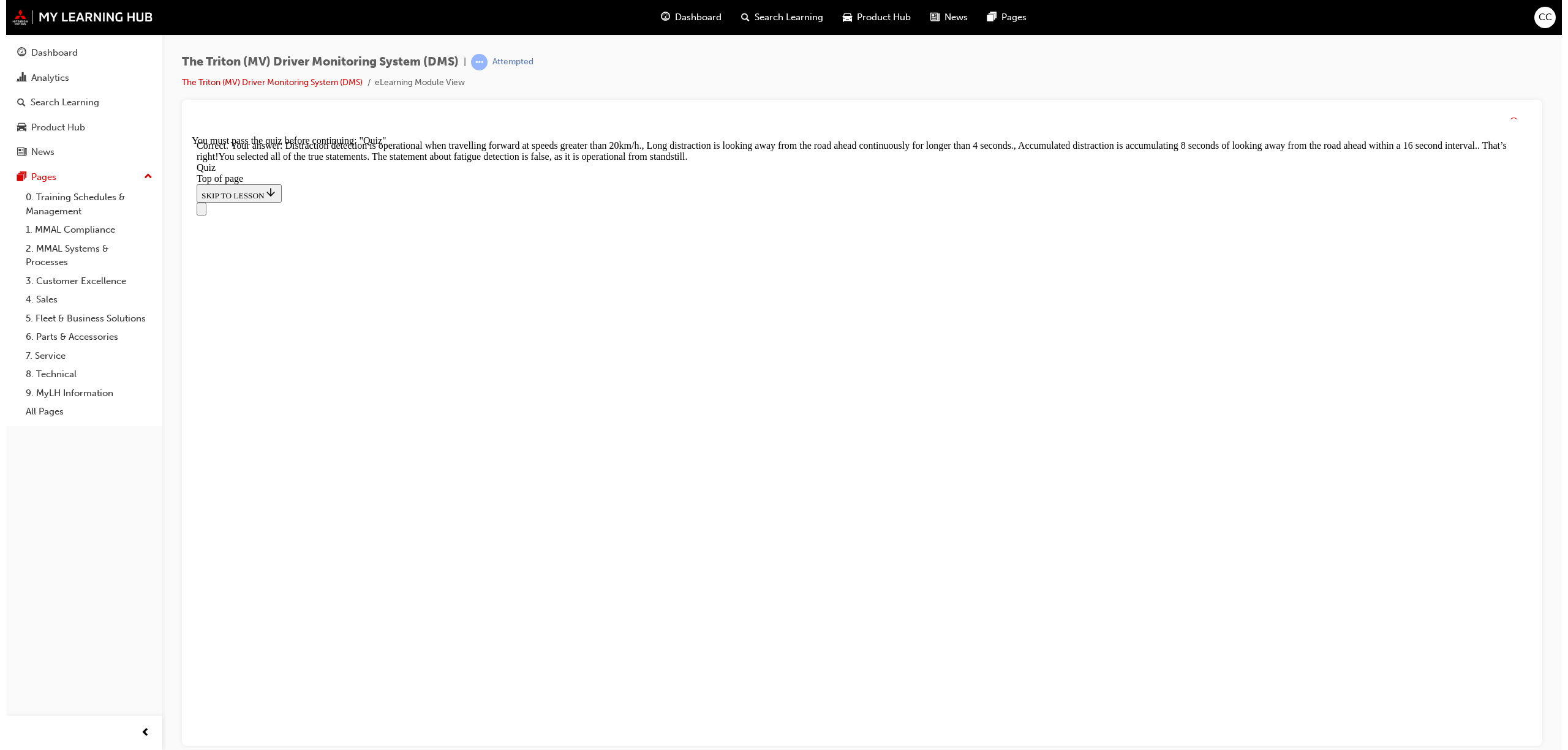
scroll to position [240, 0]
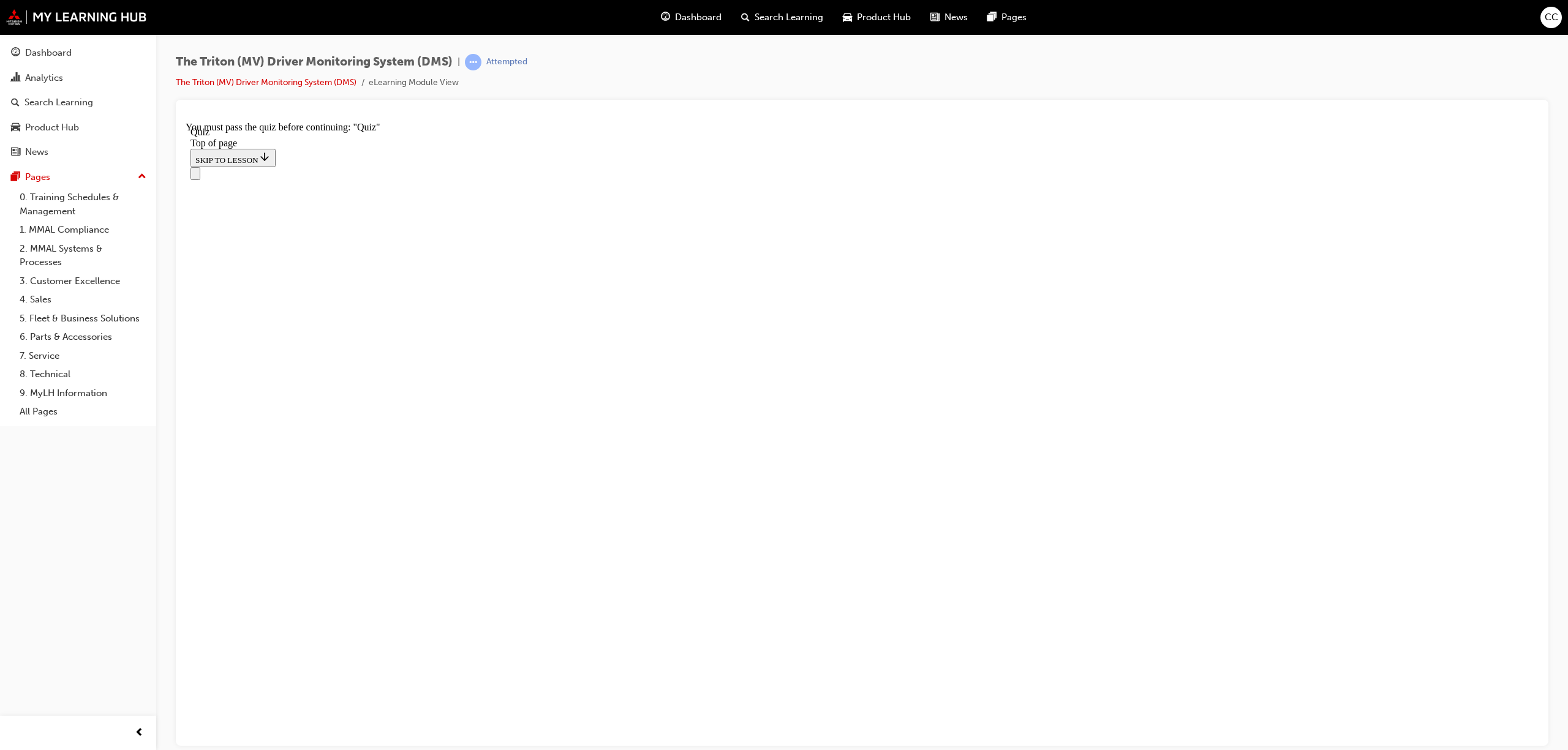
scroll to position [42, 0]
drag, startPoint x: 770, startPoint y: 608, endPoint x: 815, endPoint y: 395, distance: 217.7
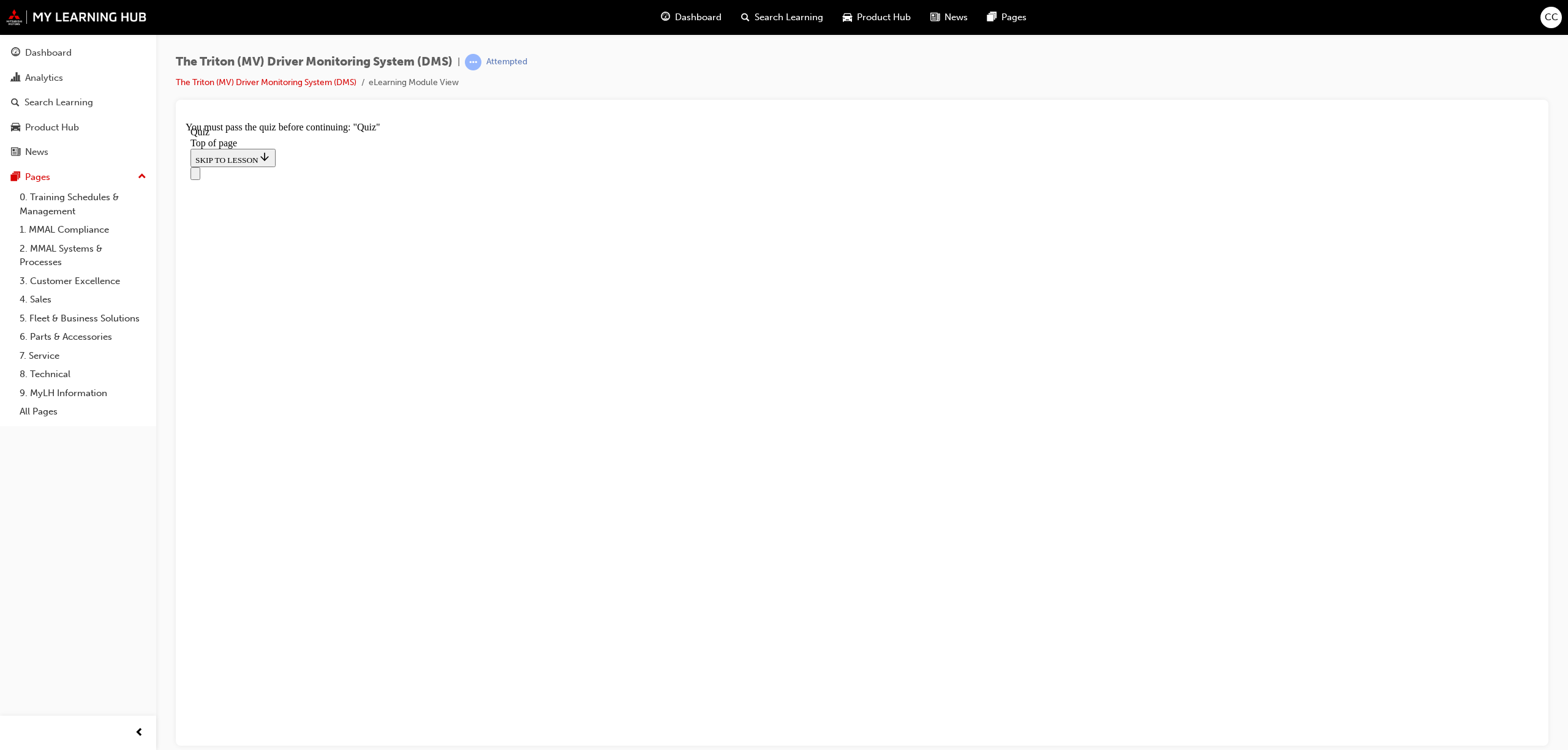
drag, startPoint x: 774, startPoint y: 586, endPoint x: 809, endPoint y: 583, distance: 35.1
drag, startPoint x: 765, startPoint y: 519, endPoint x: 799, endPoint y: 517, distance: 34.1
drag, startPoint x: 748, startPoint y: 454, endPoint x: 791, endPoint y: 598, distance: 150.3
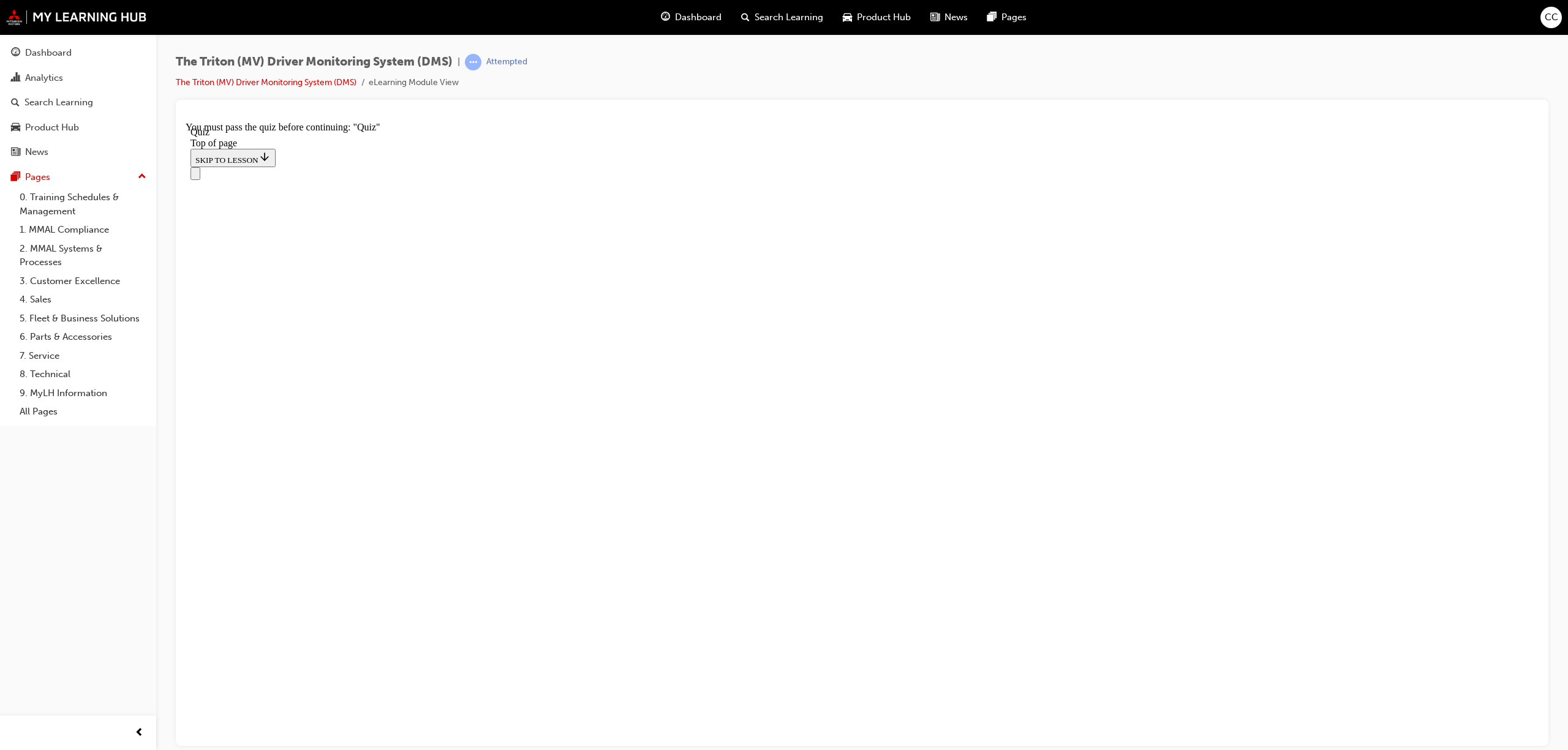
drag, startPoint x: 757, startPoint y: 463, endPoint x: 800, endPoint y: 531, distance: 80.5
drag, startPoint x: 774, startPoint y: 468, endPoint x: 806, endPoint y: 466, distance: 32.1
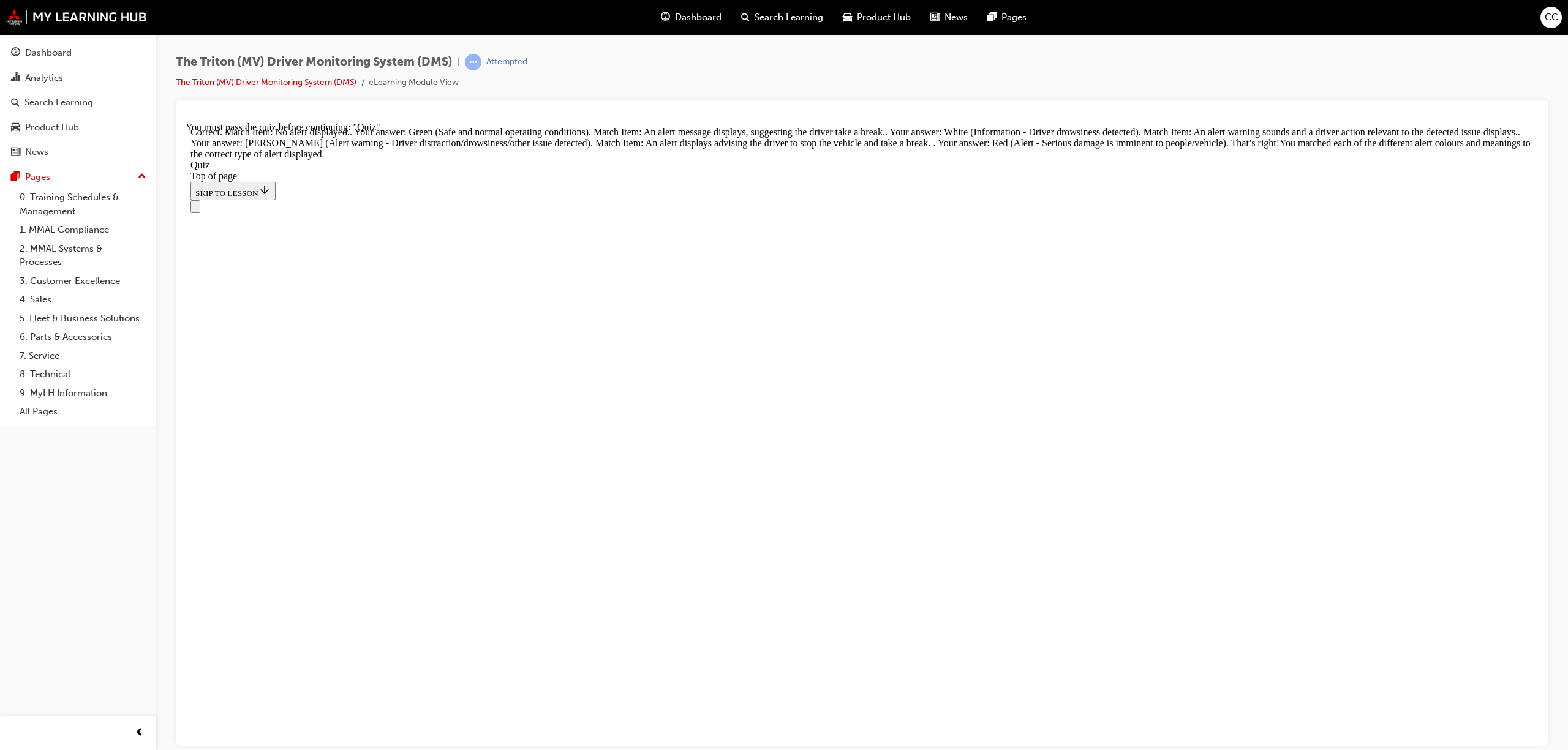
scroll to position [216, 0]
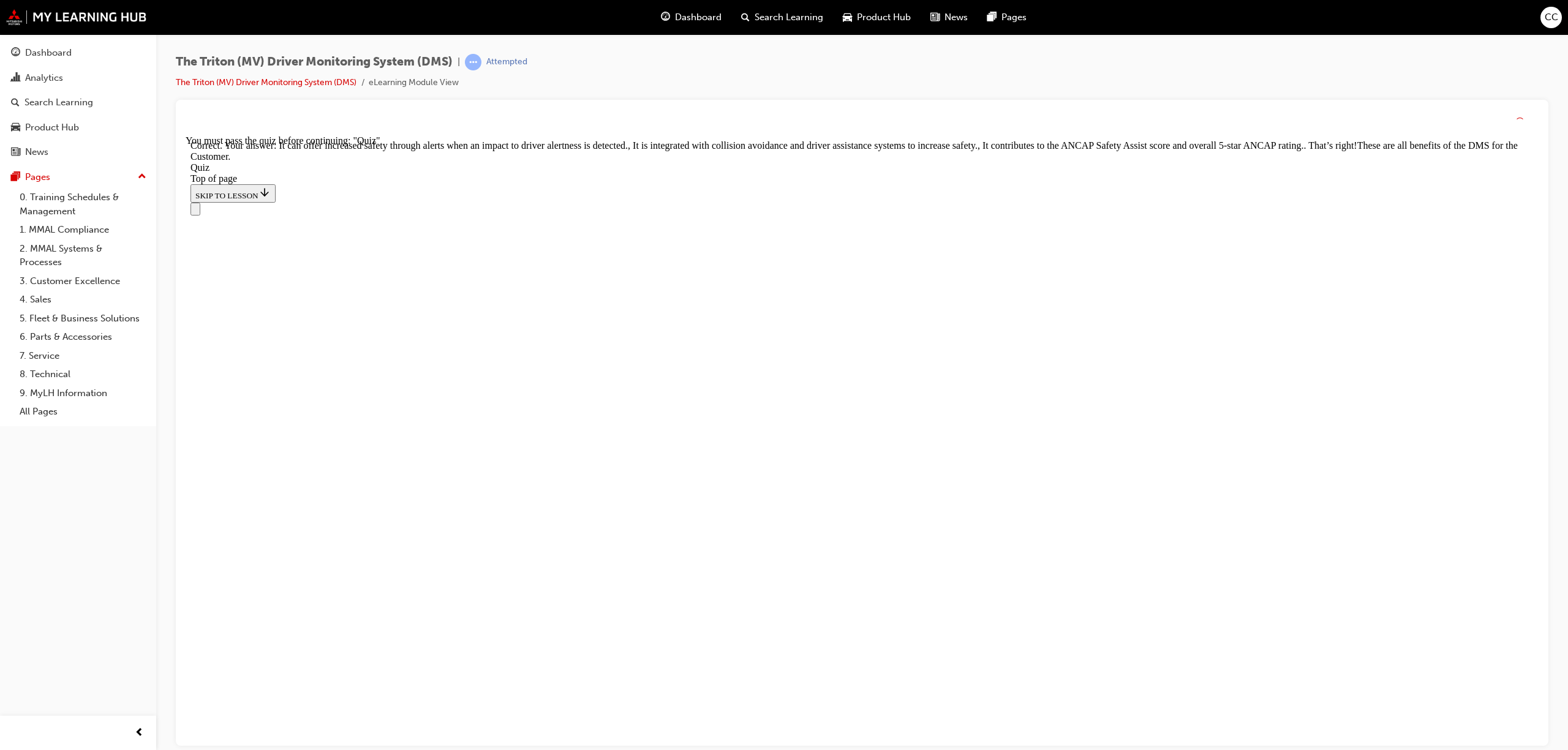
scroll to position [189, 0]
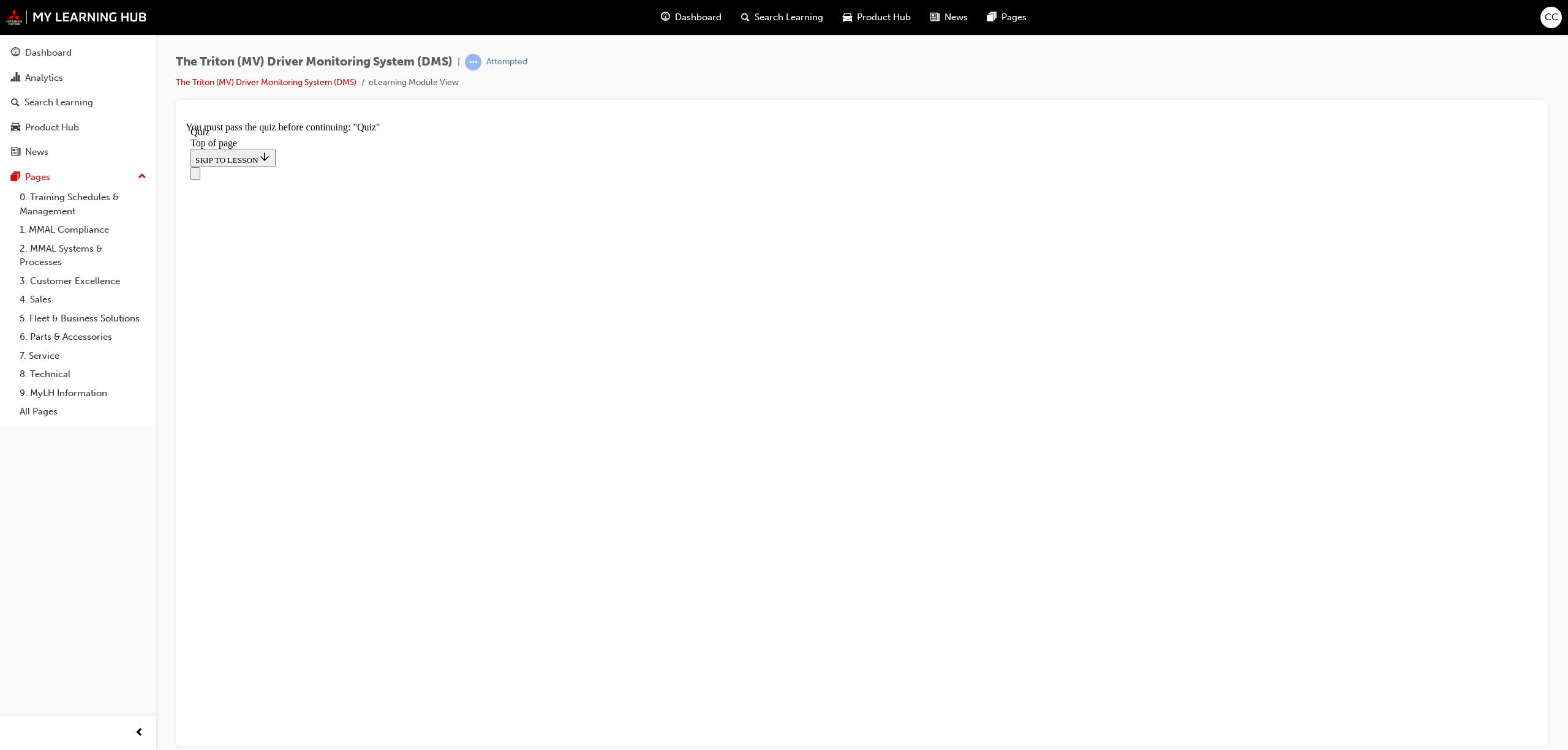
scroll to position [42, 0]
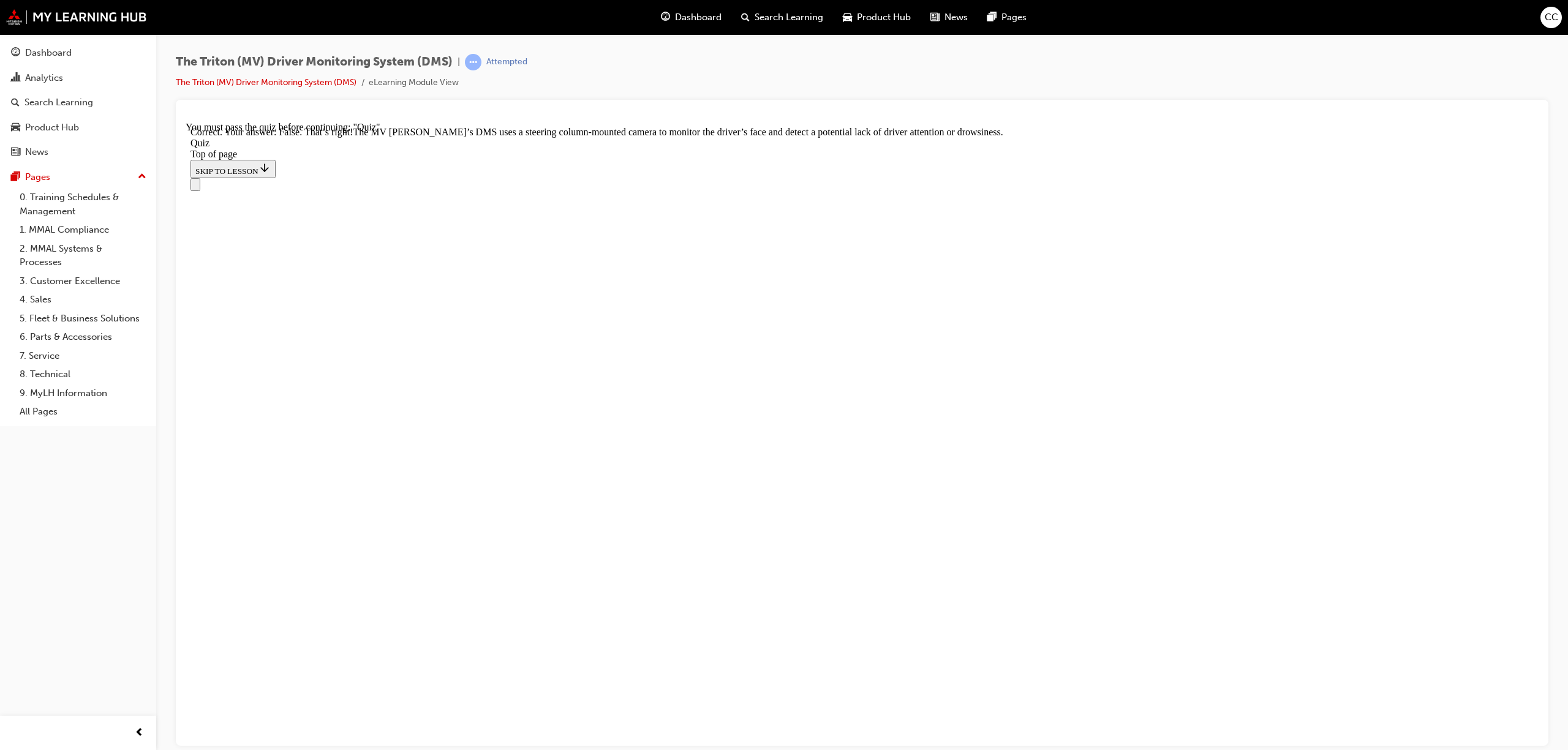
scroll to position [112, 0]
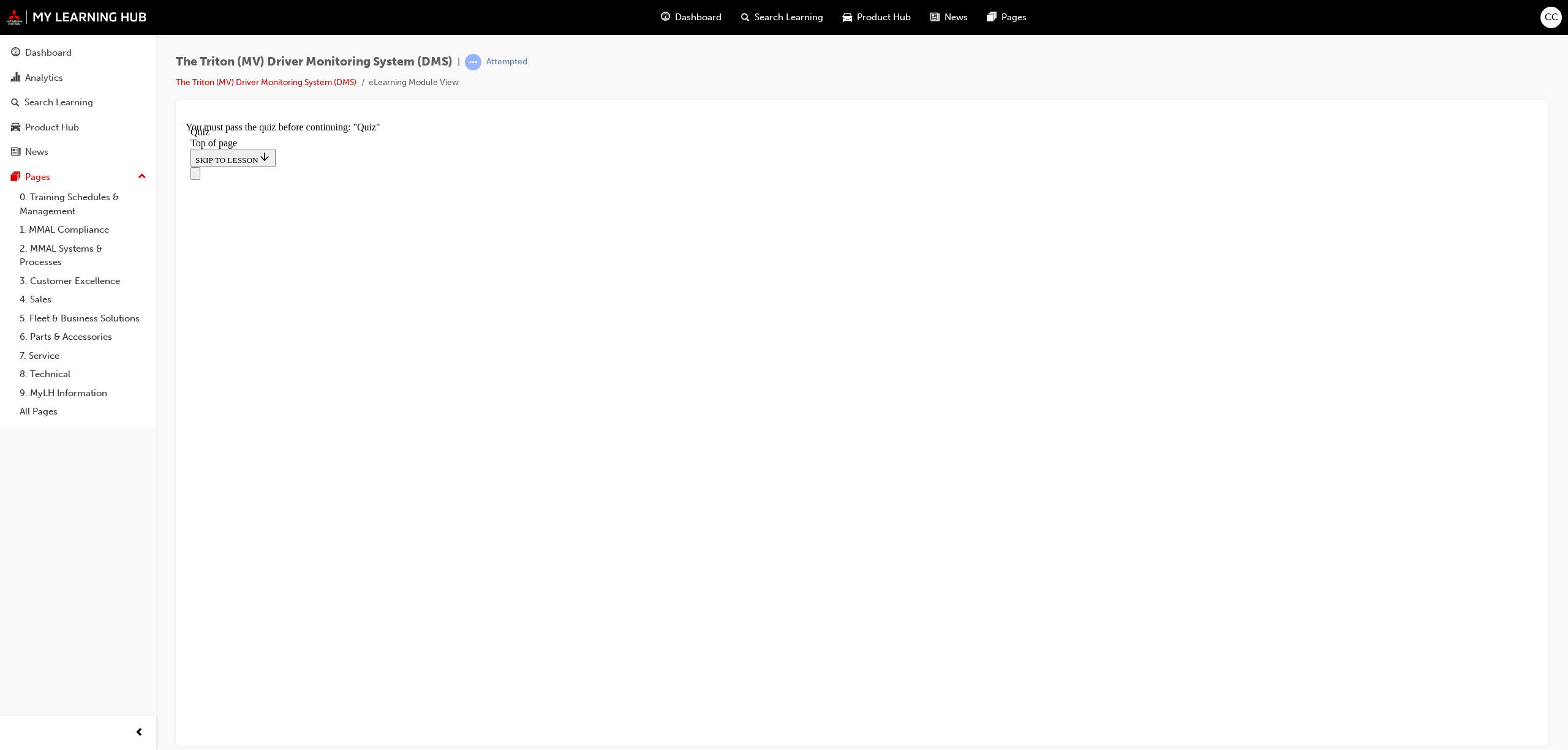
scroll to position [54, 0]
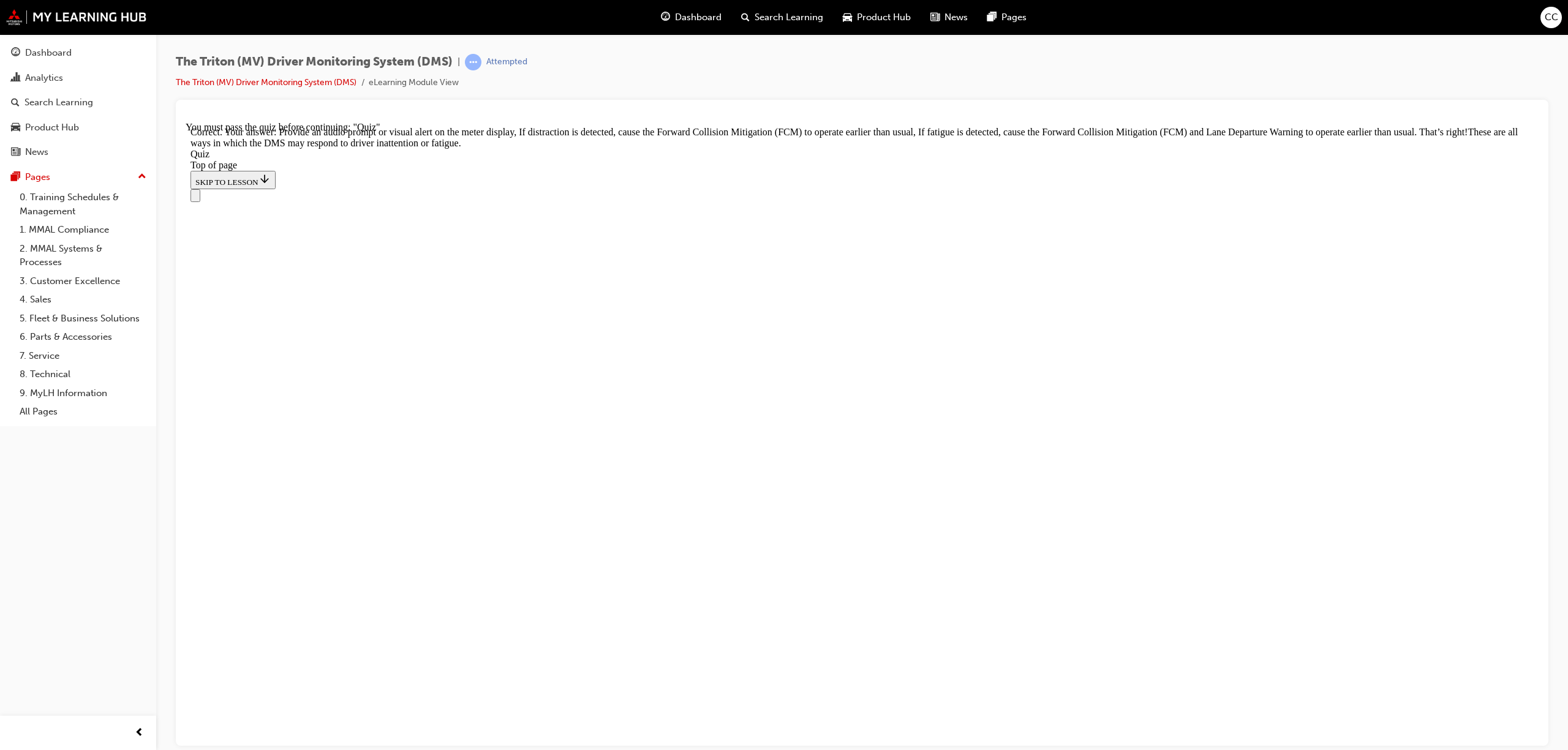
scroll to position [228, 0]
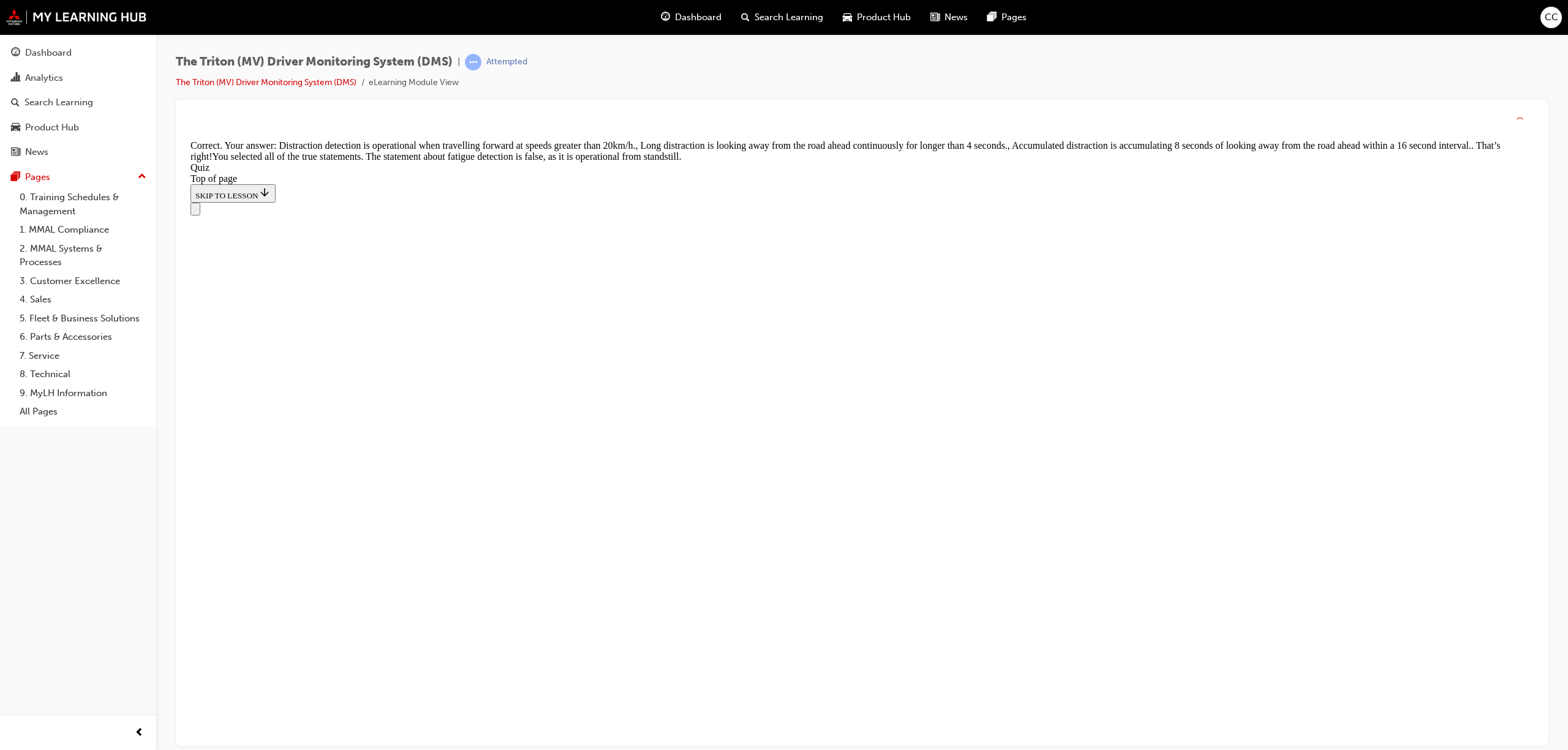
scroll to position [240, 0]
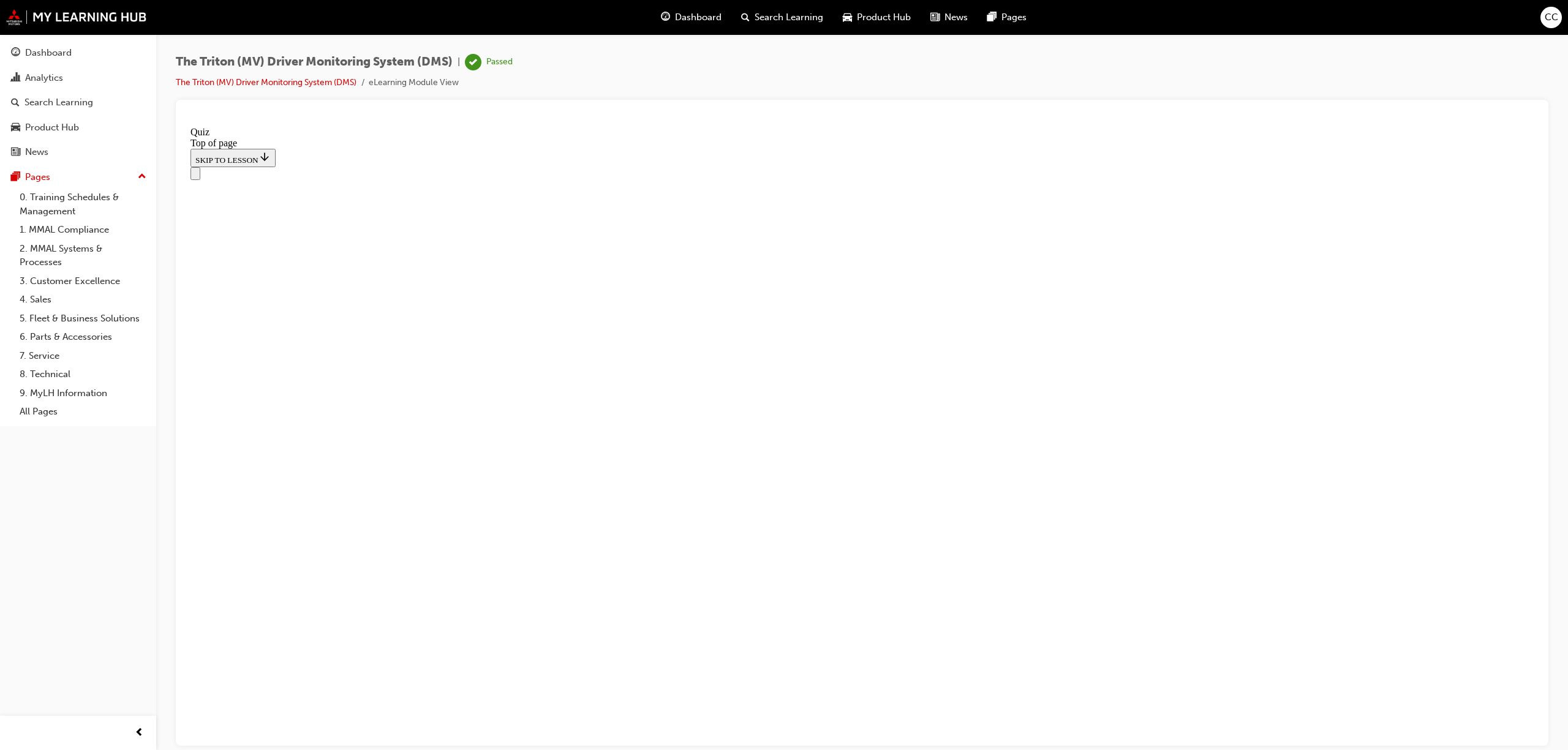
scroll to position [42, 0]
click at [684, 13] on span "Dashboard" at bounding box center [698, 17] width 46 height 14
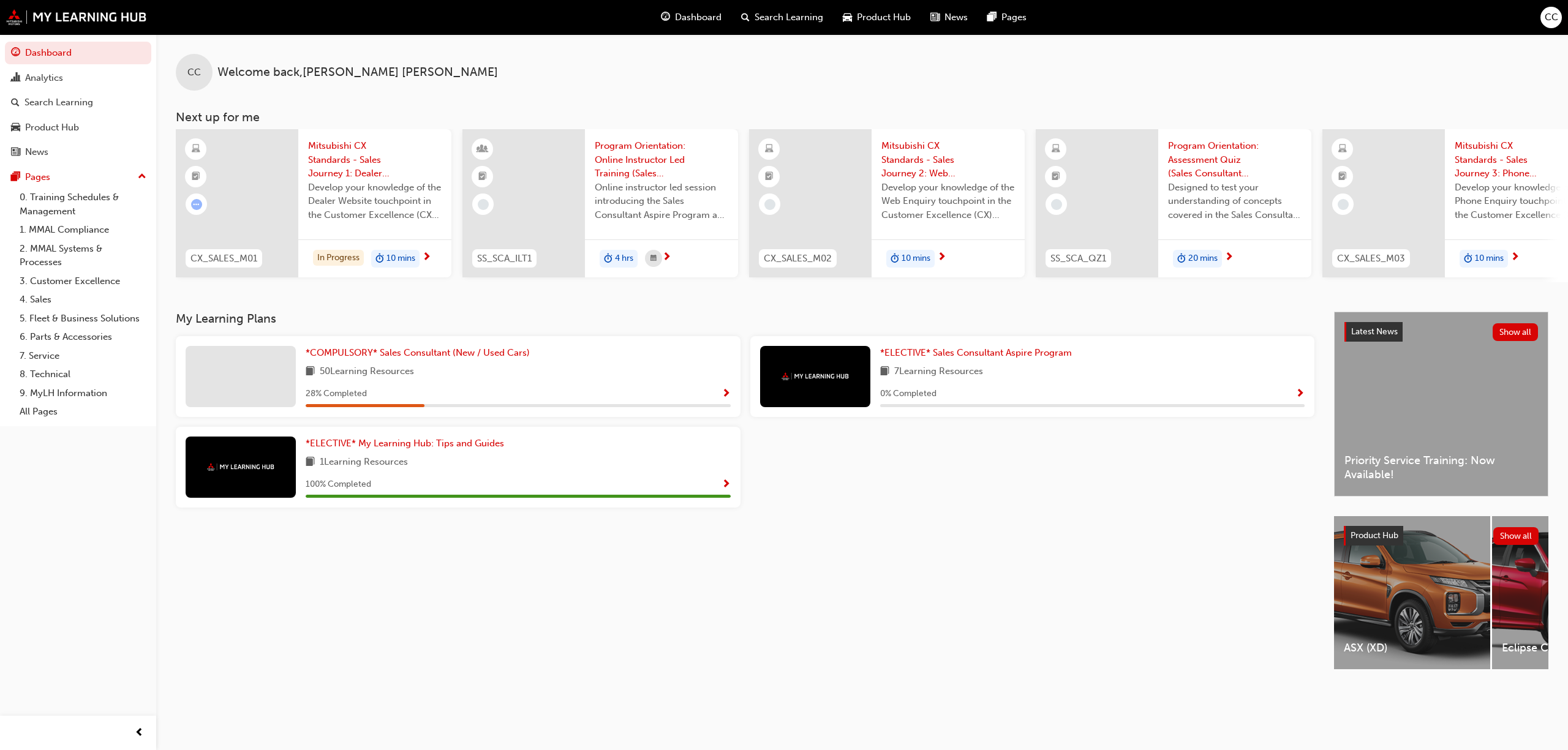
click at [726, 400] on span "Show Progress" at bounding box center [726, 394] width 10 height 11
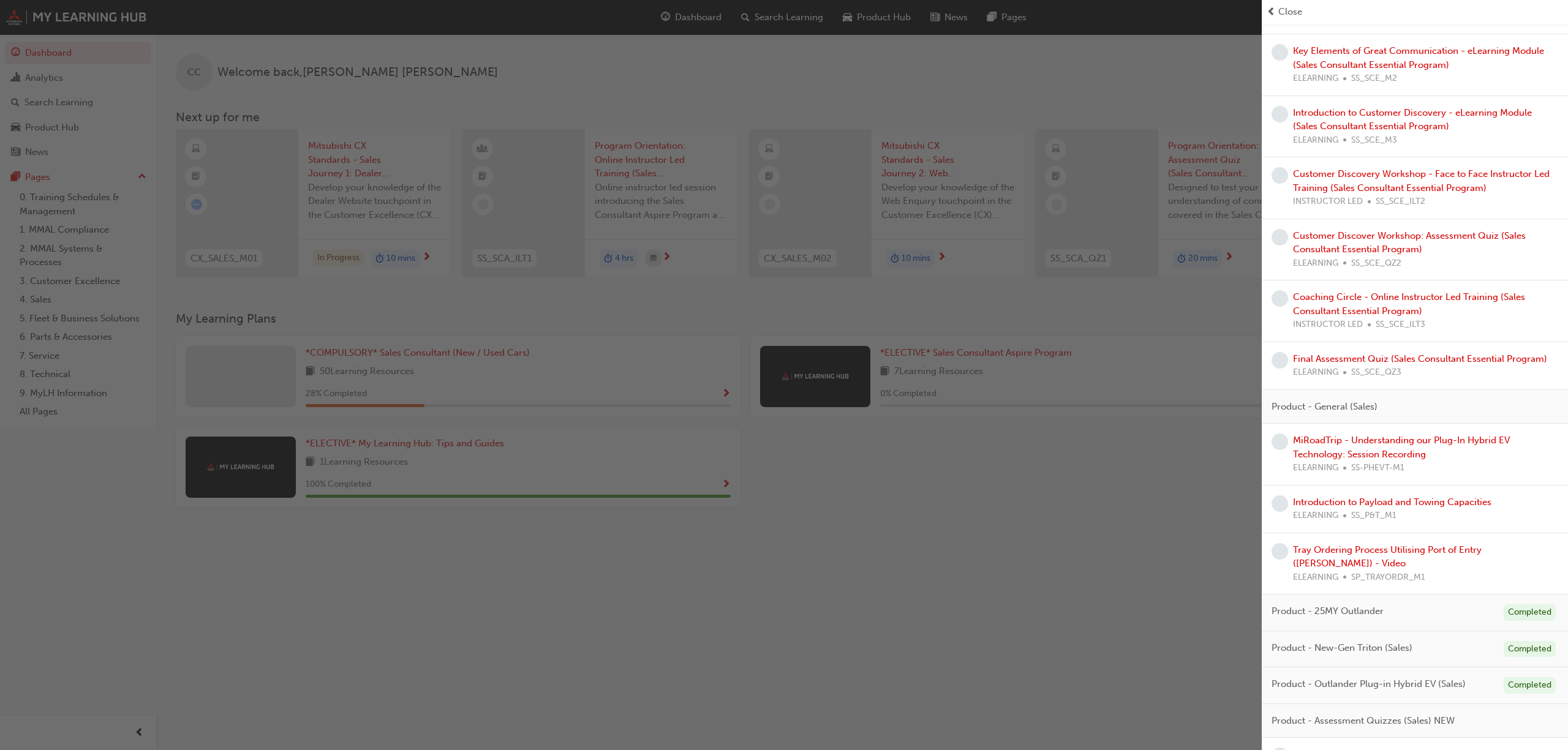
scroll to position [1583, 0]
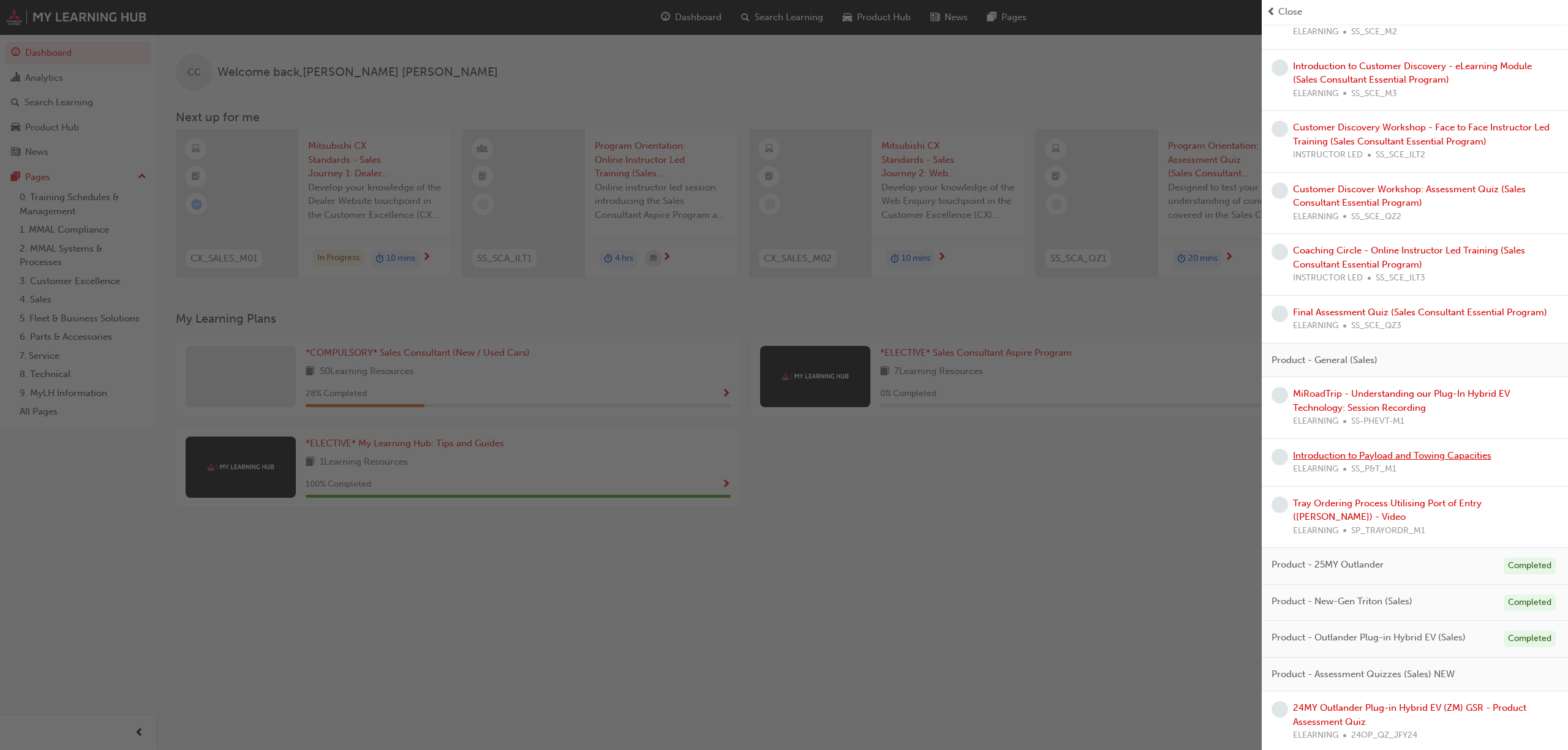
click at [1441, 461] on link "Introduction to Payload and Towing Capacities" at bounding box center [1392, 456] width 198 height 11
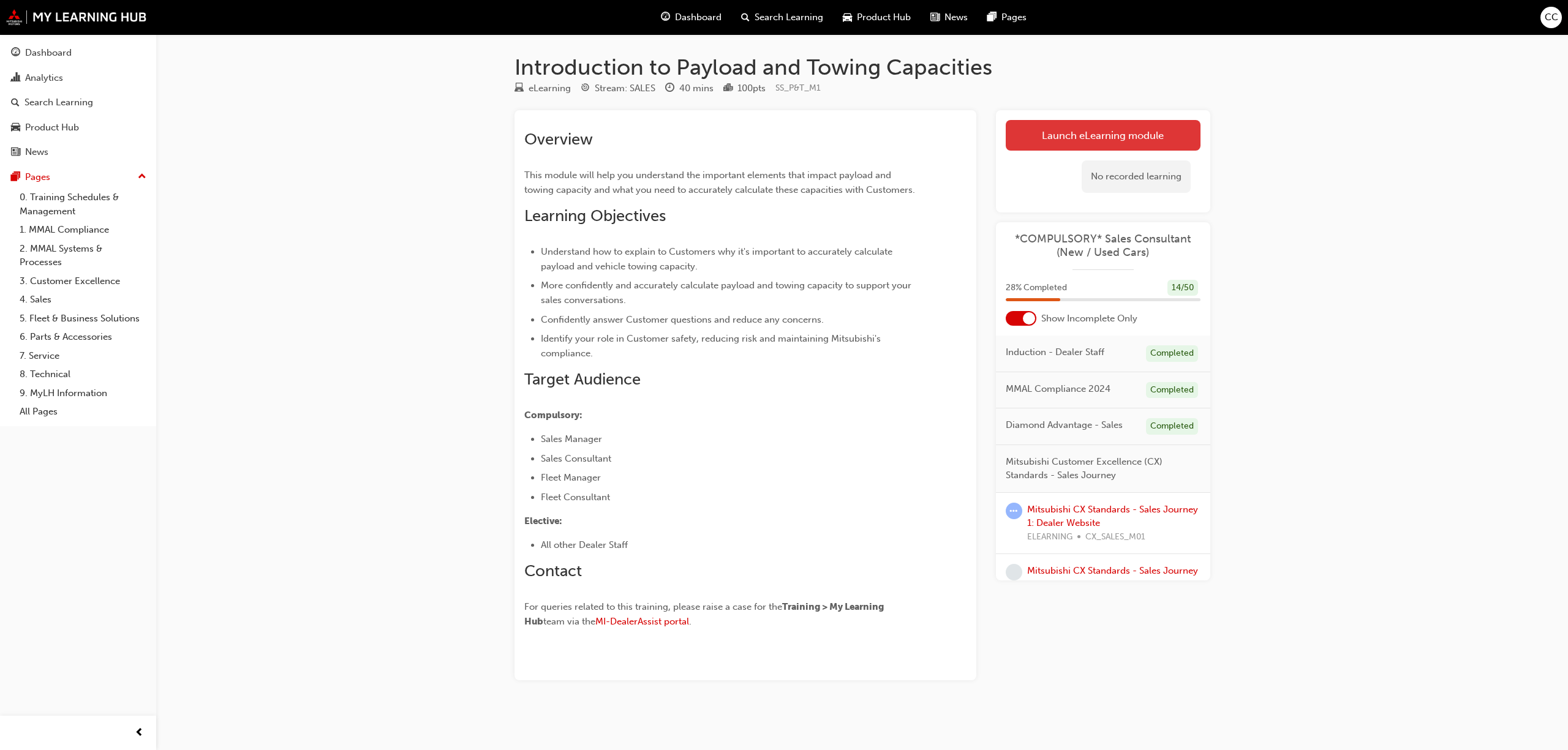
click at [1059, 122] on link "Launch eLearning module" at bounding box center [1103, 134] width 195 height 31
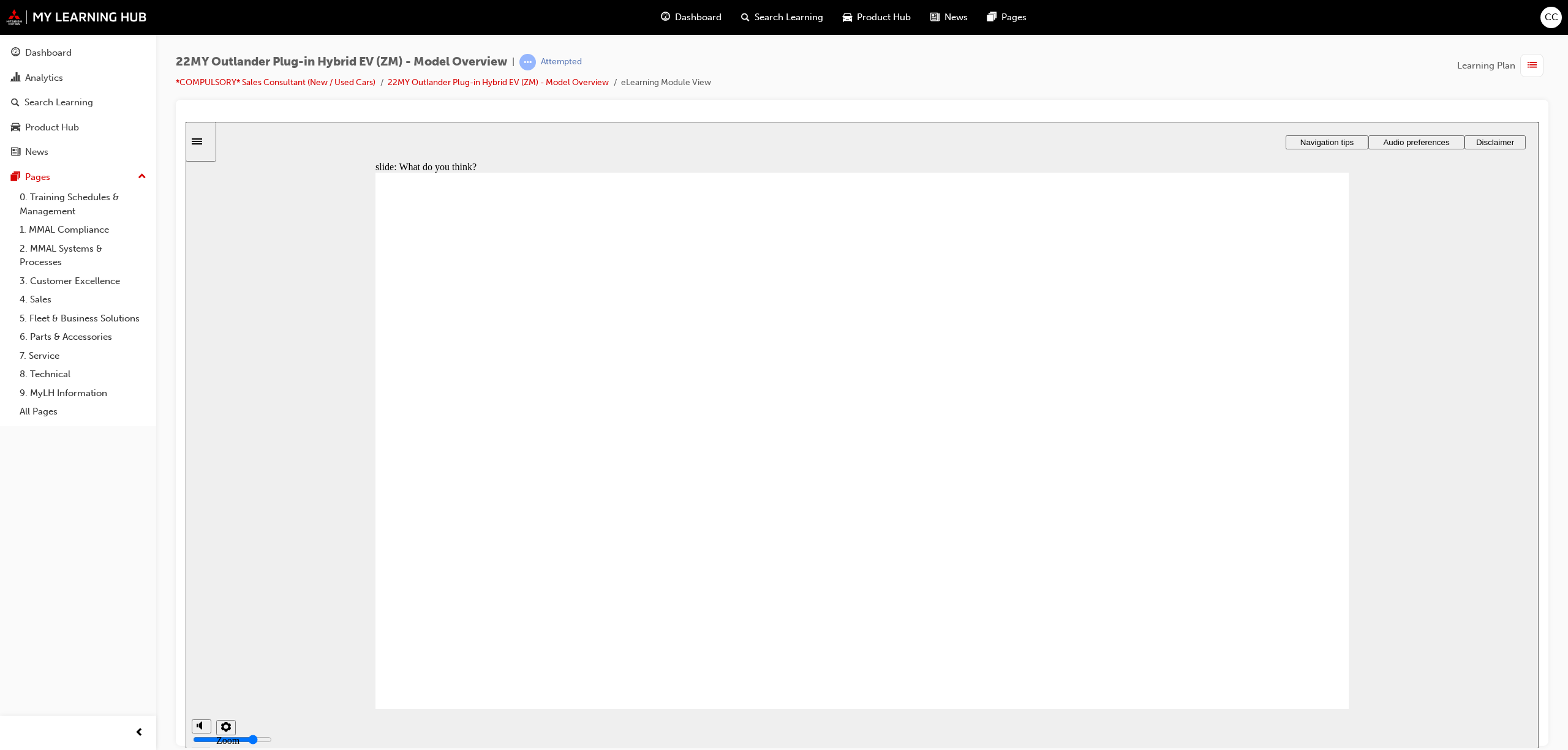
radio input "true"
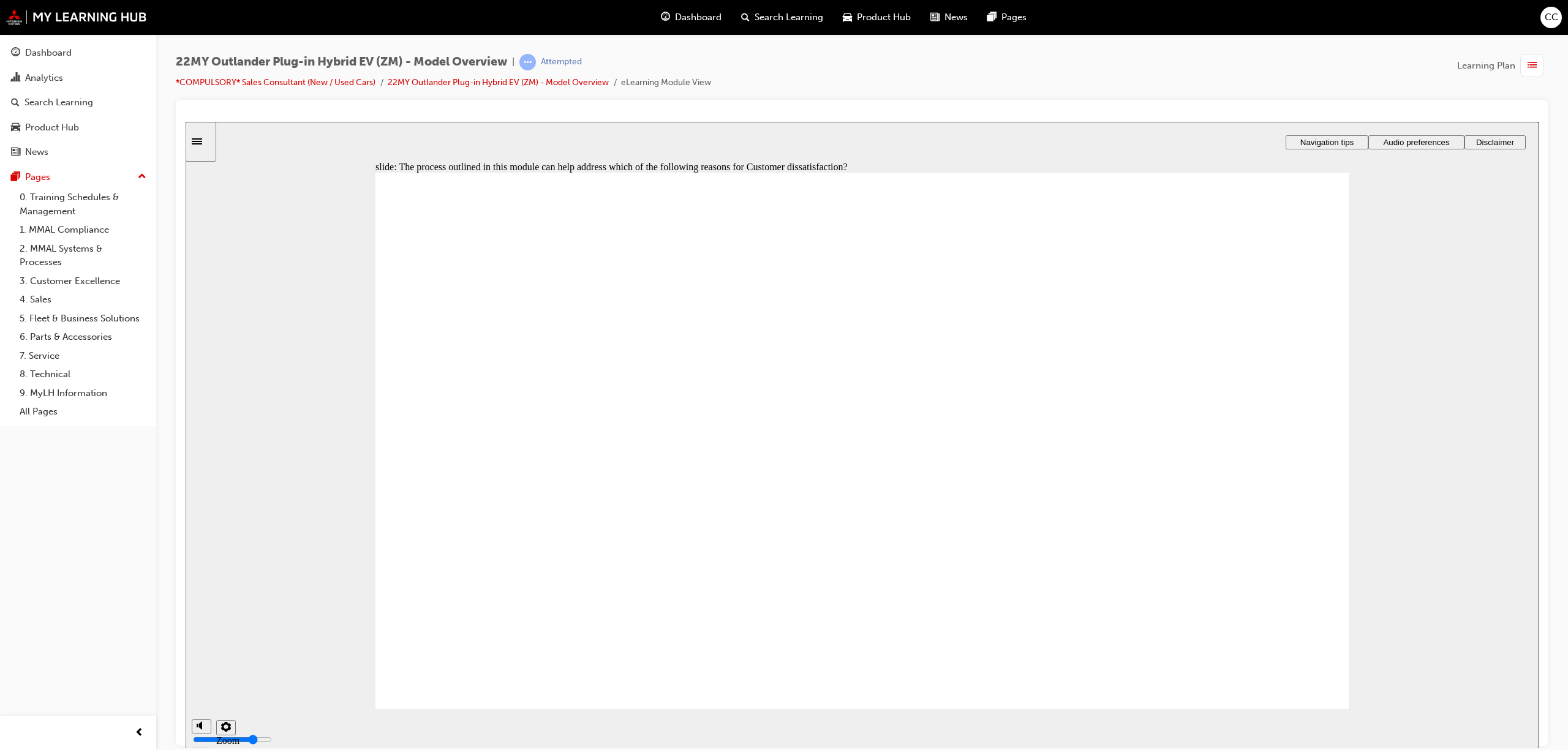
checkbox input "true"
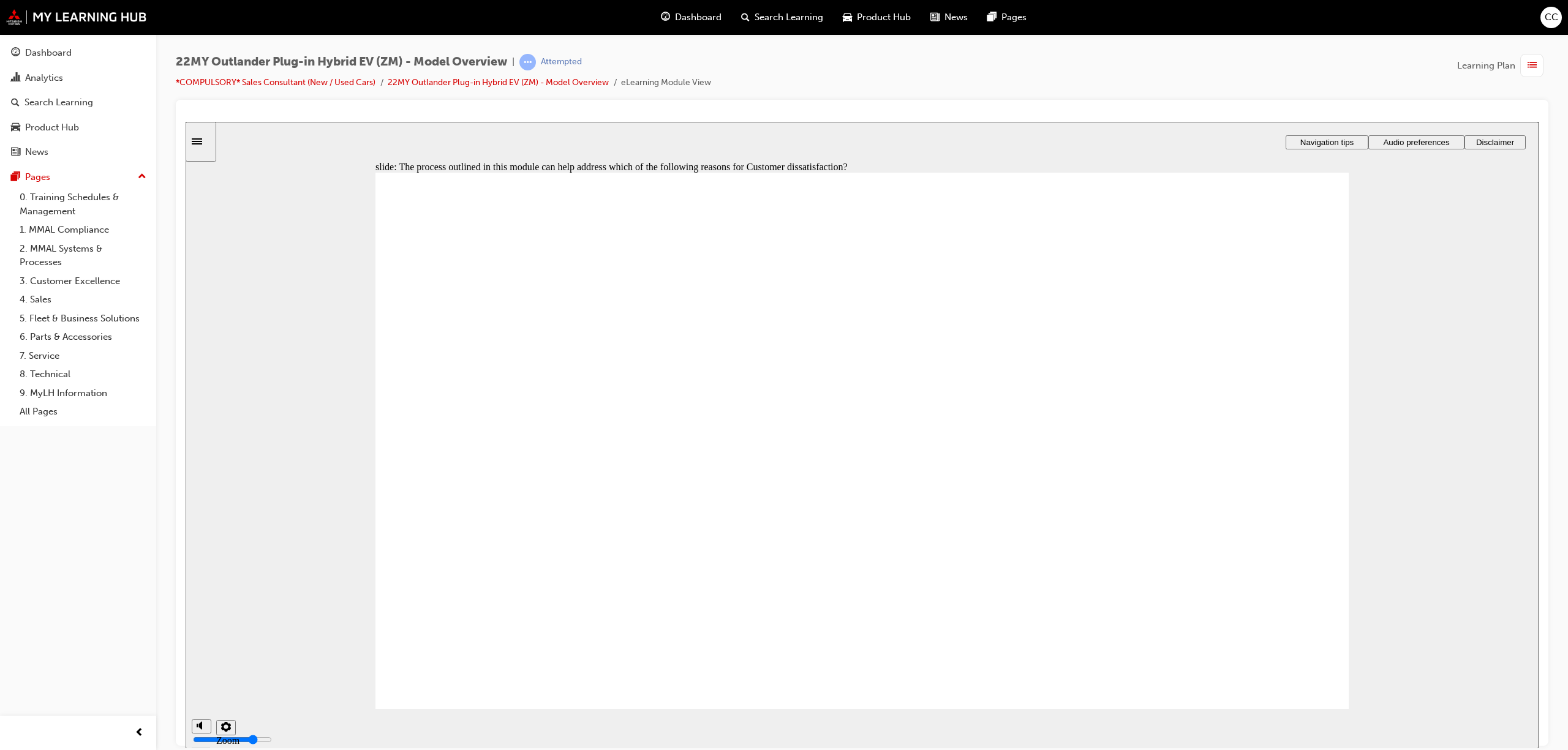
checkbox input "true"
drag, startPoint x: 1115, startPoint y: 411, endPoint x: 808, endPoint y: 507, distance: 321.7
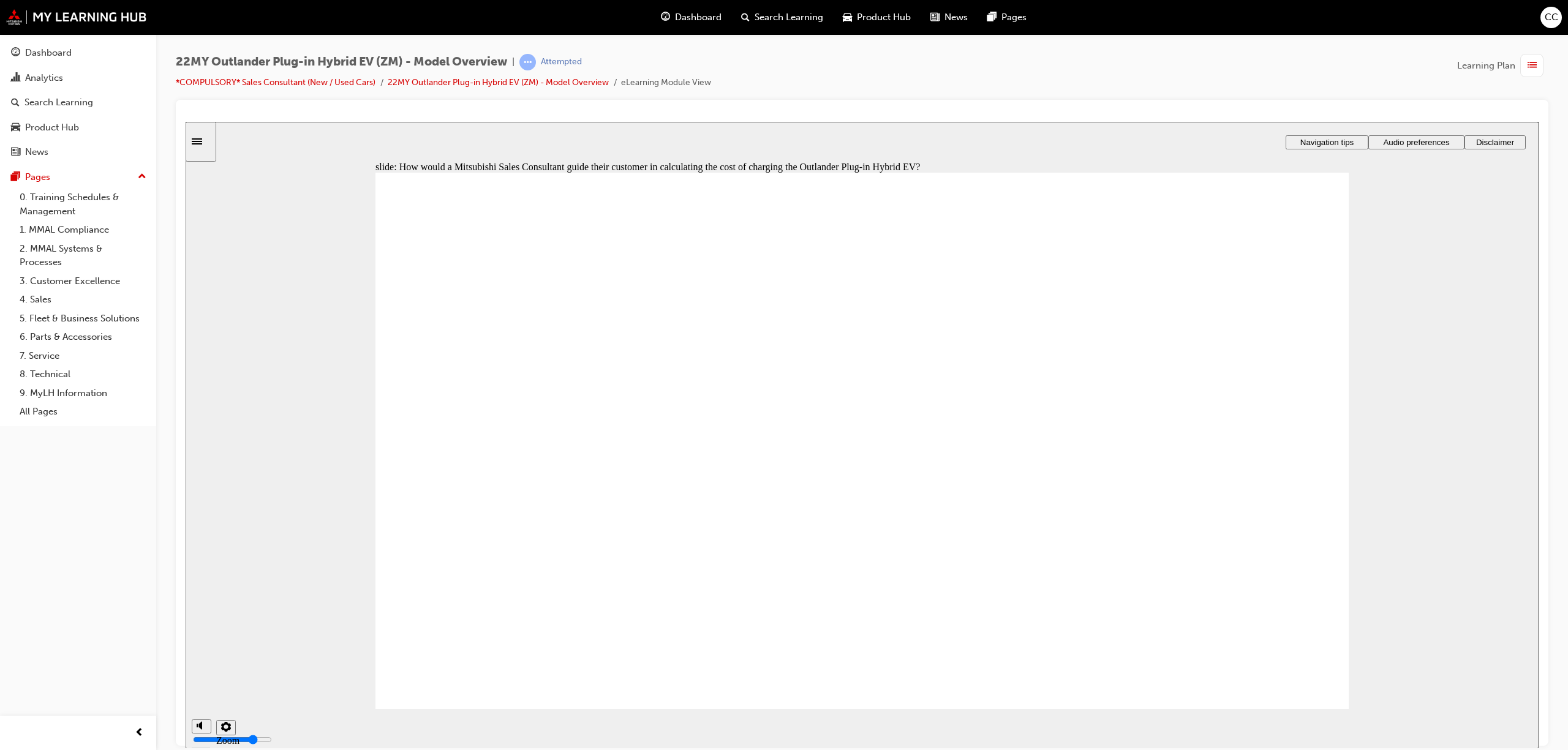
drag, startPoint x: 815, startPoint y: 514, endPoint x: 1090, endPoint y: 434, distance: 286.4
drag, startPoint x: 601, startPoint y: 423, endPoint x: 932, endPoint y: 517, distance: 344.1
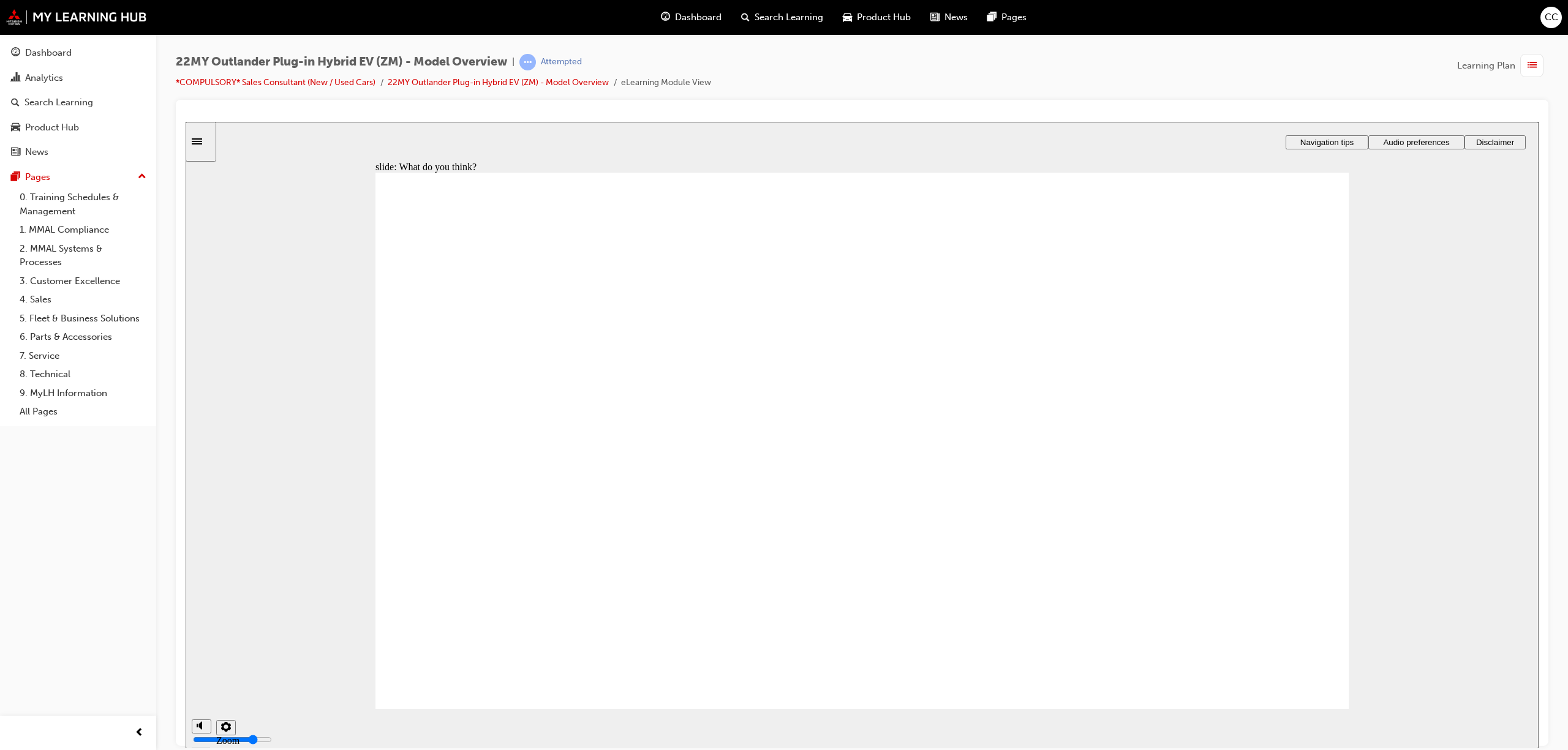
radio input "true"
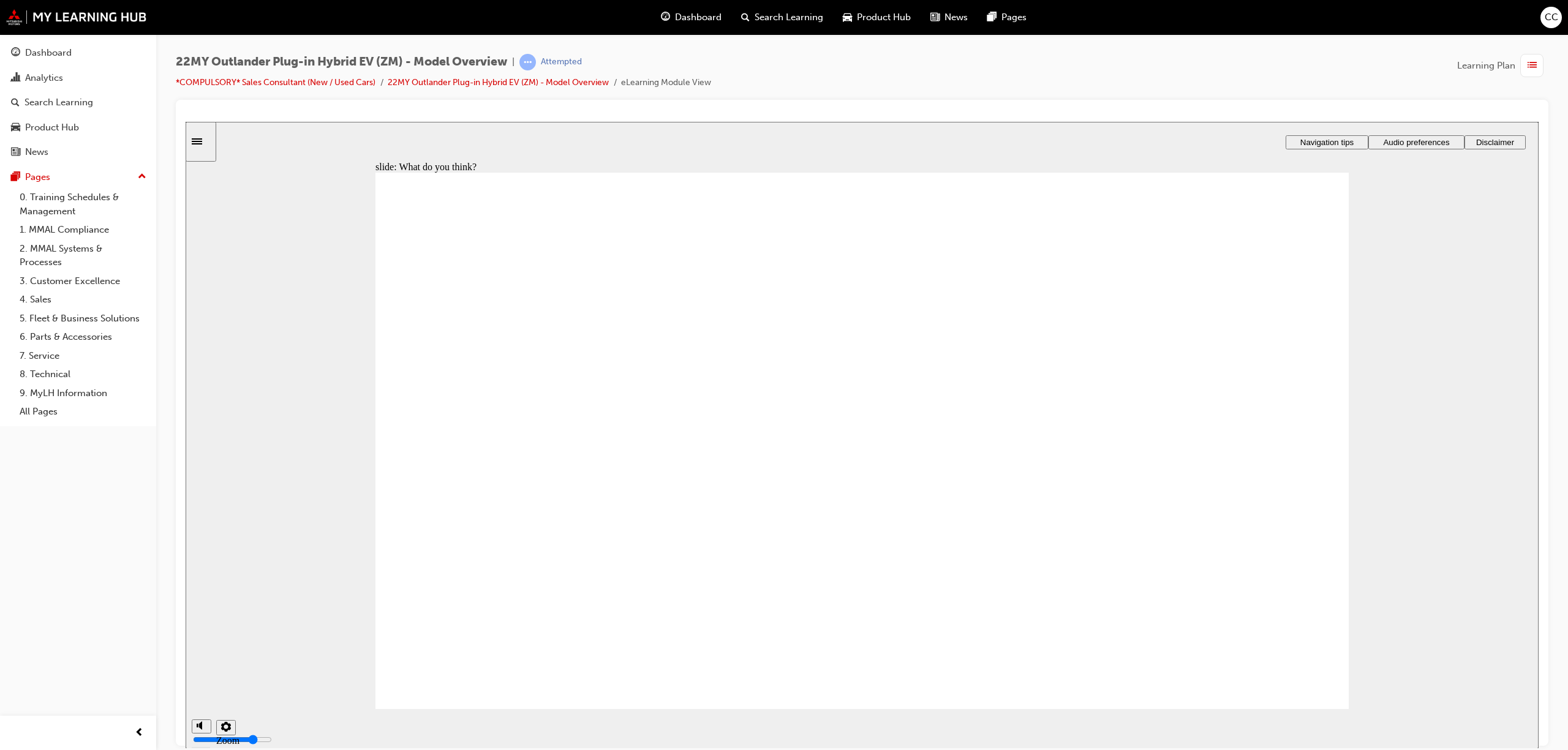
radio input "true"
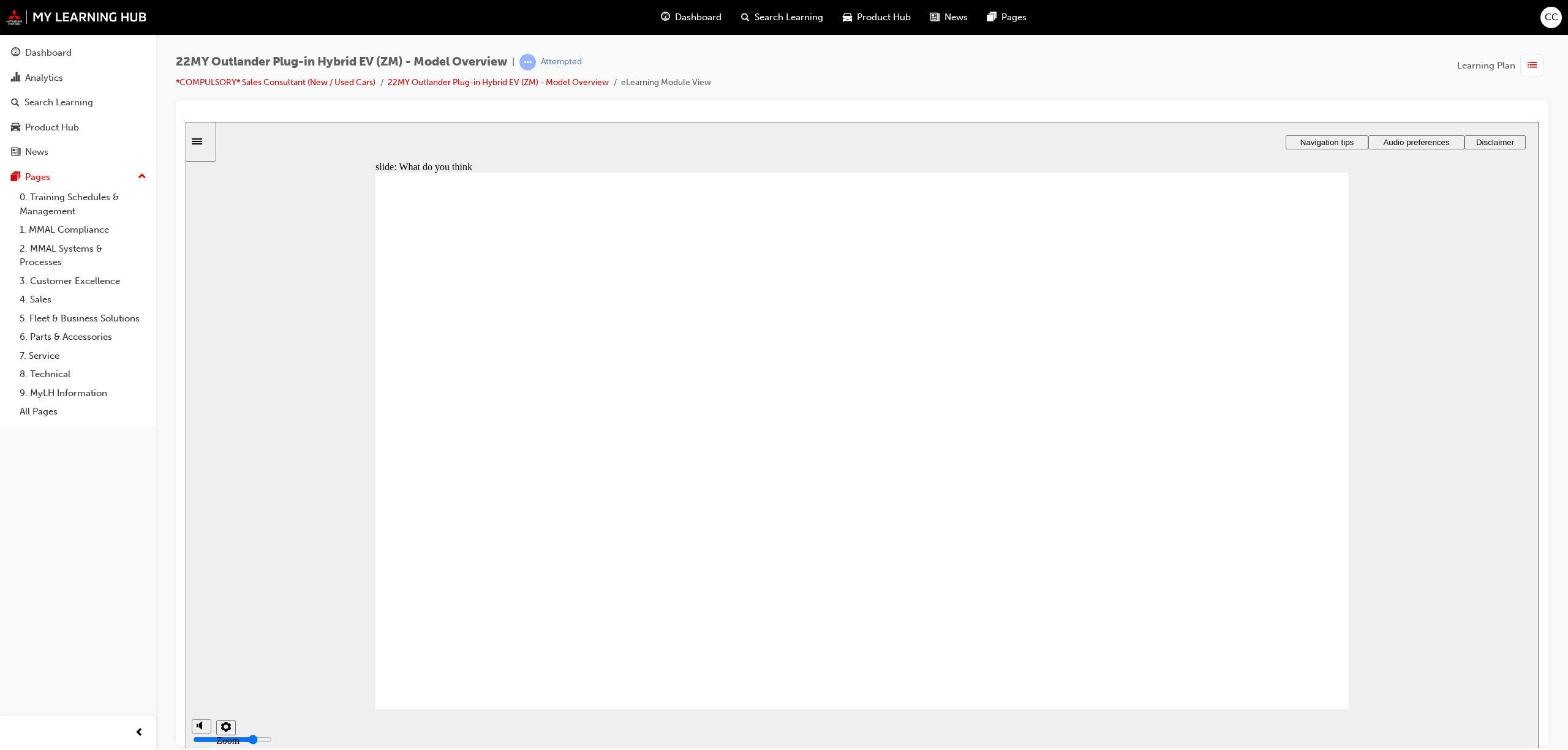
radio input "true"
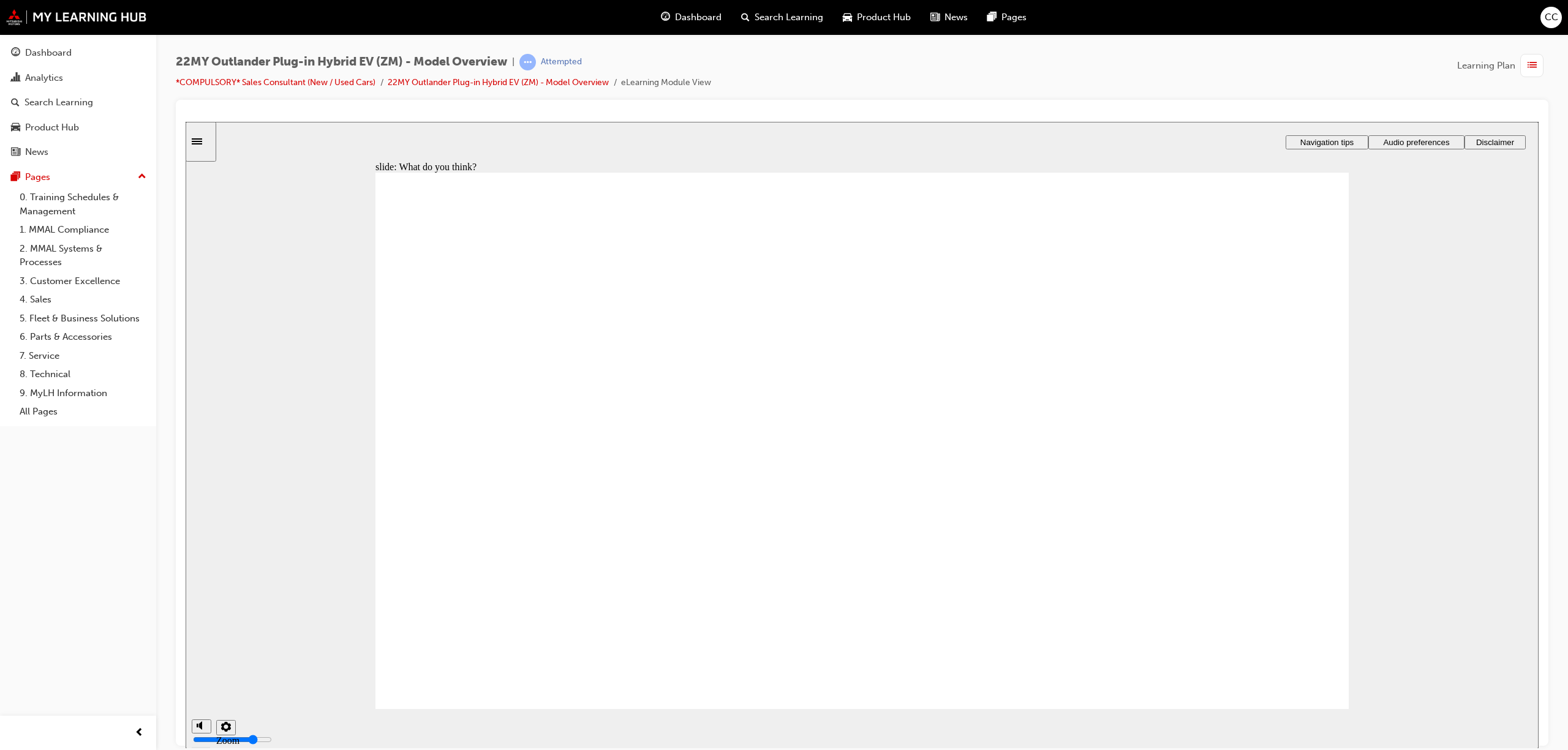
radio input "true"
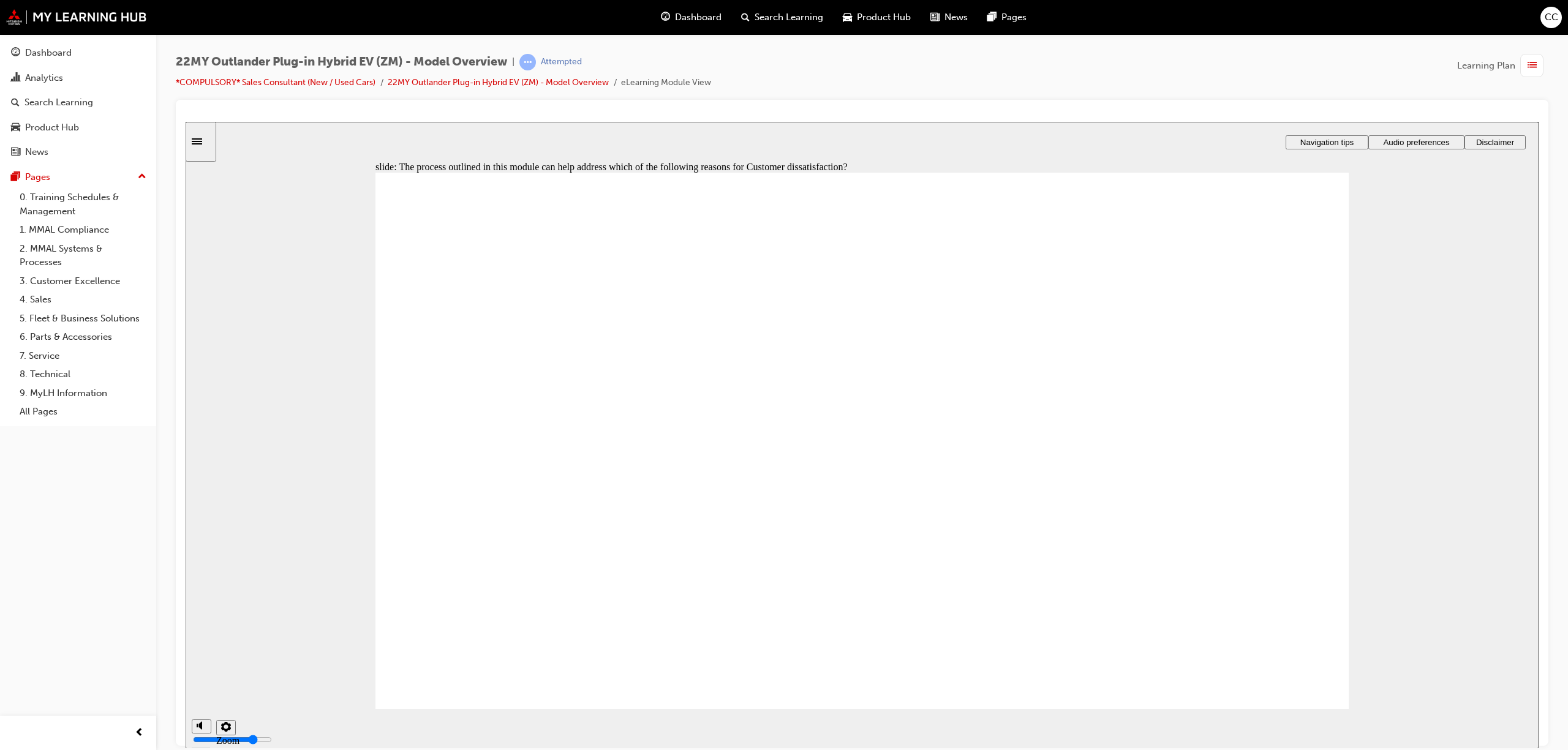
checkbox input "true"
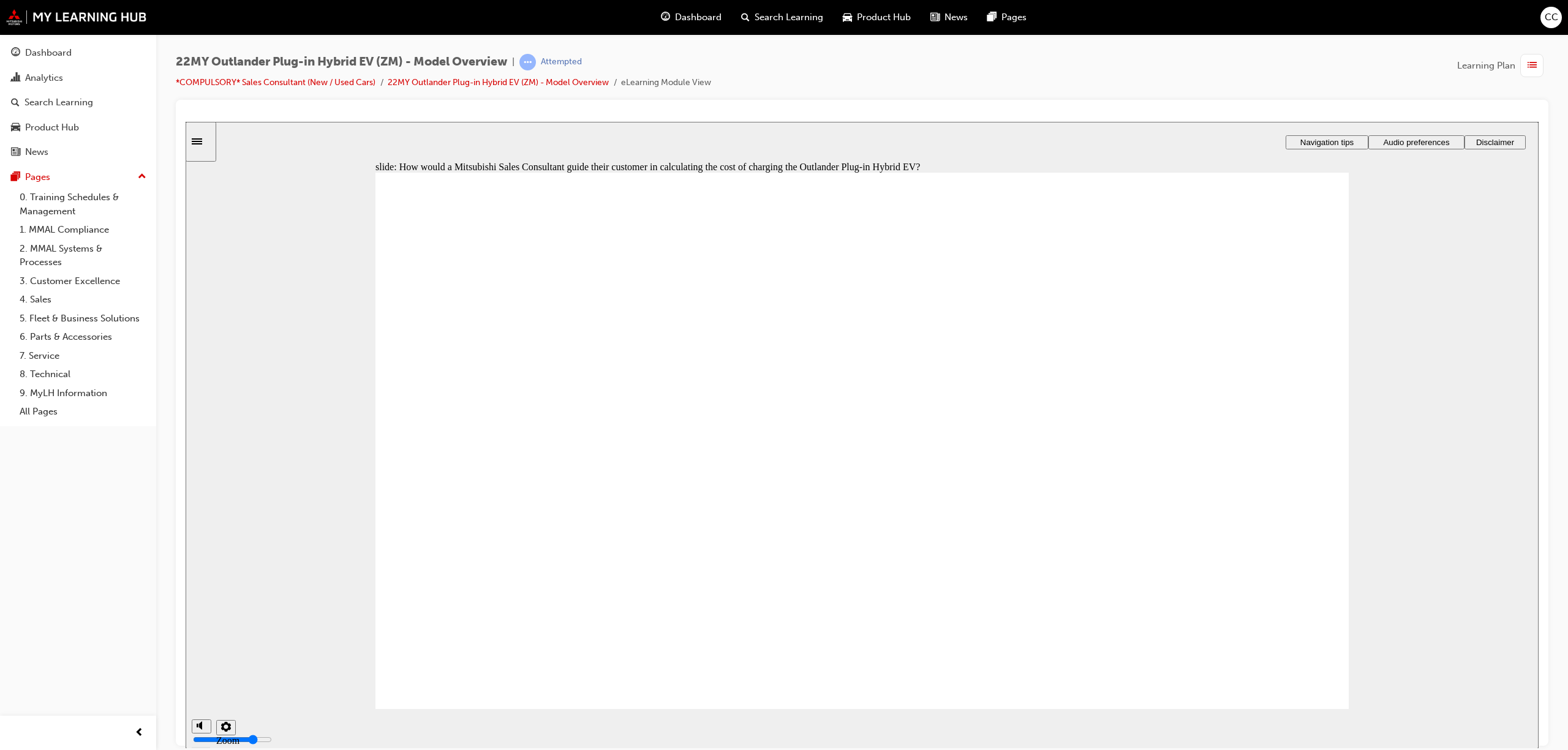
drag, startPoint x: 498, startPoint y: 415, endPoint x: 818, endPoint y: 528, distance: 339.4
radio input "true"
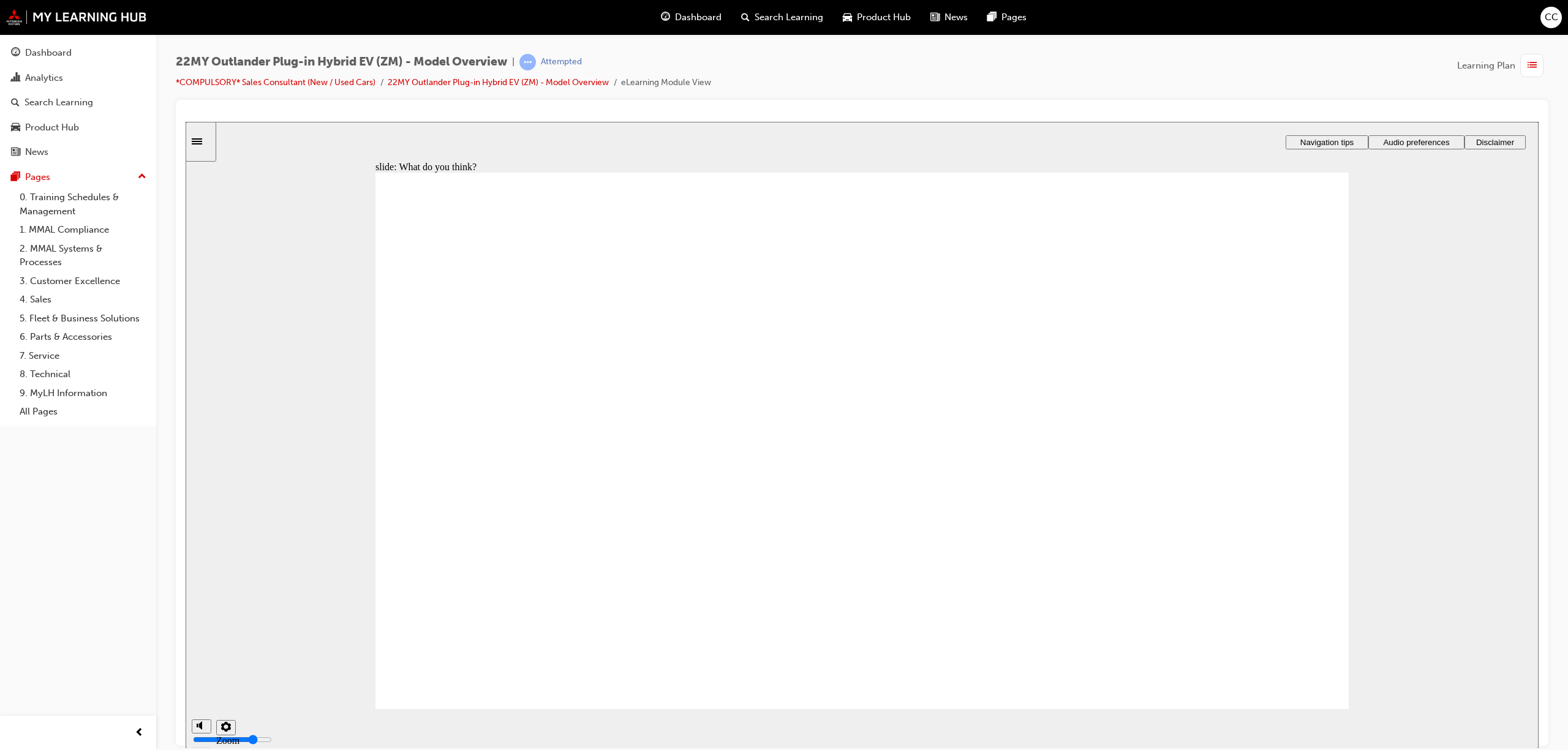
radio input "true"
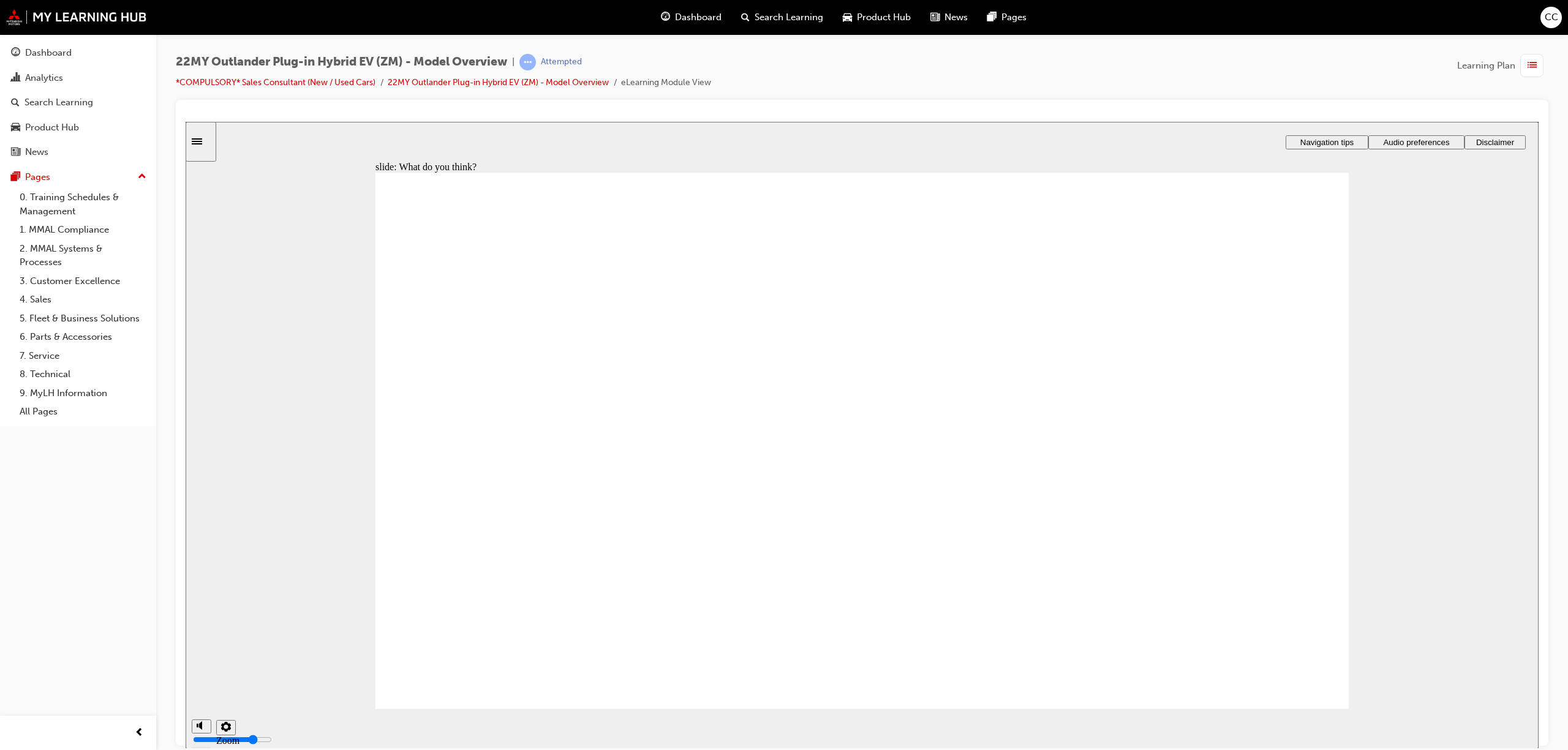
radio input "true"
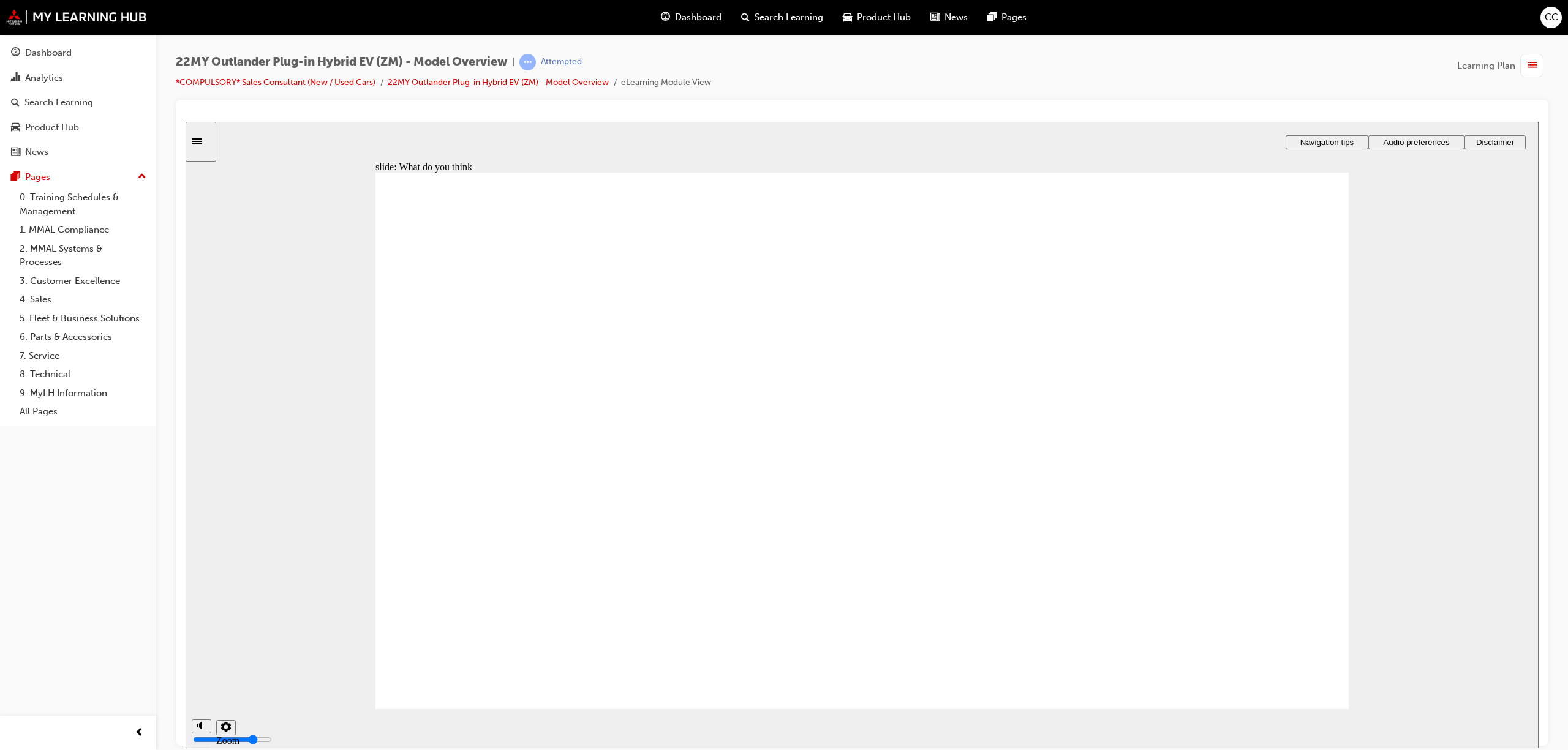
radio input "true"
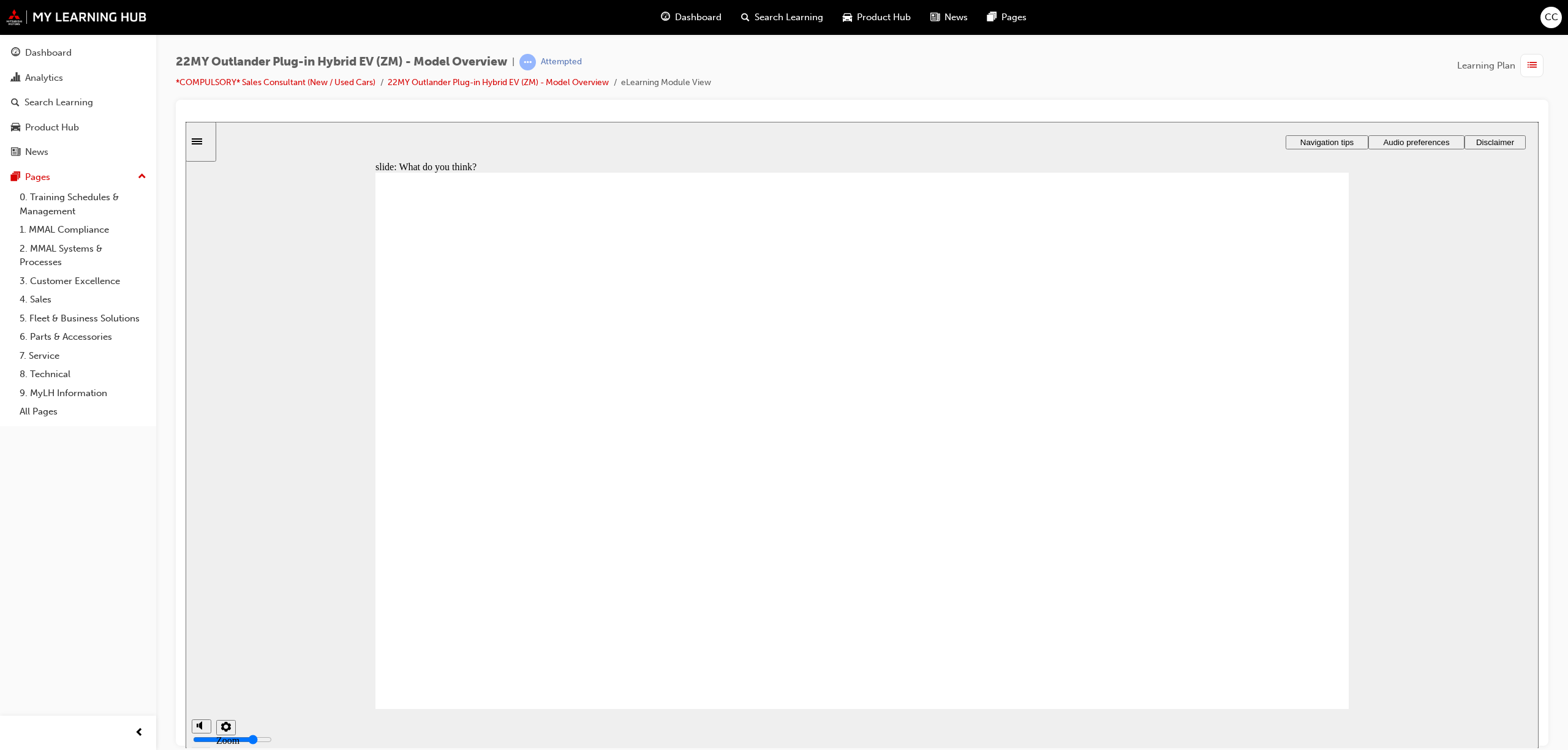
radio input "true"
checkbox input "true"
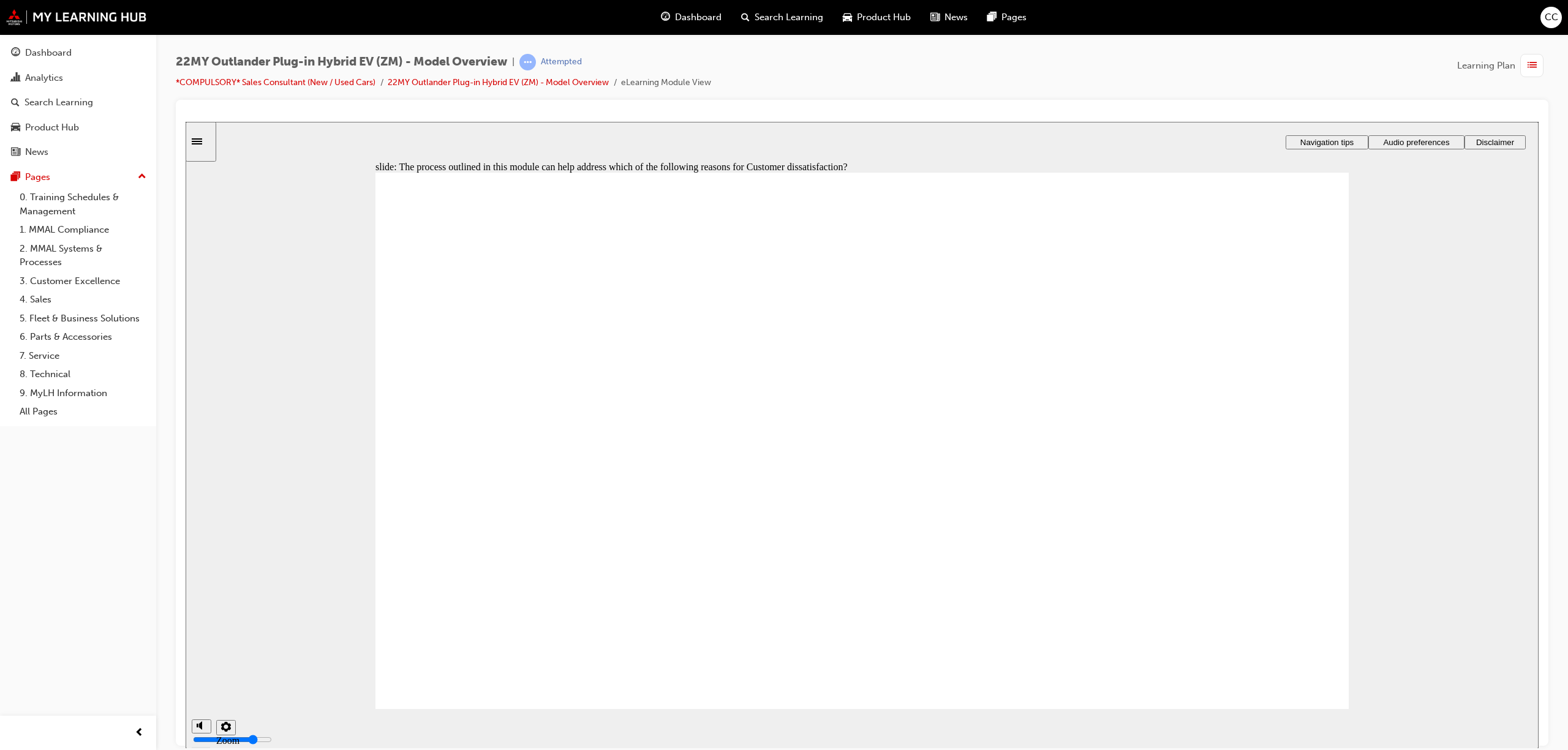
checkbox input "true"
drag, startPoint x: 590, startPoint y: 423, endPoint x: 877, endPoint y: 508, distance: 299.3
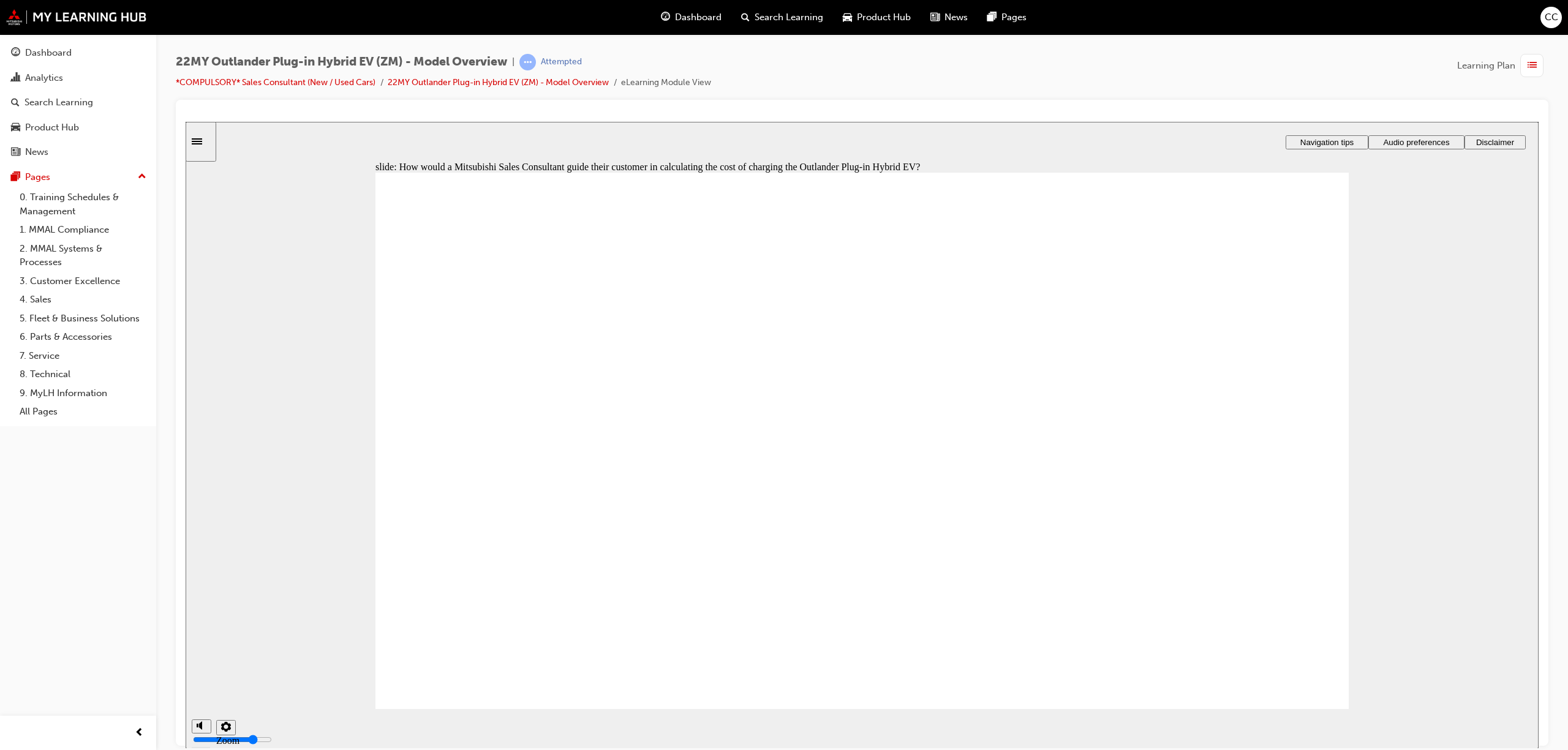
click at [705, 19] on span "Dashboard" at bounding box center [698, 17] width 46 height 14
